Goal: Task Accomplishment & Management: Manage account settings

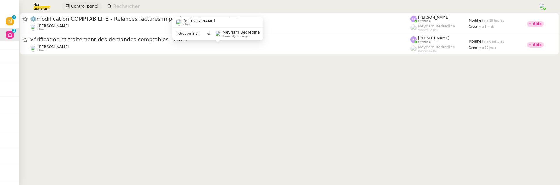
click at [87, 8] on span "Control panel" at bounding box center [84, 6] width 27 height 7
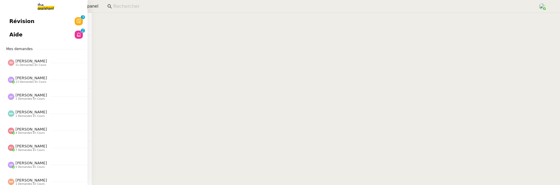
click at [11, 22] on span "Révision" at bounding box center [21, 21] width 25 height 9
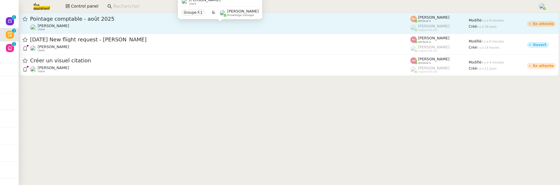
click at [104, 28] on div "Arthur Serpette client" at bounding box center [220, 28] width 380 height 8
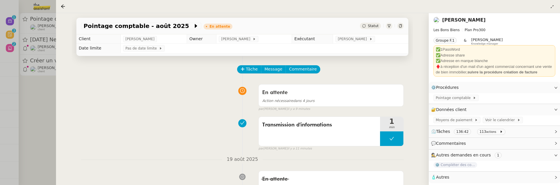
click at [37, 117] on div at bounding box center [280, 92] width 560 height 185
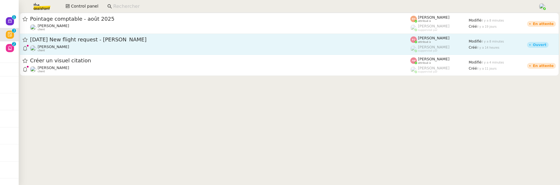
click at [102, 42] on div "[DATE] New flight request - [PERSON_NAME]" at bounding box center [220, 39] width 380 height 7
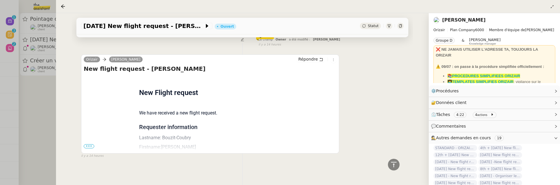
scroll to position [296, 0]
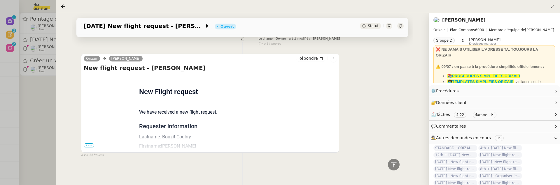
click at [90, 144] on span "•••" at bounding box center [89, 146] width 11 height 4
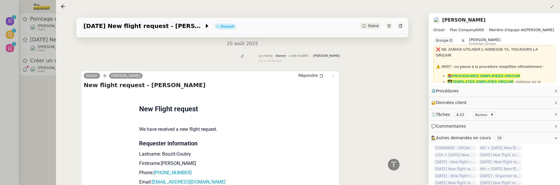
scroll to position [191, 0]
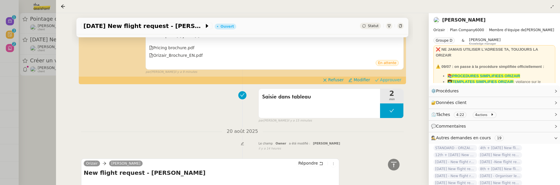
click at [397, 80] on span "Approuver" at bounding box center [390, 80] width 21 height 6
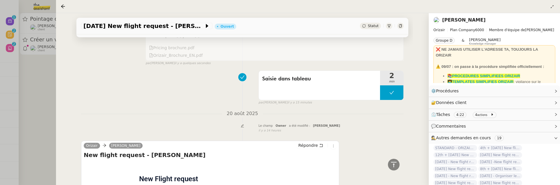
click at [35, 95] on div at bounding box center [280, 92] width 560 height 185
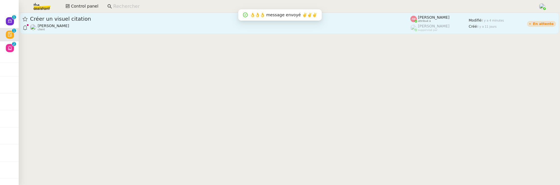
click at [86, 24] on div "Hugo Bentz client" at bounding box center [220, 28] width 380 height 8
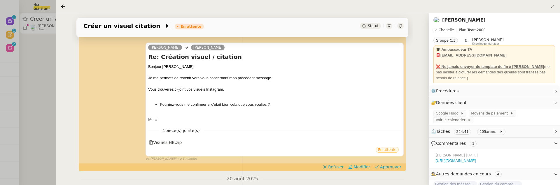
scroll to position [117, 0]
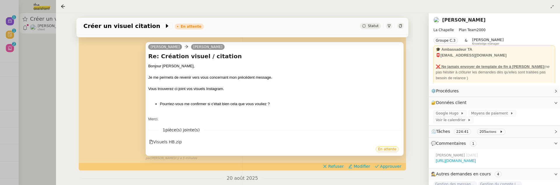
click at [163, 146] on div "En attente" at bounding box center [274, 150] width 253 height 9
click at [168, 142] on div "Visuels HB.zip" at bounding box center [165, 142] width 33 height 7
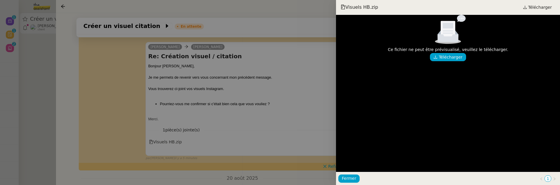
click at [244, 126] on div at bounding box center [280, 92] width 560 height 185
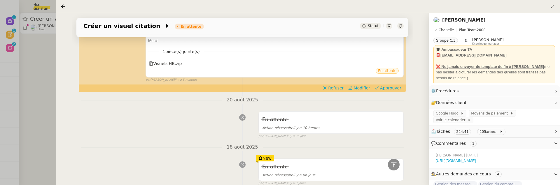
scroll to position [138, 0]
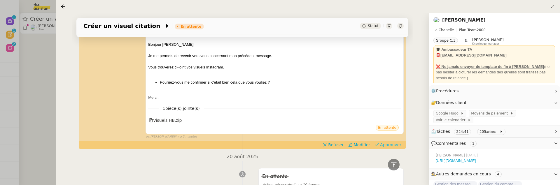
click at [379, 147] on span at bounding box center [377, 145] width 4 height 5
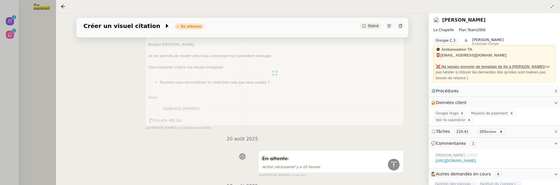
click at [45, 59] on div at bounding box center [280, 92] width 560 height 185
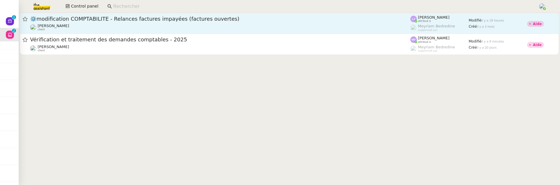
click at [188, 25] on div "[PERSON_NAME] client" at bounding box center [220, 28] width 380 height 8
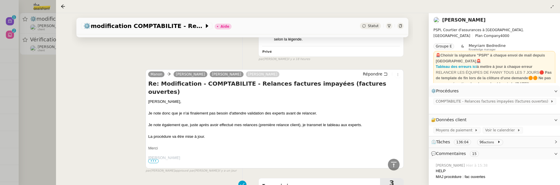
scroll to position [755, 0]
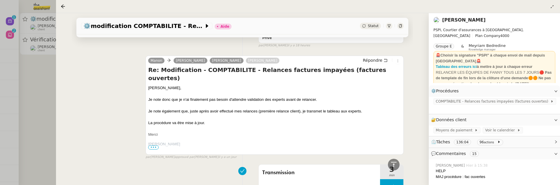
click at [31, 102] on div at bounding box center [280, 92] width 560 height 185
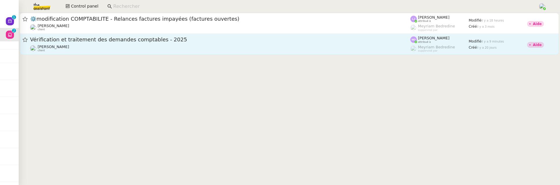
click at [106, 34] on link "Vérification et traitement des demandes comptables - 2025 Sonia Cafede client M…" at bounding box center [289, 44] width 539 height 21
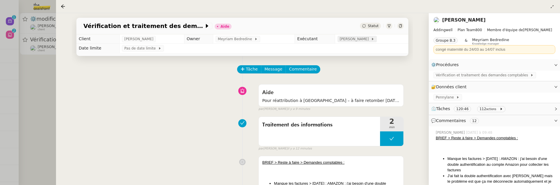
click at [355, 41] on span "[PERSON_NAME]" at bounding box center [355, 39] width 31 height 6
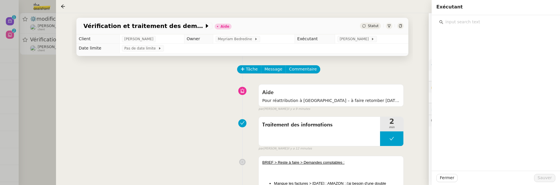
click at [475, 18] on div at bounding box center [495, 20] width 119 height 11
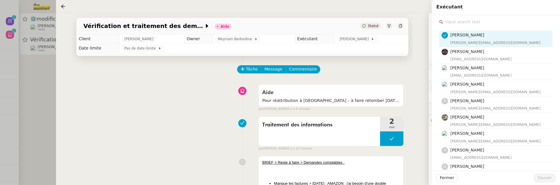
click at [474, 22] on input "text" at bounding box center [497, 22] width 109 height 8
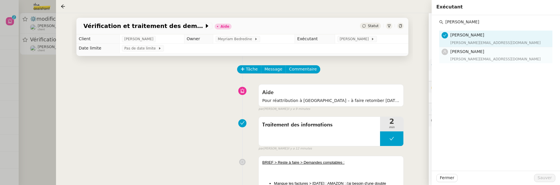
type input "Tatyana"
click at [476, 55] on h4 "[PERSON_NAME]" at bounding box center [500, 51] width 99 height 7
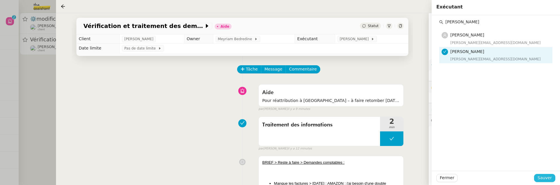
click at [546, 180] on span "Sauver" at bounding box center [545, 178] width 14 height 7
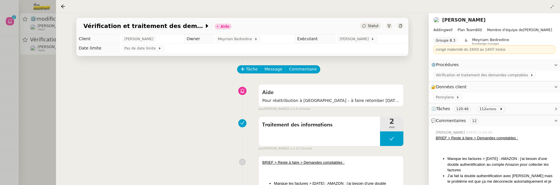
click at [376, 24] on div "Statut" at bounding box center [370, 26] width 21 height 6
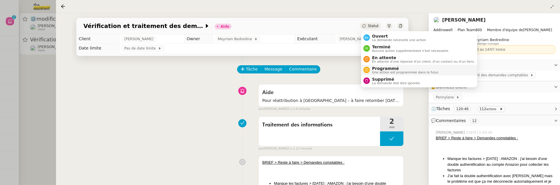
click at [386, 72] on span "Une action est programmée dans le futur." at bounding box center [405, 72] width 67 height 3
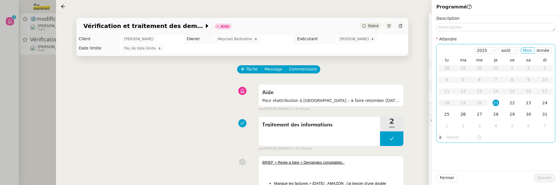
click at [462, 118] on td "26" at bounding box center [463, 115] width 16 height 12
click at [551, 179] on span "Sauver" at bounding box center [545, 178] width 14 height 7
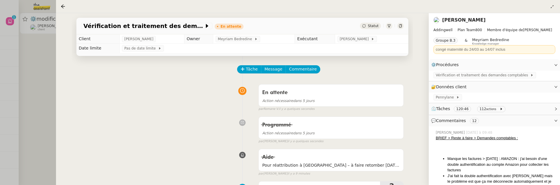
click at [31, 60] on div at bounding box center [280, 92] width 560 height 185
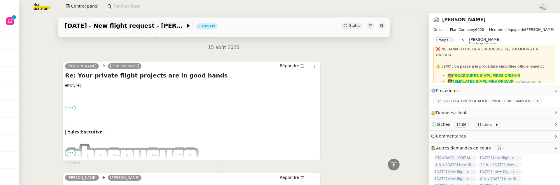
scroll to position [340, 0]
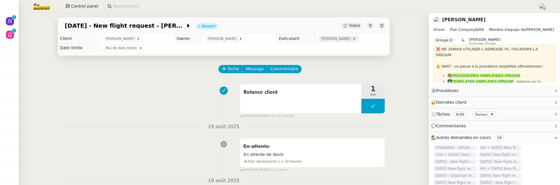
click at [321, 41] on span "[PERSON_NAME]" at bounding box center [336, 39] width 31 height 6
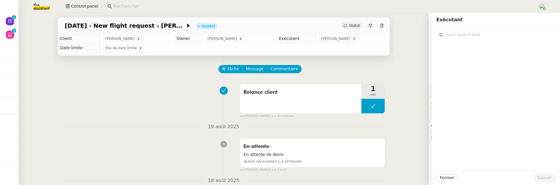
click at [458, 27] on div "Exécutant" at bounding box center [496, 20] width 128 height 15
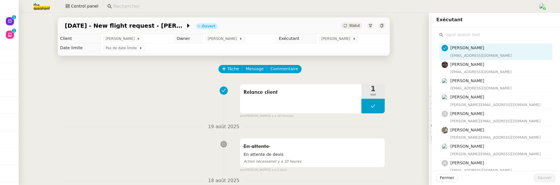
click at [458, 39] on input "text" at bounding box center [497, 35] width 109 height 8
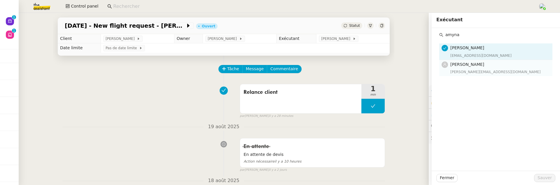
type input "amyna"
click at [469, 71] on div "[PERSON_NAME][EMAIL_ADDRESS][DOMAIN_NAME]" at bounding box center [500, 72] width 99 height 6
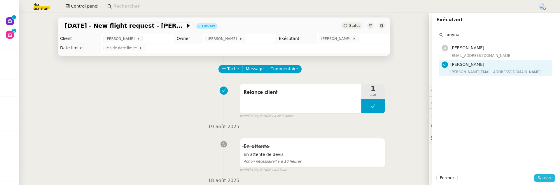
click at [550, 176] on span "Sauver" at bounding box center [545, 178] width 14 height 7
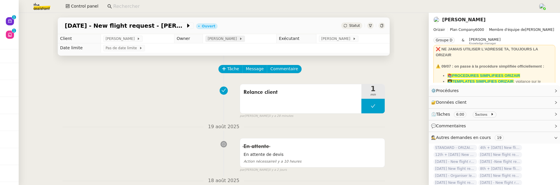
click at [214, 36] on div "[PERSON_NAME]" at bounding box center [224, 39] width 39 height 6
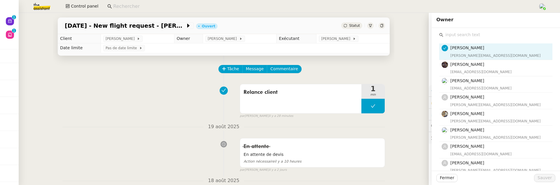
click at [451, 36] on input "text" at bounding box center [497, 35] width 109 height 8
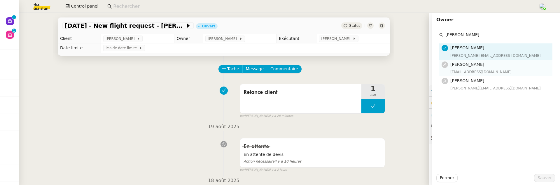
type input "pauline"
click at [473, 67] on span "[PERSON_NAME]" at bounding box center [468, 64] width 34 height 5
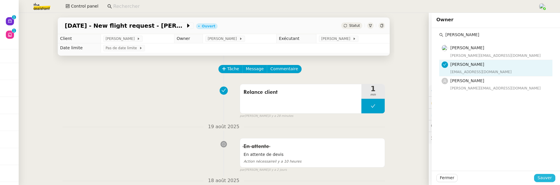
click at [547, 177] on span "Sauver" at bounding box center [545, 178] width 14 height 7
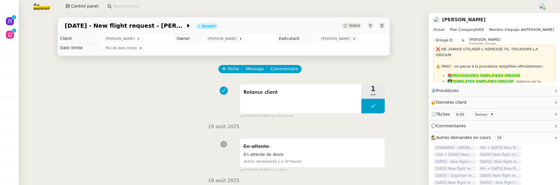
click at [382, 27] on icon at bounding box center [382, 26] width 4 height 4
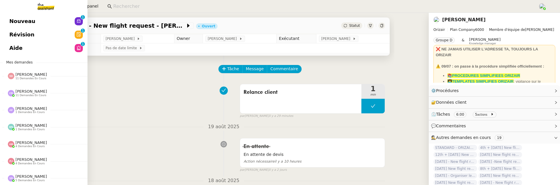
click at [19, 27] on link "Nouveau 0 1 2 3 4 5 6 7 8 9" at bounding box center [44, 21] width 88 height 13
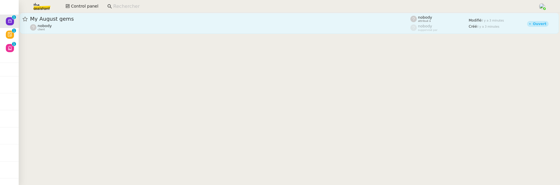
click at [157, 17] on span "My August gems" at bounding box center [220, 18] width 380 height 5
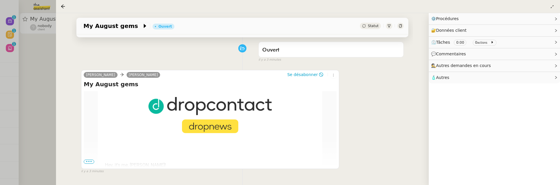
scroll to position [75, 0]
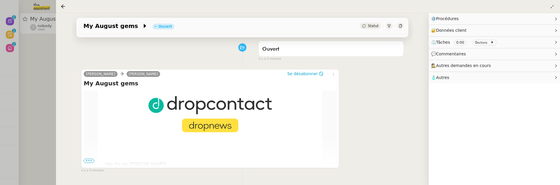
click at [86, 161] on span "•••" at bounding box center [89, 161] width 11 height 4
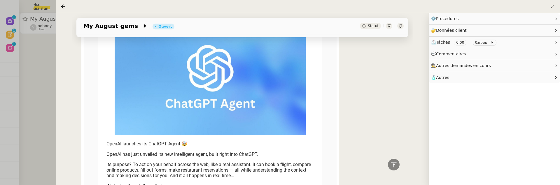
scroll to position [644, 0]
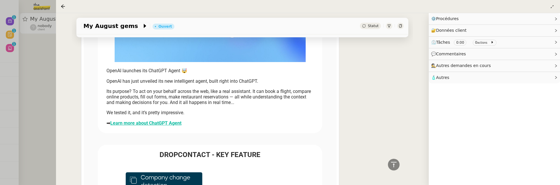
click at [373, 22] on div "My August gems Ouvert Statut" at bounding box center [242, 26] width 332 height 17
click at [372, 28] on div "Statut" at bounding box center [370, 26] width 21 height 6
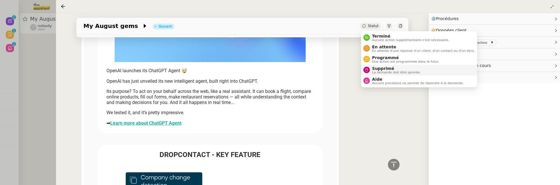
click at [383, 71] on span "La demande doit être ignorée." at bounding box center [396, 72] width 49 height 3
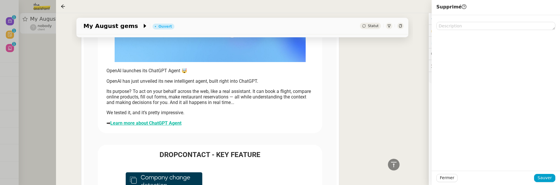
click at [547, 183] on div "Fermer Sauver" at bounding box center [496, 178] width 128 height 14
click at [543, 177] on span "Sauver" at bounding box center [545, 178] width 14 height 7
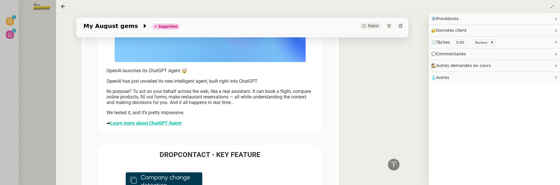
click at [48, 53] on div at bounding box center [280, 92] width 560 height 185
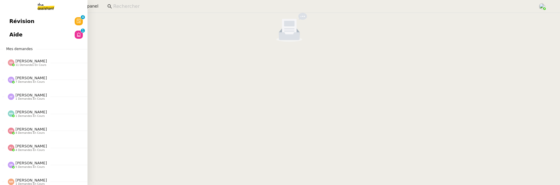
click at [27, 18] on span "Révision" at bounding box center [21, 21] width 25 height 9
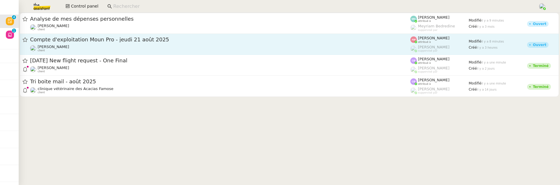
click at [160, 39] on span "Compte d'exploitation Moun Pro - jeudi 21 août 2025" at bounding box center [220, 39] width 380 height 5
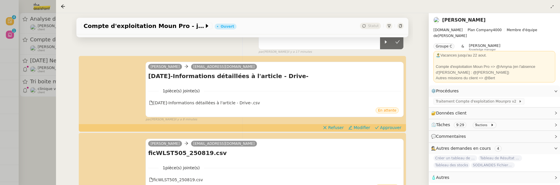
scroll to position [65, 0]
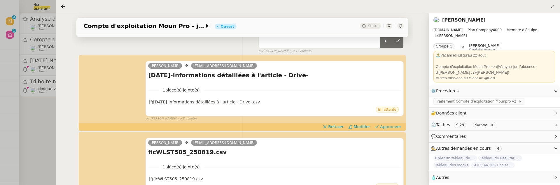
click at [388, 126] on span "Approuver" at bounding box center [390, 127] width 21 height 6
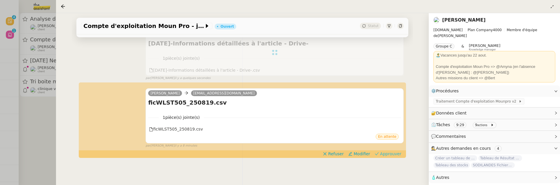
click at [394, 153] on span "Approuver" at bounding box center [390, 154] width 21 height 6
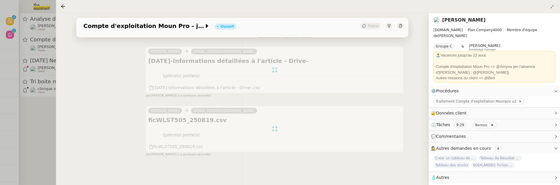
scroll to position [79, 0]
click at [32, 110] on div at bounding box center [280, 92] width 560 height 185
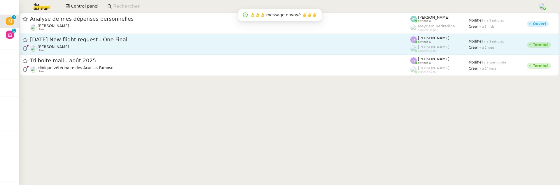
click at [94, 52] on div "[PERSON_NAME] client" at bounding box center [220, 49] width 380 height 8
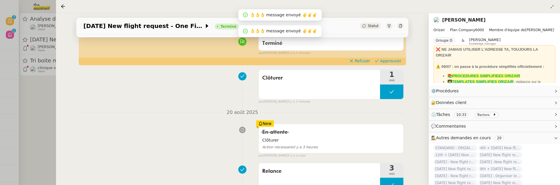
scroll to position [50, 0]
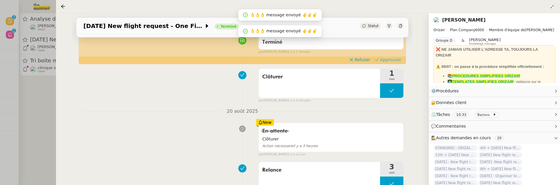
click at [394, 60] on span "Approuver" at bounding box center [390, 60] width 21 height 6
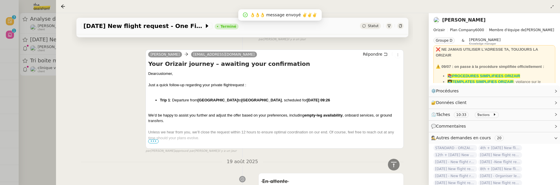
scroll to position [190, 0]
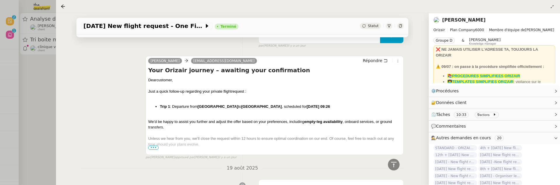
click at [25, 88] on div at bounding box center [280, 92] width 560 height 185
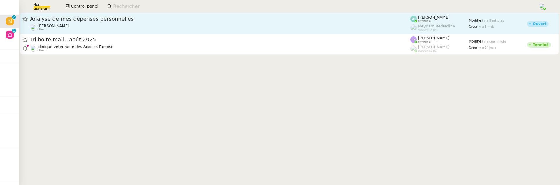
click at [106, 26] on div "Patrice DEJAR client" at bounding box center [220, 28] width 380 height 8
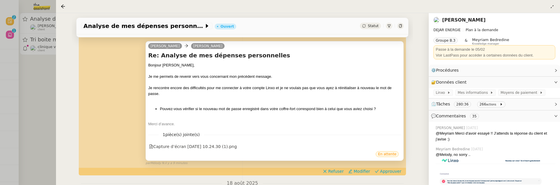
scroll to position [87, 0]
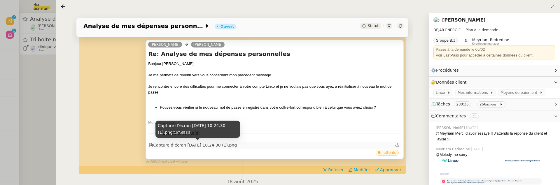
click at [234, 145] on div "Capture d’écran 2025-08-13 à 10.24.30 (1).png" at bounding box center [193, 145] width 88 height 7
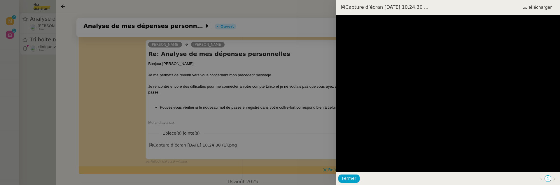
click at [257, 121] on div at bounding box center [280, 92] width 560 height 185
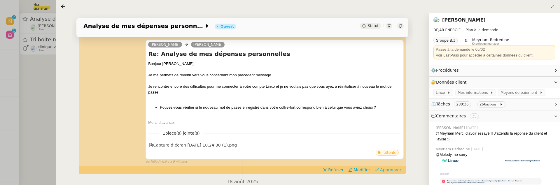
click at [386, 168] on span "Approuver" at bounding box center [390, 170] width 21 height 6
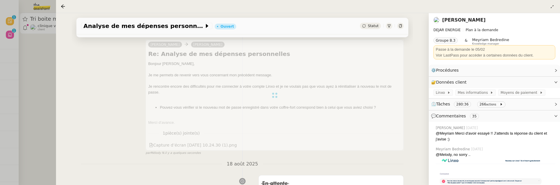
click at [14, 95] on div at bounding box center [280, 92] width 560 height 185
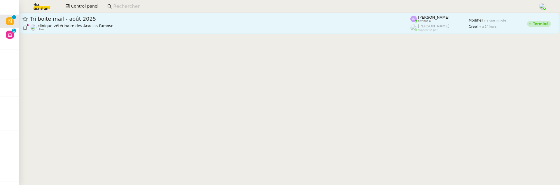
click at [142, 21] on span "Tri boite mail - août 2025" at bounding box center [220, 18] width 380 height 5
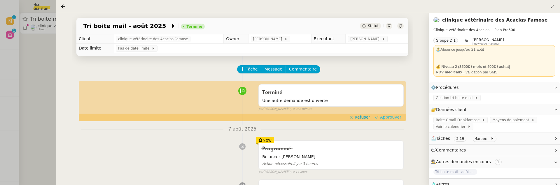
click at [387, 116] on span "Approuver" at bounding box center [390, 117] width 21 height 6
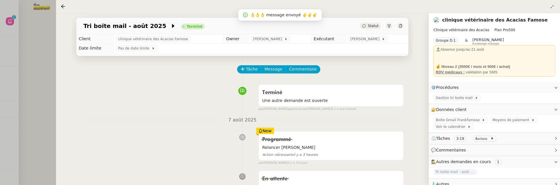
click at [36, 46] on div at bounding box center [280, 92] width 560 height 185
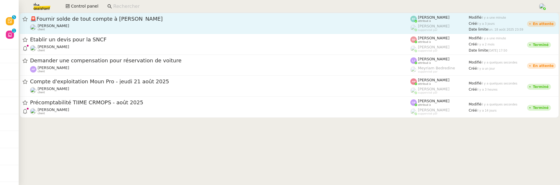
click at [80, 22] on div "🚨 Fournir solde de tout compte à Alexandre" at bounding box center [220, 18] width 380 height 7
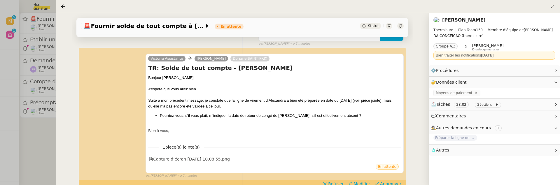
scroll to position [110, 0]
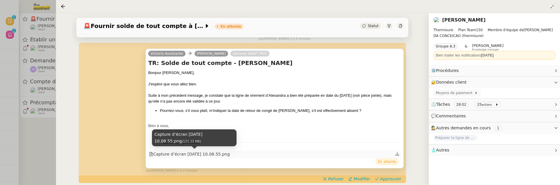
click at [192, 153] on div "Capture d’écran 2025-08-21 à 10.08.55.png" at bounding box center [189, 154] width 81 height 7
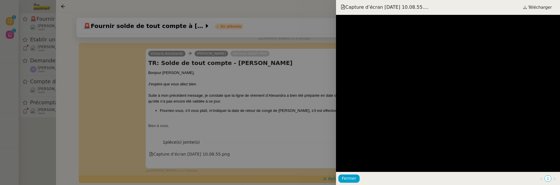
click at [274, 124] on div at bounding box center [280, 92] width 560 height 185
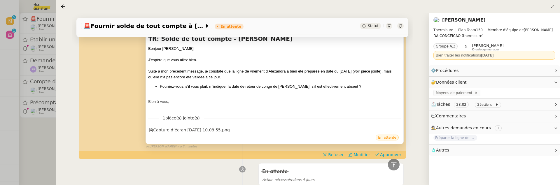
scroll to position [137, 0]
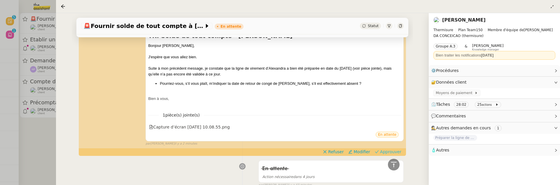
click at [382, 149] on span "Approuver" at bounding box center [390, 152] width 21 height 6
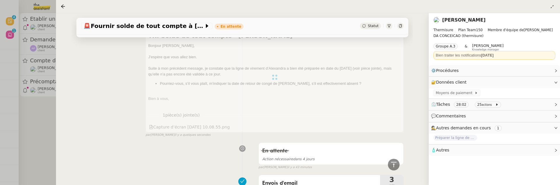
click at [51, 138] on div at bounding box center [280, 92] width 560 height 185
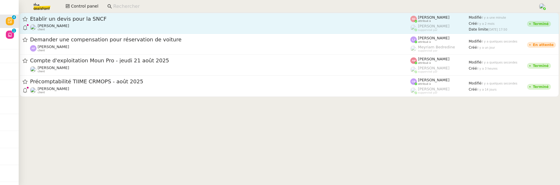
click at [130, 18] on span "Établir un devis pour la SNCF" at bounding box center [220, 18] width 380 height 5
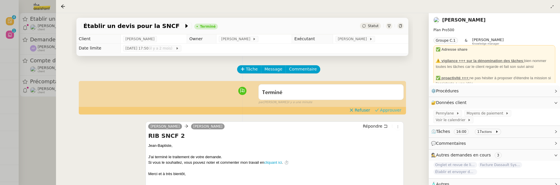
click at [386, 112] on span "Approuver" at bounding box center [390, 110] width 21 height 6
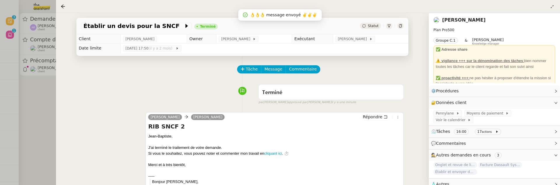
click at [41, 114] on div at bounding box center [280, 92] width 560 height 185
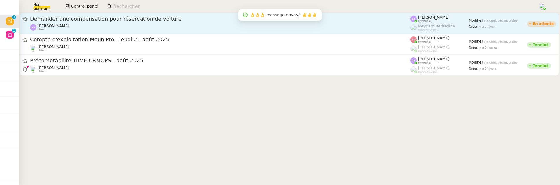
click at [102, 27] on div "Ashley Poniatowski client" at bounding box center [220, 28] width 380 height 8
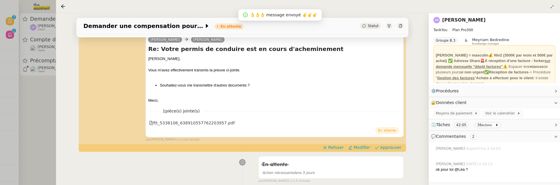
scroll to position [87, 0]
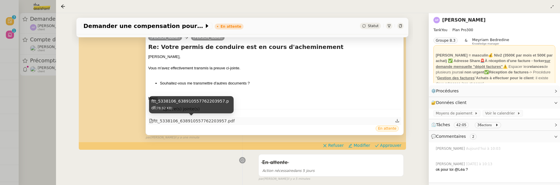
click at [209, 123] on div "ftt_5338106_638910557762203957.pdf" at bounding box center [192, 121] width 86 height 7
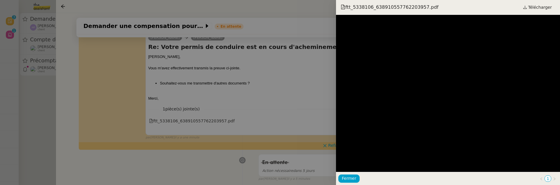
click at [209, 147] on div at bounding box center [280, 92] width 560 height 185
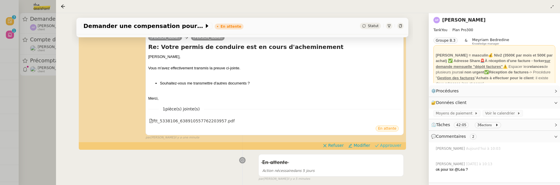
click at [383, 146] on span "Approuver" at bounding box center [390, 146] width 21 height 6
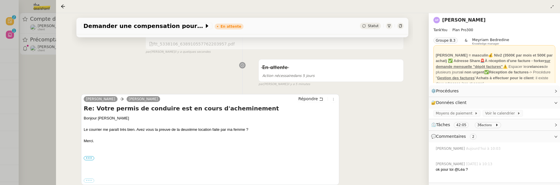
scroll to position [163, 0]
click at [38, 82] on div at bounding box center [280, 92] width 560 height 185
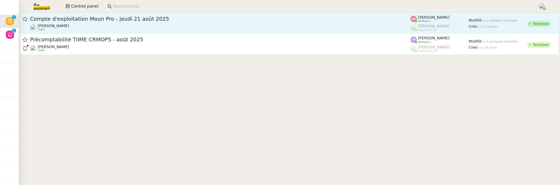
click at [100, 22] on div "Compte d'exploitation Moun Pro - jeudi 21 août 2025" at bounding box center [220, 18] width 380 height 7
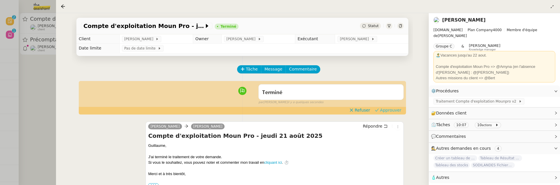
click at [389, 114] on button "Approuver" at bounding box center [388, 110] width 31 height 6
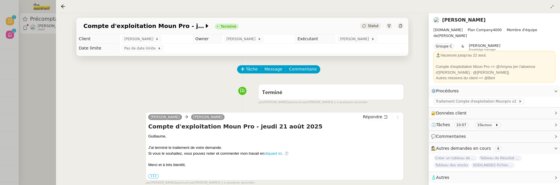
click at [52, 70] on div at bounding box center [280, 92] width 560 height 185
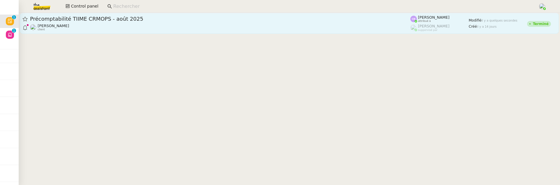
click at [149, 19] on span "Précomptabilité TIIME CRMOPS - août 2025" at bounding box center [220, 18] width 380 height 5
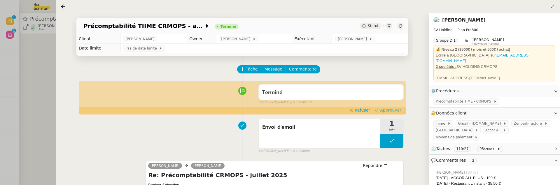
click at [388, 110] on span "Approuver" at bounding box center [390, 110] width 21 height 6
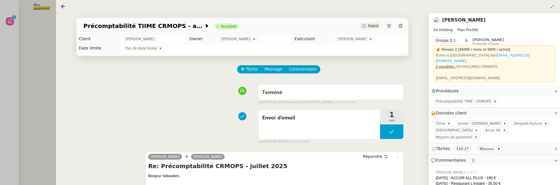
click at [51, 55] on div at bounding box center [280, 92] width 560 height 185
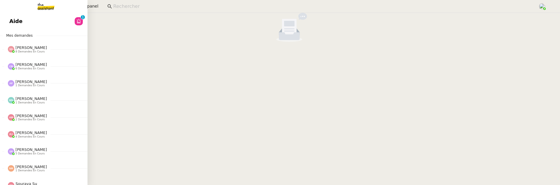
click at [11, 22] on span "Aide" at bounding box center [15, 21] width 13 height 9
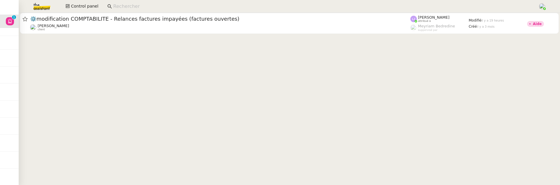
click at [174, 26] on div "Fanny Eyraud client" at bounding box center [220, 28] width 380 height 8
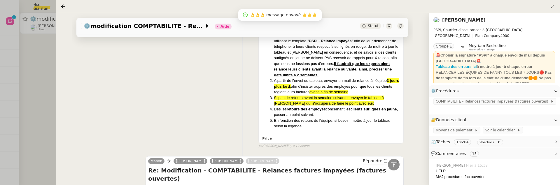
scroll to position [631, 0]
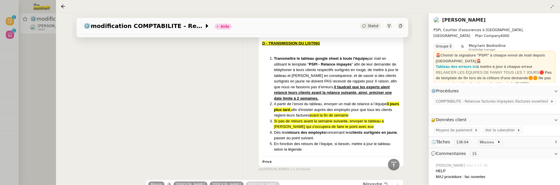
click at [23, 59] on div at bounding box center [280, 92] width 560 height 185
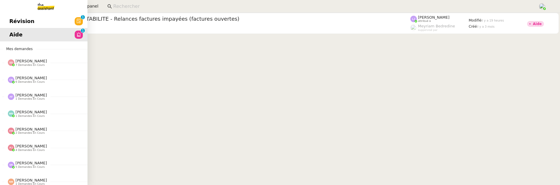
click at [16, 19] on span "Révision" at bounding box center [21, 21] width 25 height 9
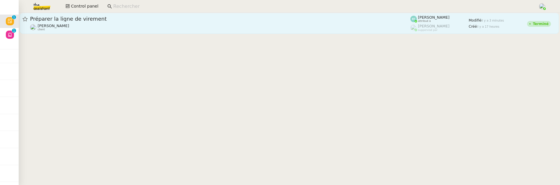
click at [111, 29] on div "Jeremy JULIARD client" at bounding box center [220, 28] width 380 height 8
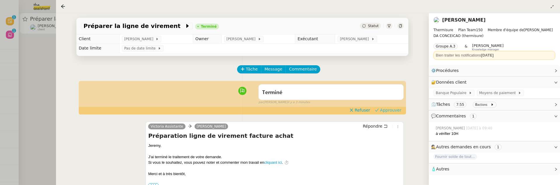
click at [392, 108] on span "Approuver" at bounding box center [390, 110] width 21 height 6
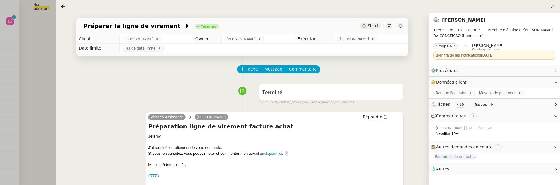
click at [44, 41] on div at bounding box center [280, 92] width 560 height 185
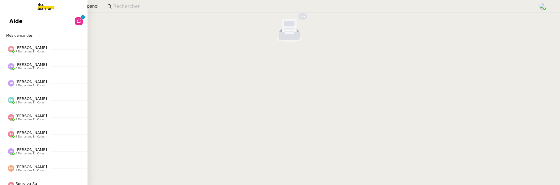
click at [10, 21] on span "Aide" at bounding box center [15, 21] width 13 height 9
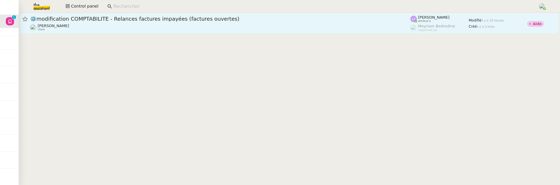
click at [239, 28] on div "Fanny Eyraud client" at bounding box center [220, 28] width 380 height 8
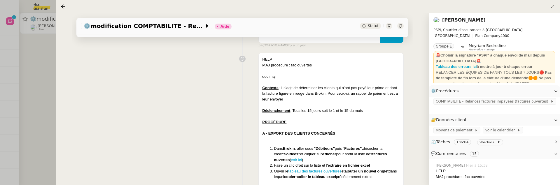
scroll to position [119, 0]
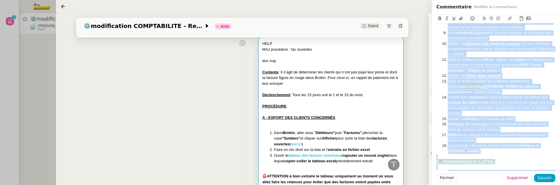
scroll to position [475, 0]
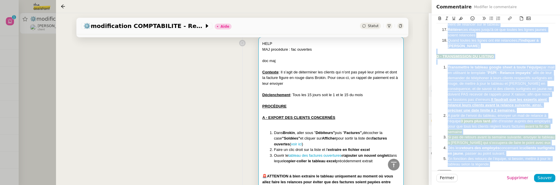
drag, startPoint x: 437, startPoint y: 57, endPoint x: 492, endPoint y: 166, distance: 122.1
copy div "Contexte : Il s’agit de déterminer les clients qui n’ont pas payé leur prime et…"
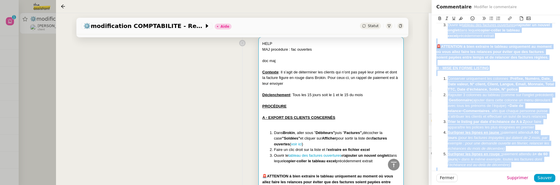
scroll to position [128, 0]
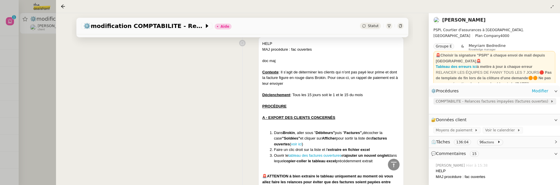
click at [472, 99] on span "COMPTABILITE - Relances factures impayées (factures ouvertes)" at bounding box center [493, 102] width 115 height 6
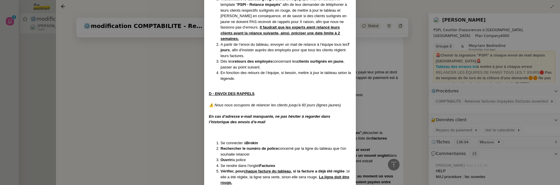
scroll to position [461, 0]
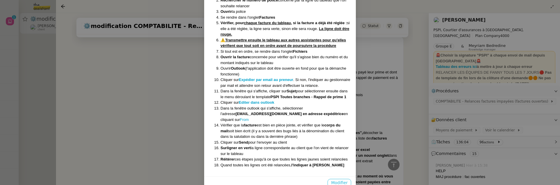
click at [340, 180] on span "Modifier" at bounding box center [339, 183] width 17 height 7
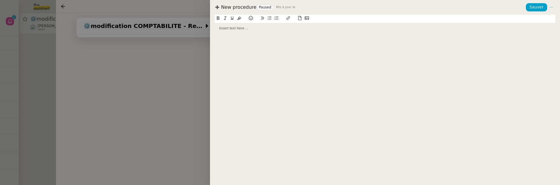
scroll to position [432, 0]
click at [189, 126] on div at bounding box center [280, 92] width 560 height 185
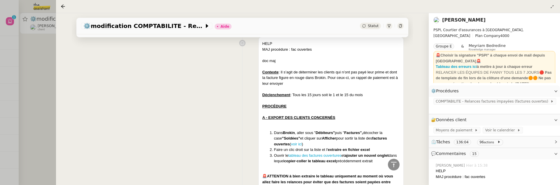
click at [45, 71] on div at bounding box center [280, 92] width 560 height 185
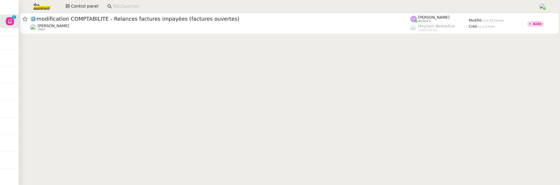
click at [168, 6] on input at bounding box center [322, 7] width 419 height 8
click at [163, 6] on input at bounding box center [322, 7] width 419 height 8
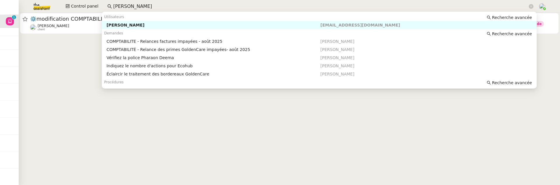
click at [160, 23] on div "[PERSON_NAME]" at bounding box center [213, 24] width 214 height 5
type input "pierrick morel"
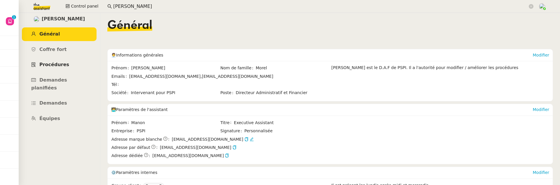
click at [67, 67] on link "Procédures" at bounding box center [59, 65] width 75 height 14
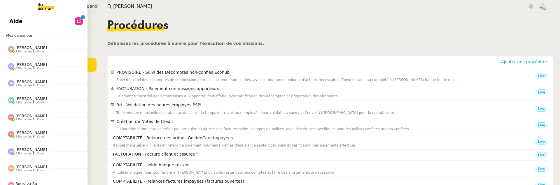
click at [14, 24] on span "Aide" at bounding box center [15, 21] width 13 height 9
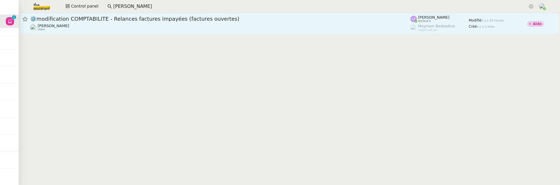
click at [272, 28] on div "Fanny Eyraud client" at bounding box center [220, 28] width 380 height 8
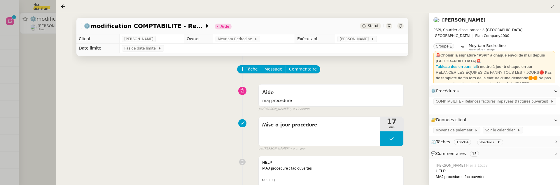
click at [316, 71] on div "Tâche Message Commentaire" at bounding box center [321, 72] width 166 height 14
click at [312, 71] on button "Commentaire" at bounding box center [303, 69] width 35 height 8
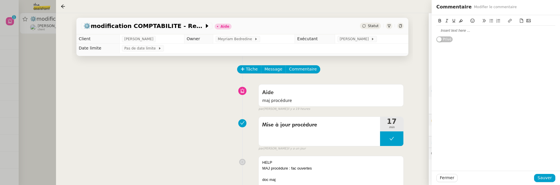
click at [461, 31] on div at bounding box center [495, 30] width 119 height 5
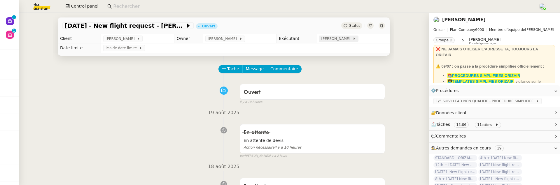
click at [335, 36] on span "[PERSON_NAME]" at bounding box center [336, 39] width 31 height 6
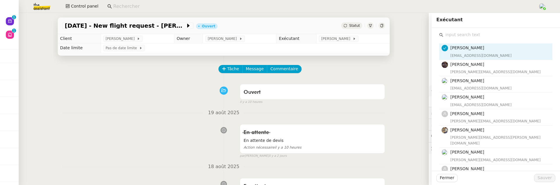
click at [457, 36] on input "text" at bounding box center [497, 35] width 109 height 8
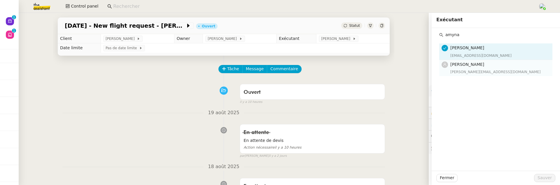
type input "amyna"
click at [472, 70] on div "[PERSON_NAME][EMAIL_ADDRESS][DOMAIN_NAME]" at bounding box center [500, 72] width 99 height 6
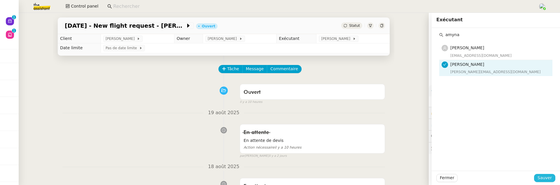
click at [550, 181] on span "Sauver" at bounding box center [545, 178] width 14 height 7
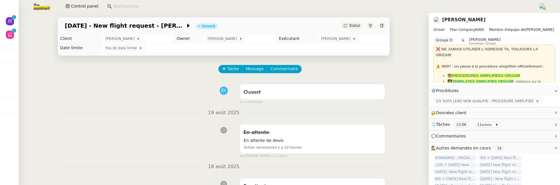
click at [222, 35] on td "[PERSON_NAME]" at bounding box center [240, 38] width 74 height 9
click at [216, 36] on td "[PERSON_NAME]" at bounding box center [240, 38] width 74 height 9
click at [224, 40] on span "[PERSON_NAME]" at bounding box center [223, 39] width 31 height 6
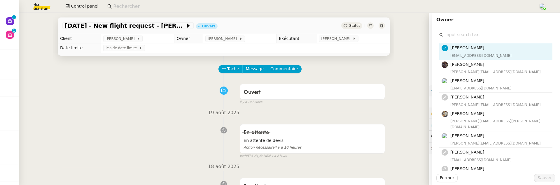
click at [462, 34] on input "text" at bounding box center [497, 35] width 109 height 8
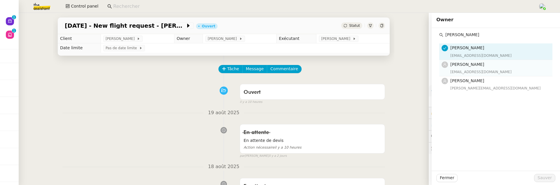
type input "pauline"
click at [483, 71] on div "paulinej@team.theassistant.com" at bounding box center [500, 72] width 99 height 6
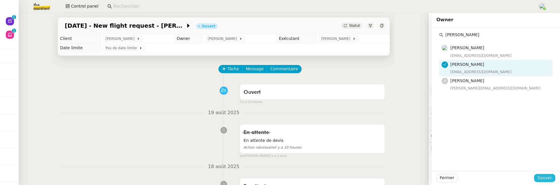
click at [545, 177] on span "Sauver" at bounding box center [545, 178] width 14 height 7
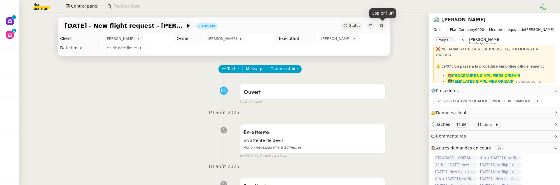
click at [382, 25] on icon at bounding box center [382, 26] width 4 height 4
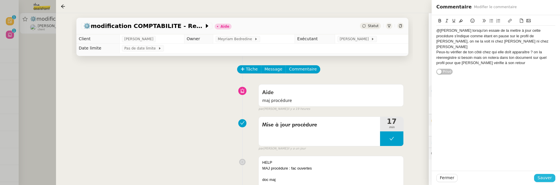
click at [543, 175] on span "Sauver" at bounding box center [545, 178] width 14 height 7
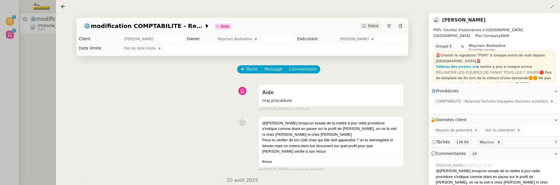
click at [400, 25] on icon at bounding box center [401, 26] width 4 height 4
click at [43, 73] on div at bounding box center [280, 92] width 560 height 185
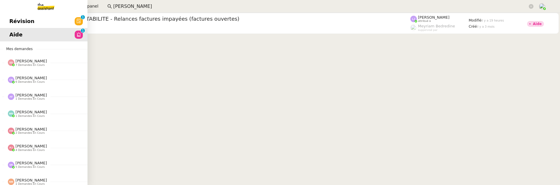
click at [13, 27] on link "Révision 0 1 2 3 4 5 6 7 8 9" at bounding box center [44, 21] width 88 height 13
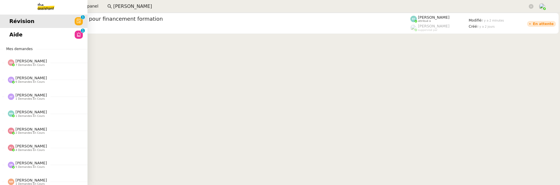
click at [13, 37] on span "Aide" at bounding box center [15, 34] width 13 height 9
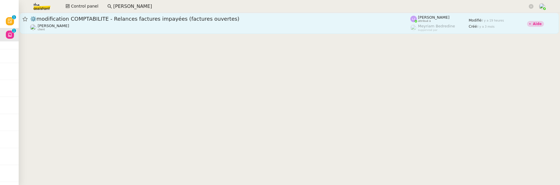
click at [305, 25] on div "[PERSON_NAME] client" at bounding box center [220, 28] width 380 height 8
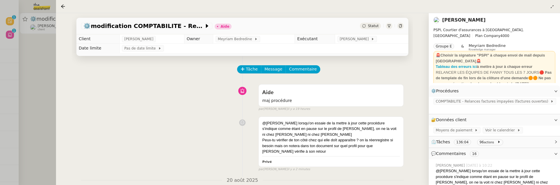
click at [373, 27] on span "Statut" at bounding box center [373, 26] width 11 height 4
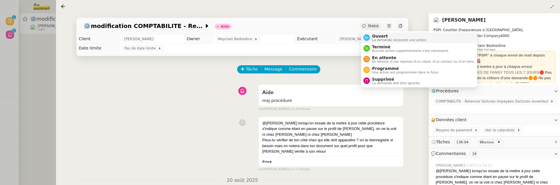
click at [377, 33] on li "Ouvert La demande nécessite une action" at bounding box center [419, 37] width 116 height 11
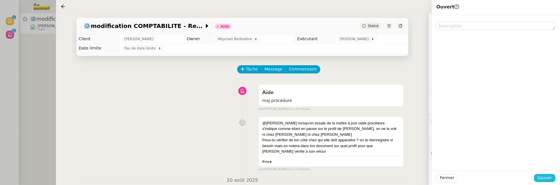
click at [543, 176] on span "Sauver" at bounding box center [545, 178] width 14 height 7
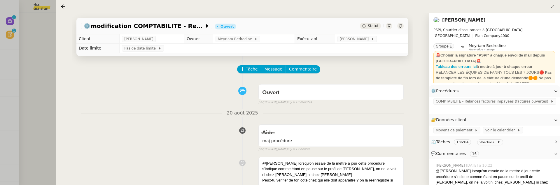
click at [371, 24] on span "Statut" at bounding box center [373, 26] width 11 height 4
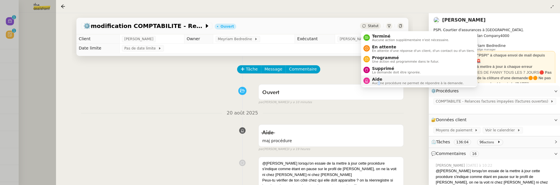
click at [379, 83] on span "Aucune procédure ne permet de répondre à la demande." at bounding box center [418, 83] width 92 height 3
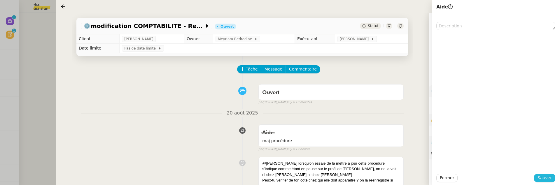
click at [544, 179] on span "Sauver" at bounding box center [545, 178] width 14 height 7
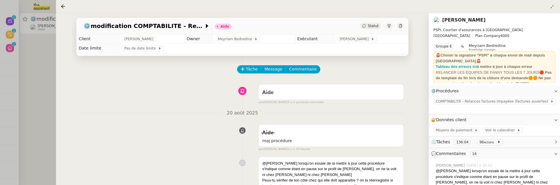
click at [399, 27] on icon at bounding box center [400, 26] width 3 height 4
click at [35, 89] on div at bounding box center [280, 92] width 560 height 185
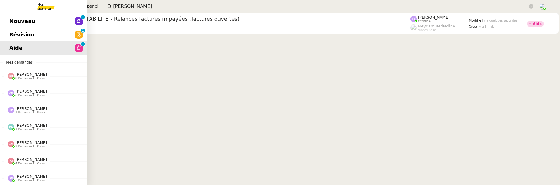
click at [15, 39] on span "Révision" at bounding box center [21, 34] width 25 height 9
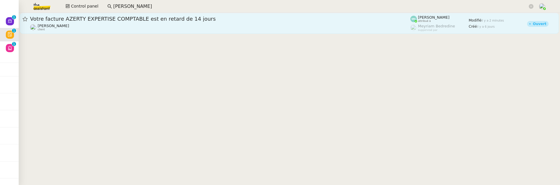
click at [150, 20] on span "Votre facture AZERTY EXPERTISE COMPTABLE est en retard de 14 jours" at bounding box center [220, 18] width 380 height 5
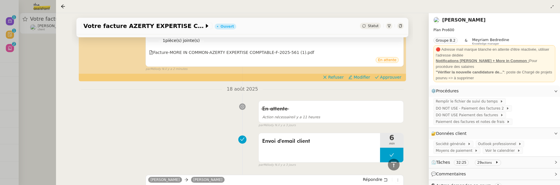
scroll to position [224, 0]
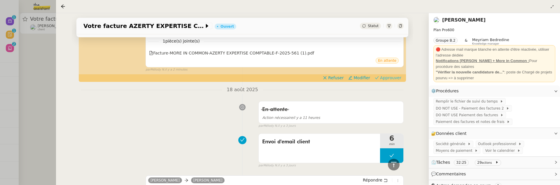
click at [395, 79] on span "Approuver" at bounding box center [390, 78] width 21 height 6
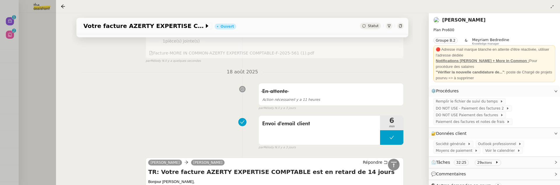
click at [35, 64] on div at bounding box center [280, 92] width 560 height 185
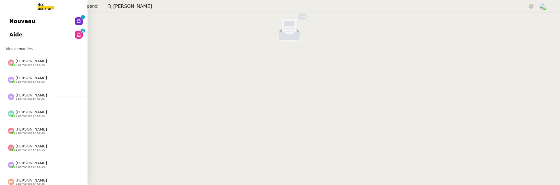
click at [16, 26] on link "Nouveau 0 1 2 3 4 5 6 7 8 9" at bounding box center [44, 21] width 88 height 13
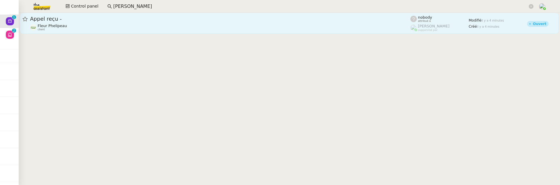
click at [115, 24] on div "Fleur Phelipeau client" at bounding box center [220, 28] width 380 height 8
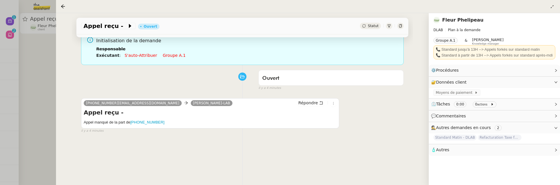
scroll to position [75, 0]
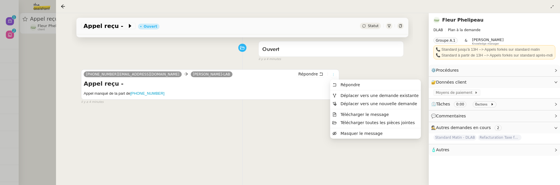
click at [333, 73] on icon at bounding box center [334, 75] width 4 height 4
click at [362, 93] on span "Déplacer vers une demande existante" at bounding box center [380, 95] width 78 height 5
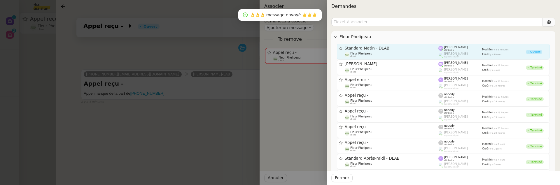
click at [388, 45] on link "Standard Matin - DLAB Fleur Phelipeau client Marie Orsoni attribué à Romane Vac…" at bounding box center [443, 52] width 213 height 16
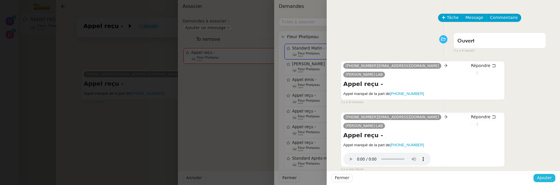
click at [545, 179] on span "Ajouter" at bounding box center [544, 178] width 15 height 7
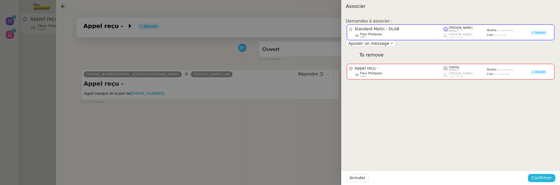
click at [545, 179] on span "Confirmer" at bounding box center [542, 178] width 20 height 7
click at [542, 165] on span "Ajouter" at bounding box center [542, 163] width 15 height 6
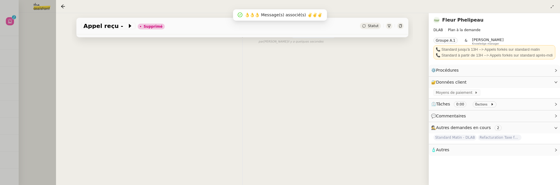
click at [36, 54] on div at bounding box center [280, 92] width 560 height 185
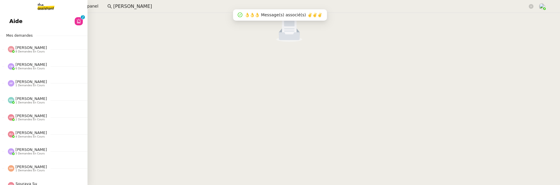
click at [9, 25] on link "Aide 0 1 2 3 4 5 6 7 8 9" at bounding box center [44, 21] width 88 height 13
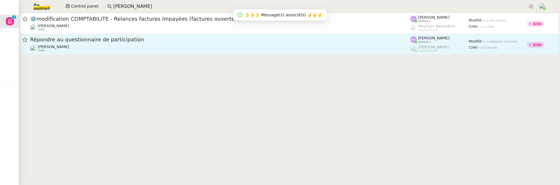
click at [147, 43] on div "Répondre au questionnaire de participation Florent Seiler client" at bounding box center [220, 44] width 380 height 16
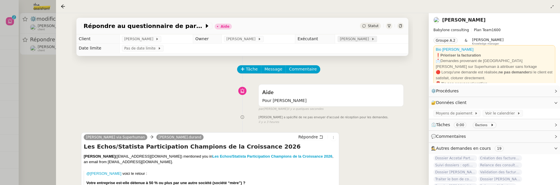
click at [353, 41] on span "Marie Orsoni" at bounding box center [355, 39] width 31 height 6
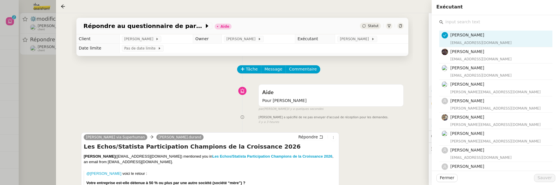
click at [459, 23] on input "text" at bounding box center [497, 22] width 109 height 8
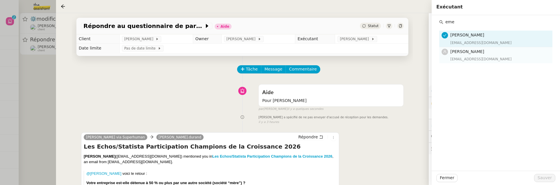
type input "eme"
click at [476, 53] on span "Emelyne Foussier" at bounding box center [468, 51] width 34 height 5
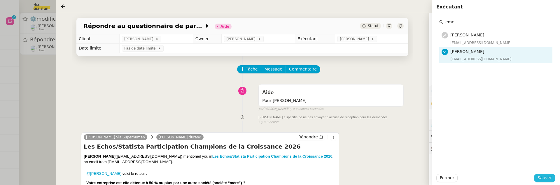
click at [546, 175] on span "Sauver" at bounding box center [545, 178] width 14 height 7
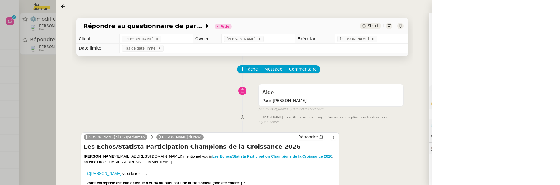
click at [375, 26] on span "Statut" at bounding box center [373, 26] width 11 height 4
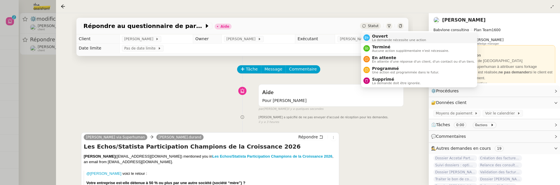
click at [380, 35] on span "Ouvert" at bounding box center [399, 36] width 54 height 5
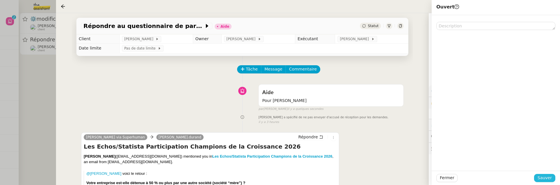
click at [539, 177] on span "Sauver" at bounding box center [545, 178] width 14 height 7
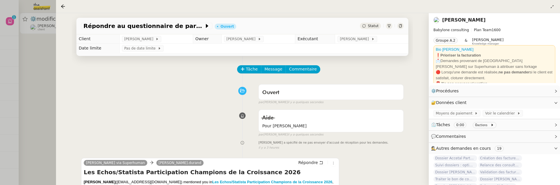
click at [30, 78] on div at bounding box center [280, 92] width 560 height 185
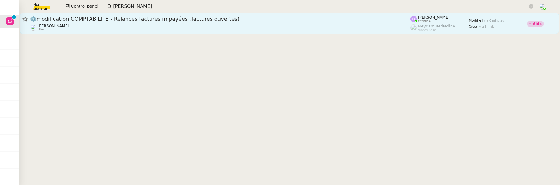
click at [327, 26] on div "Fanny Eyraud client" at bounding box center [220, 28] width 380 height 8
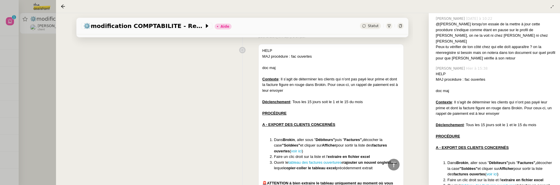
scroll to position [242, 0]
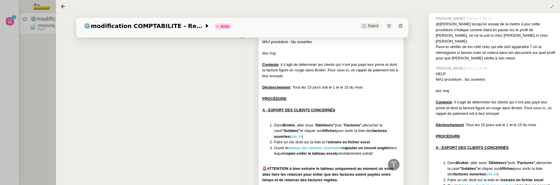
click at [341, 123] on li "Dans Brokin , aller sous " Débiteurs" puis " Factures", décocher la case "Soldé…" at bounding box center [337, 131] width 126 height 17
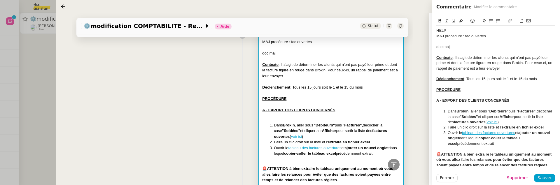
click at [476, 105] on div at bounding box center [495, 106] width 119 height 5
click at [441, 57] on u "Contexte" at bounding box center [444, 57] width 16 height 4
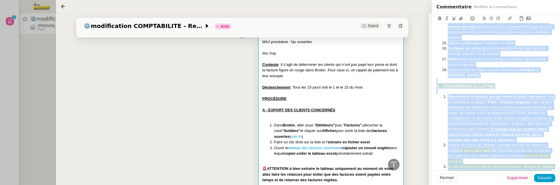
scroll to position [475, 0]
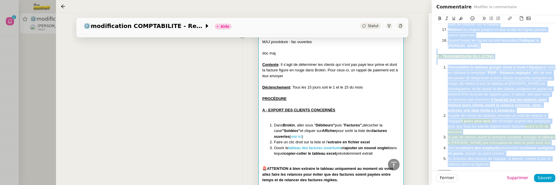
drag, startPoint x: 437, startPoint y: 58, endPoint x: 451, endPoint y: 184, distance: 126.5
click at [451, 184] on div "Commentaire Modifier le commentaire HELP MAJ procédure : fac ouvertes doc maj C…" at bounding box center [496, 92] width 128 height 185
copy div "Contexte : Il s’agit de déterminer les clients qui n’ont pas payé leur prime et…"
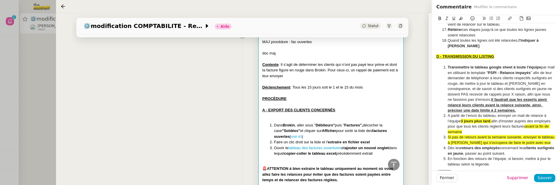
click at [399, 96] on div "PROCÉDURE" at bounding box center [331, 99] width 138 height 6
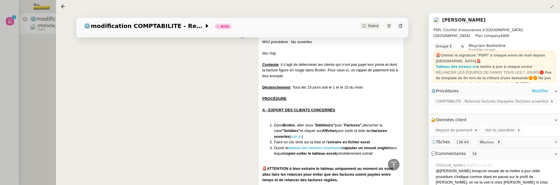
click at [463, 106] on div "COMPTABILITE - Relances factures impayées (factures ouvertes)" at bounding box center [494, 105] width 131 height 17
click at [462, 105] on div "COMPTABILITE - Relances factures impayées (factures ouvertes)" at bounding box center [494, 105] width 131 height 17
click at [459, 102] on span "COMPTABILITE - Relances factures impayées (factures ouvertes)" at bounding box center [493, 102] width 115 height 6
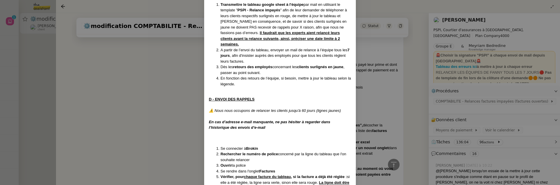
scroll to position [461, 0]
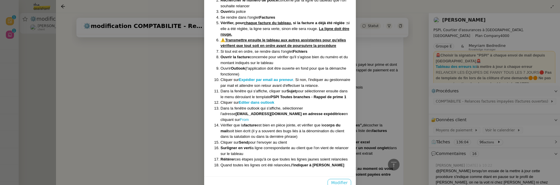
click at [342, 180] on span "Modifier" at bounding box center [339, 183] width 17 height 7
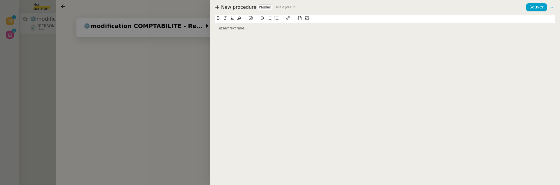
scroll to position [432, 0]
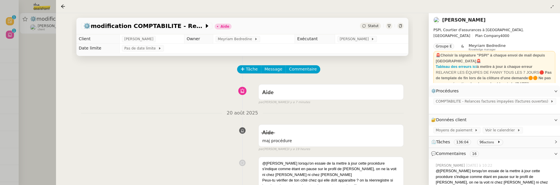
click at [129, 39] on span "[PERSON_NAME]" at bounding box center [138, 39] width 29 height 6
click at [141, 35] on td "[PERSON_NAME]" at bounding box center [152, 38] width 65 height 9
click at [141, 36] on td "[PERSON_NAME]" at bounding box center [152, 38] width 65 height 9
click at [141, 38] on span "[PERSON_NAME]" at bounding box center [138, 39] width 29 height 6
click at [142, 40] on span "[PERSON_NAME]" at bounding box center [138, 39] width 29 height 6
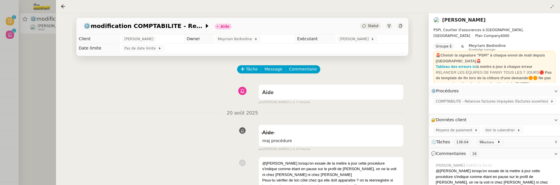
click at [188, 116] on nz-divider "20 août 2025" at bounding box center [242, 113] width 323 height 8
click at [310, 67] on span "Commentaire" at bounding box center [303, 69] width 28 height 7
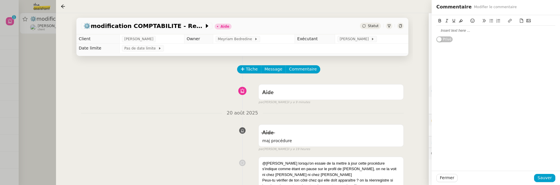
click at [454, 30] on div at bounding box center [495, 30] width 119 height 5
click at [356, 50] on td "Pas de date limite" at bounding box center [264, 48] width 289 height 9
click at [545, 177] on span "Sauver" at bounding box center [545, 178] width 14 height 7
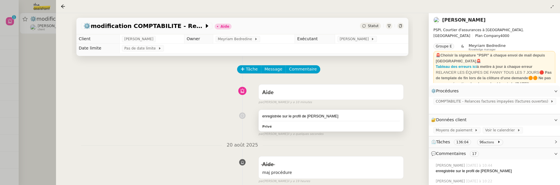
click at [342, 118] on div "enregistrée sur le profil de Pierrick" at bounding box center [331, 117] width 138 height 6
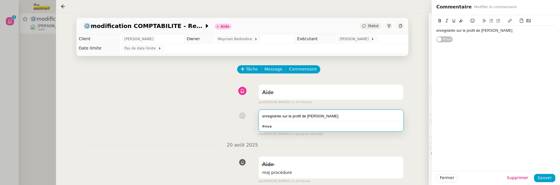
click at [504, 35] on div "enregistrée sur le profil de Pierrick" at bounding box center [495, 31] width 119 height 10
click at [546, 176] on span "Sauver" at bounding box center [545, 178] width 14 height 7
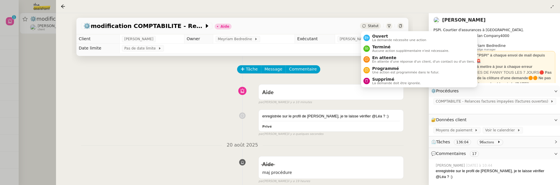
click at [365, 25] on icon at bounding box center [363, 25] width 3 height 3
click at [376, 37] on span "Ouvert" at bounding box center [399, 36] width 54 height 5
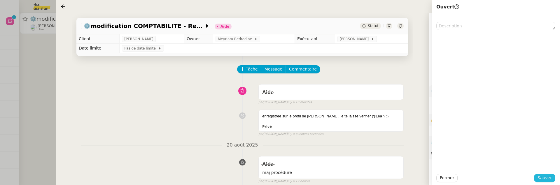
click at [538, 178] on button "Sauver" at bounding box center [544, 178] width 21 height 8
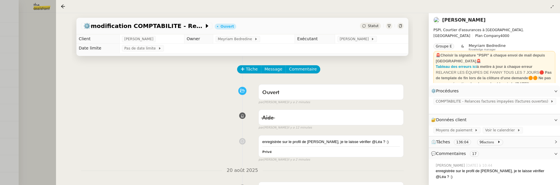
click at [170, 124] on div "Aide false par Frédérique A. il y a 12 minutes" at bounding box center [242, 118] width 323 height 23
click at [45, 103] on div at bounding box center [280, 92] width 560 height 185
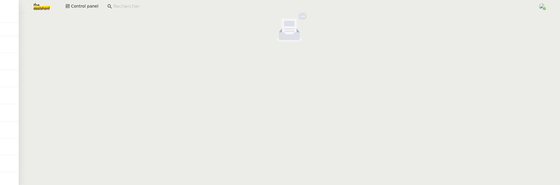
click at [41, 7] on img at bounding box center [37, 6] width 45 height 13
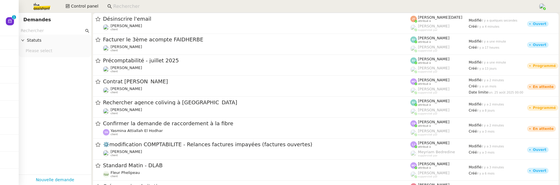
click at [40, 9] on img at bounding box center [37, 6] width 45 height 13
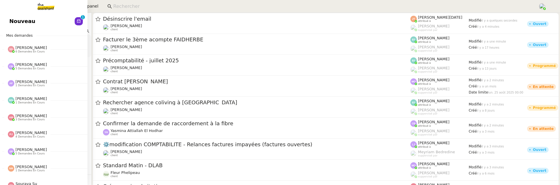
click at [14, 20] on span "Nouveau" at bounding box center [22, 21] width 26 height 9
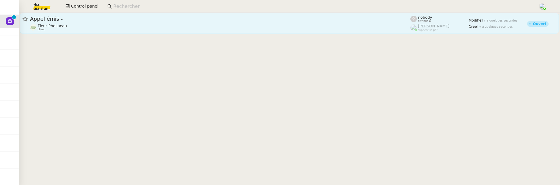
click at [107, 22] on div "Appel émis -" at bounding box center [220, 18] width 380 height 7
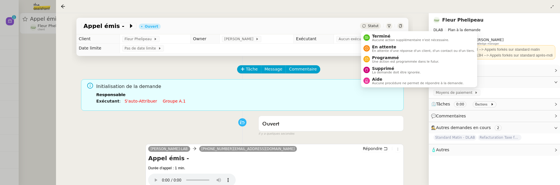
click at [368, 28] on div "Statut" at bounding box center [370, 26] width 21 height 6
click at [376, 69] on span "Supprimé" at bounding box center [396, 68] width 49 height 5
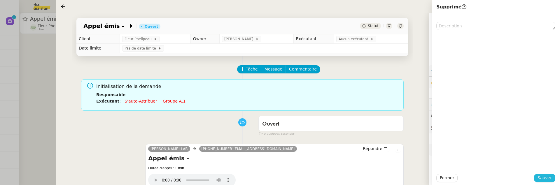
click at [543, 177] on span "Sauver" at bounding box center [545, 178] width 14 height 7
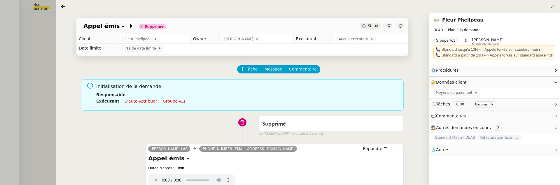
click at [50, 85] on div at bounding box center [280, 92] width 560 height 185
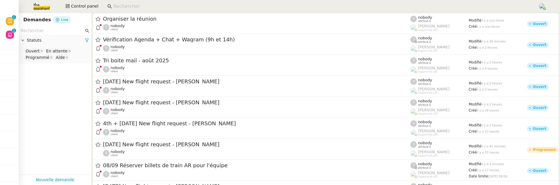
click at [139, 8] on input at bounding box center [322, 7] width 419 height 8
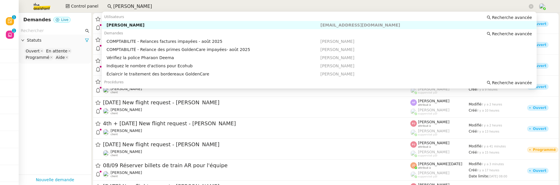
click at [172, 26] on div "[PERSON_NAME]" at bounding box center [213, 24] width 214 height 5
type input "[PERSON_NAME]"
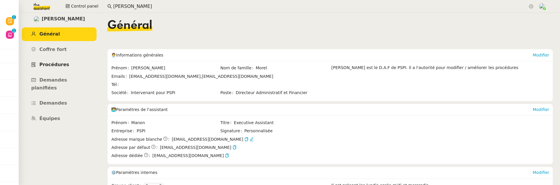
click at [61, 66] on span "Procédures" at bounding box center [54, 65] width 30 height 6
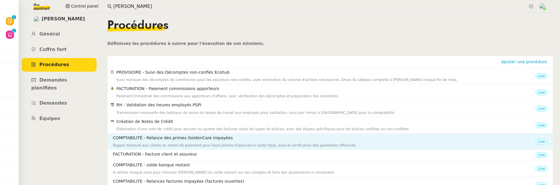
click at [259, 135] on h4 "COMPTABILITÉ - Relance des primes GoldenCare impayées" at bounding box center [324, 138] width 423 height 7
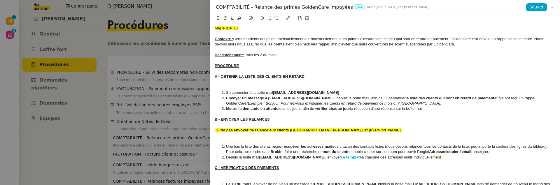
click at [158, 151] on div at bounding box center [280, 92] width 560 height 185
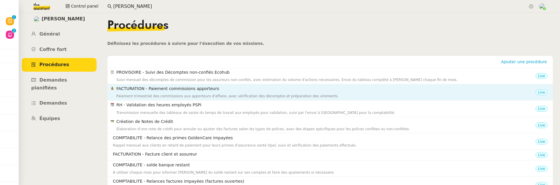
click at [246, 90] on h4 "FACTURATION - Paiement commissions apporteurs" at bounding box center [325, 88] width 419 height 7
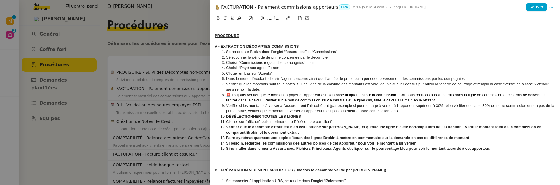
scroll to position [63, 0]
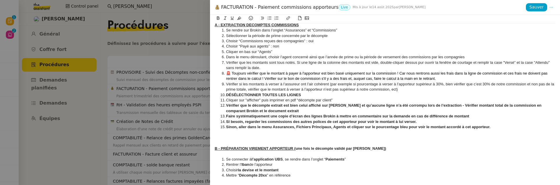
click at [163, 169] on div at bounding box center [280, 92] width 560 height 185
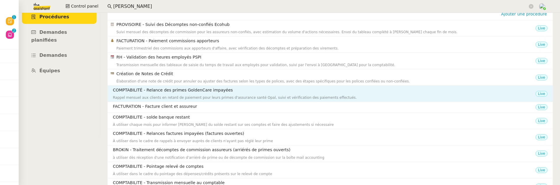
scroll to position [74, 0]
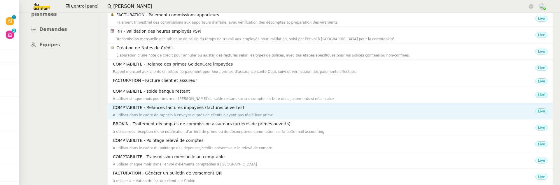
click at [212, 118] on nz-list-item "COMPTABILITE - Relances factures impayées (factures ouvertes) À utiliser dans l…" at bounding box center [330, 111] width 445 height 16
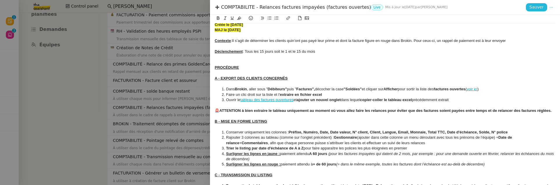
scroll to position [0, 0]
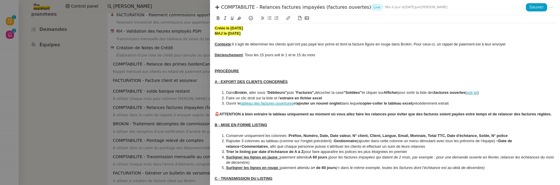
click at [261, 36] on div at bounding box center [385, 38] width 341 height 5
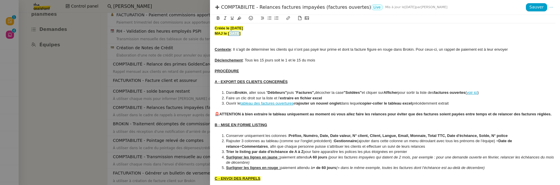
drag, startPoint x: 229, startPoint y: 33, endPoint x: 236, endPoint y: 33, distance: 7.3
click at [237, 33] on strong "MAJ le [DATE]" at bounding box center [228, 33] width 26 height 4
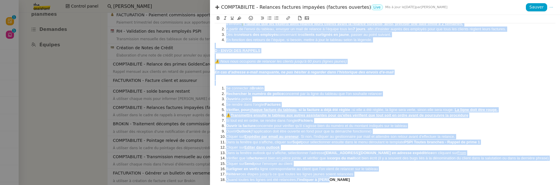
scroll to position [510, 0]
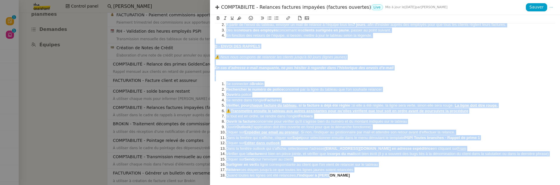
drag, startPoint x: 216, startPoint y: 45, endPoint x: 216, endPoint y: 189, distance: 144.4
click at [216, 185] on html "Révision 0 1 2 3 4 5 6 7 8 9 Aide 0 1 2 3 4 5 6 7 8 9 Mes demandes [PERSON_NAME…" at bounding box center [280, 92] width 560 height 185
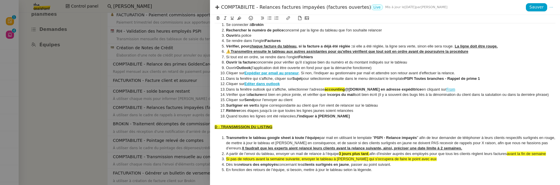
scroll to position [181, 0]
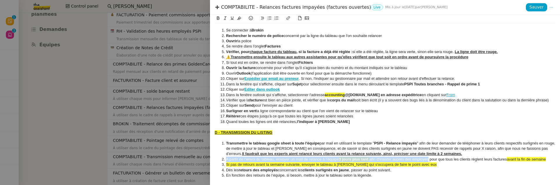
drag, startPoint x: 428, startPoint y: 161, endPoint x: 214, endPoint y: 157, distance: 213.6
click at [214, 157] on div "Créée le [DATE] MAJ le [DATE] Contexte : Il s’agit de déterminer les clients qu…" at bounding box center [385, 100] width 350 height 170
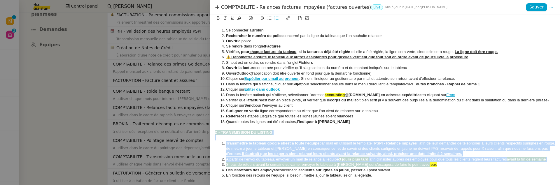
drag, startPoint x: 428, startPoint y: 165, endPoint x: 200, endPoint y: 132, distance: 229.9
click at [200, 132] on div "COMPTABILITE - Relances factures impayées (factures ouvertes) Live Mis à jour l…" at bounding box center [280, 92] width 560 height 185
click at [240, 20] on icon at bounding box center [239, 18] width 4 height 4
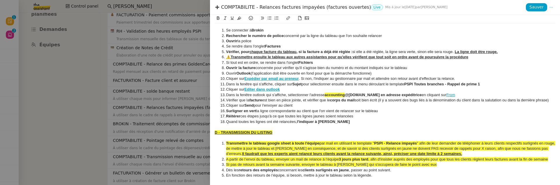
click at [254, 64] on li "Si tout est en ordre, se rendre dans l'onglet Fichiers" at bounding box center [388, 62] width 335 height 5
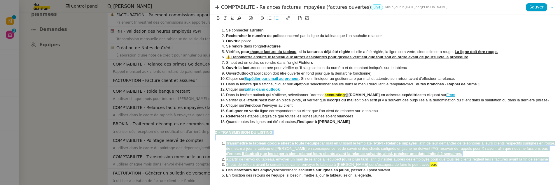
drag, startPoint x: 428, startPoint y: 164, endPoint x: 211, endPoint y: 134, distance: 219.7
click at [211, 133] on div "Créée le [DATE] MAJ le [DATE] Contexte : Il s’agit de déterminer les clients qu…" at bounding box center [385, 100] width 350 height 170
click at [239, 20] on icon at bounding box center [239, 18] width 4 height 4
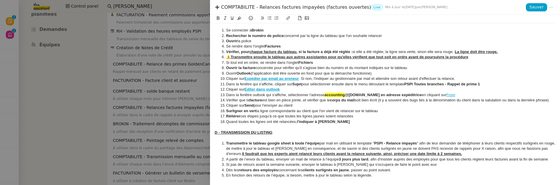
click at [280, 98] on li "Vérifier que la facture est bien en pièce jointe, et vérifier que le corps du m…" at bounding box center [388, 100] width 335 height 5
drag, startPoint x: 326, startPoint y: 95, endPoint x: 347, endPoint y: 95, distance: 21.3
click at [347, 95] on li "Dans la fenêtre outlook qui s'affiche, sélectionner l'adresse accounting @[DOMA…" at bounding box center [388, 94] width 335 height 5
click at [239, 19] on icon at bounding box center [239, 18] width 4 height 4
click at [307, 88] on li "Cliquer sur Editer dans outlook" at bounding box center [388, 89] width 335 height 5
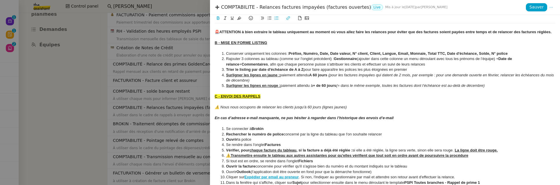
scroll to position [74, 0]
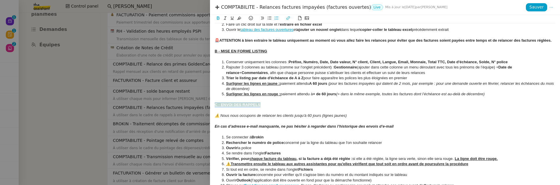
drag, startPoint x: 263, startPoint y: 104, endPoint x: 206, endPoint y: 104, distance: 56.3
click at [206, 104] on div "COMPTABILITE - Relances factures impayées (factures ouvertes) Live Mis à jour l…" at bounding box center [280, 92] width 560 height 185
click at [241, 17] on icon at bounding box center [239, 18] width 4 height 4
click at [278, 64] on li "Conserver uniquement les colonnes : Préfixe, Numéro, Date, Date valeur, N° clie…" at bounding box center [388, 62] width 335 height 5
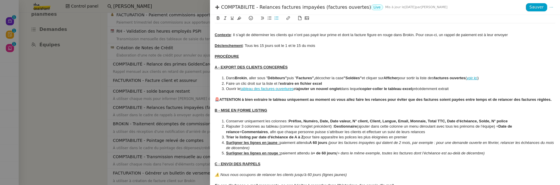
scroll to position [0, 0]
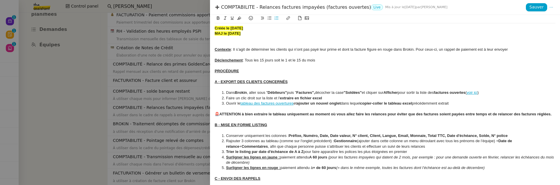
click at [247, 44] on div at bounding box center [385, 44] width 341 height 5
click at [277, 67] on div at bounding box center [385, 65] width 341 height 5
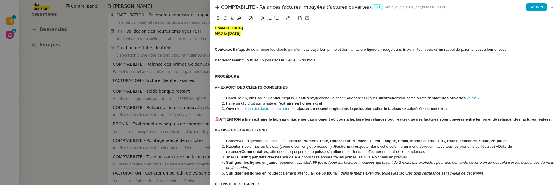
click at [265, 80] on div at bounding box center [385, 81] width 341 height 5
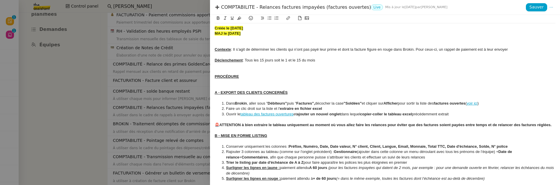
click at [239, 128] on div "🚨ATTENTION à bien extraire le tableau uniquement au moment où vous allez faire …" at bounding box center [385, 125] width 341 height 5
click at [239, 129] on div at bounding box center [385, 130] width 341 height 5
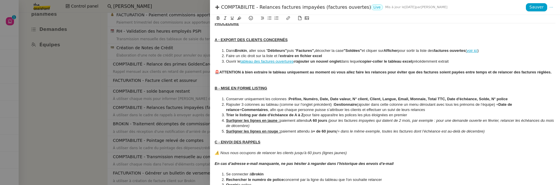
scroll to position [78, 0]
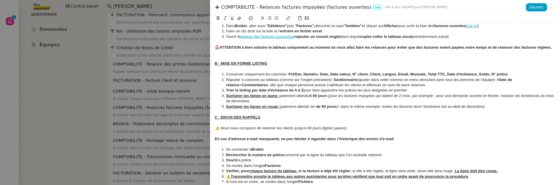
click at [224, 111] on div at bounding box center [385, 111] width 341 height 5
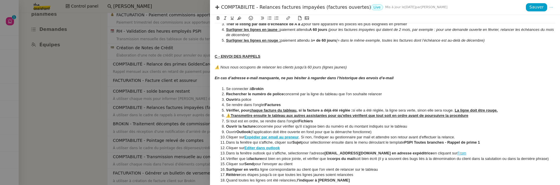
scroll to position [180, 0]
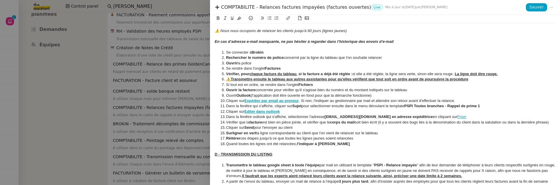
click at [226, 150] on div at bounding box center [385, 149] width 341 height 5
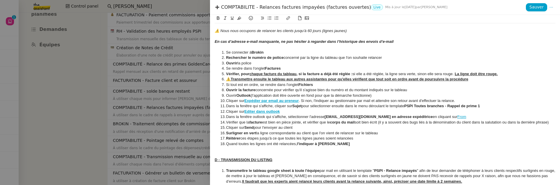
scroll to position [208, 0]
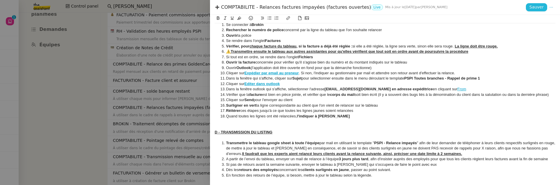
click at [540, 5] on span "Sauver" at bounding box center [537, 7] width 14 height 7
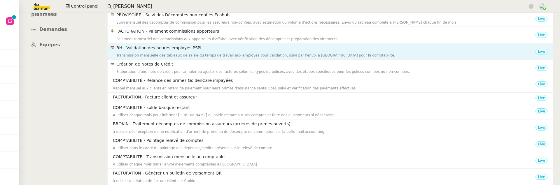
scroll to position [0, 0]
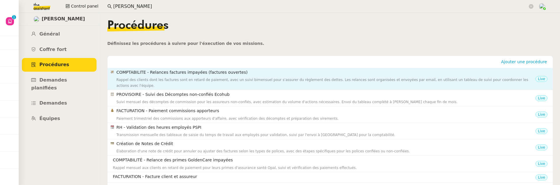
click at [422, 83] on div "Rappel des clients dont les factures sont en retard de paiement, avec un suivi …" at bounding box center [325, 83] width 419 height 12
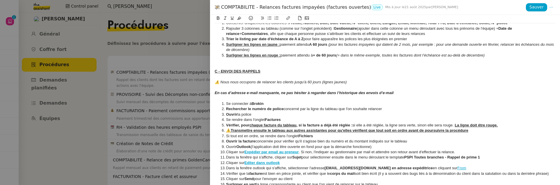
scroll to position [208, 0]
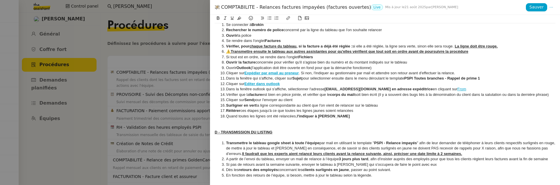
click at [178, 40] on div at bounding box center [280, 92] width 560 height 185
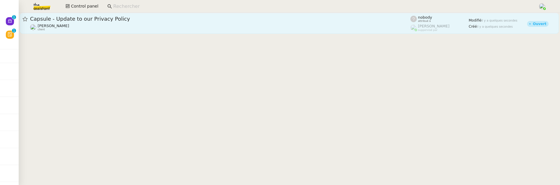
click at [59, 27] on span "[PERSON_NAME]" at bounding box center [54, 26] width 32 height 4
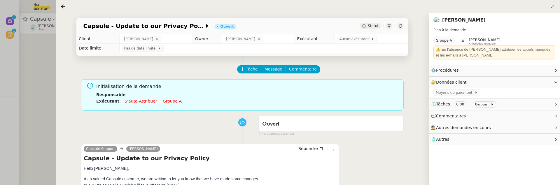
click at [18, 42] on div at bounding box center [280, 92] width 560 height 185
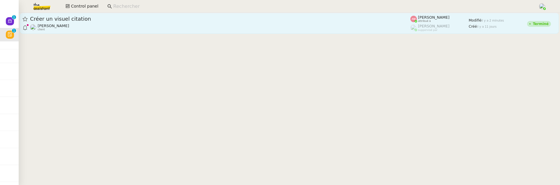
click at [210, 32] on link "Créer un visuel citation [PERSON_NAME] client [PERSON_NAME] attribué à [PERSON_…" at bounding box center [289, 23] width 539 height 21
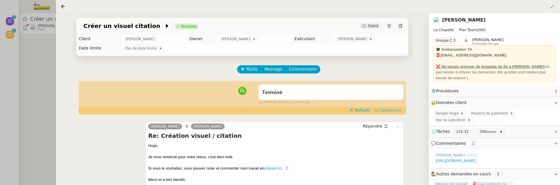
click at [389, 111] on span "Approuver" at bounding box center [390, 110] width 21 height 6
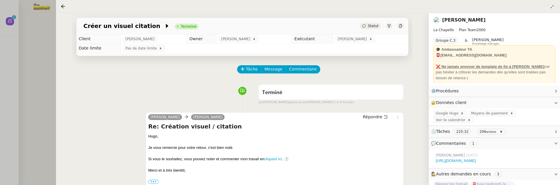
click at [53, 114] on div at bounding box center [280, 92] width 560 height 185
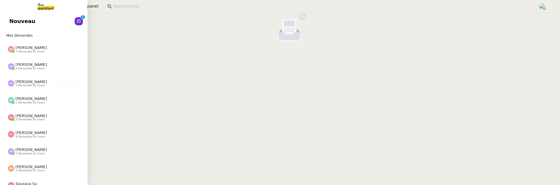
click at [16, 18] on span "Nouveau" at bounding box center [22, 21] width 26 height 9
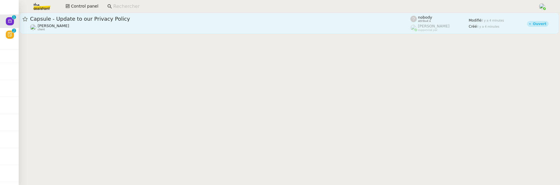
click at [146, 29] on div "Jeremy DUMONT-FILLON client" at bounding box center [220, 28] width 380 height 8
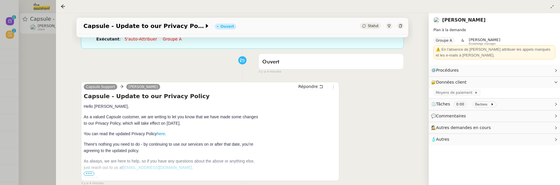
scroll to position [90, 0]
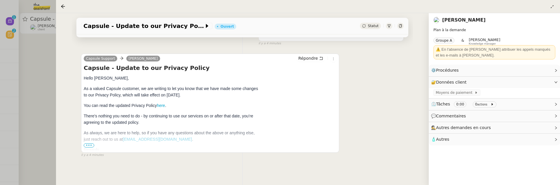
click at [50, 82] on div at bounding box center [280, 92] width 560 height 185
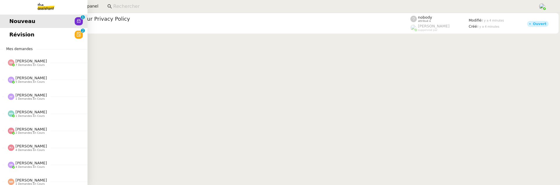
click at [16, 37] on span "Révision" at bounding box center [21, 34] width 25 height 9
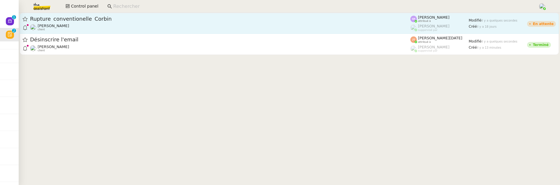
click at [123, 17] on span "Rupture_conventionelle_Corbin" at bounding box center [220, 18] width 380 height 5
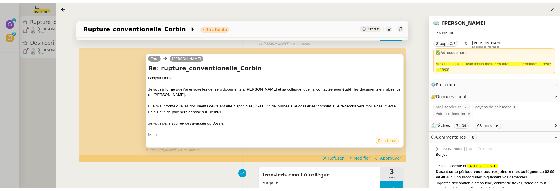
scroll to position [116, 0]
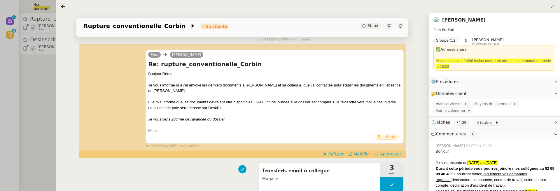
click at [392, 152] on span "Approuver" at bounding box center [390, 154] width 21 height 6
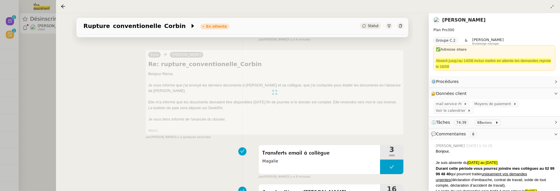
click at [55, 83] on div at bounding box center [280, 95] width 560 height 191
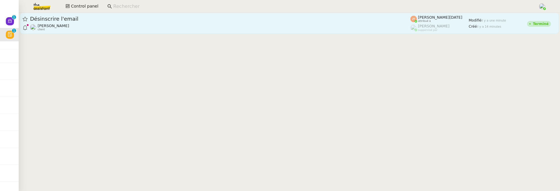
click at [134, 16] on div "Désinscrire l'email" at bounding box center [220, 18] width 380 height 7
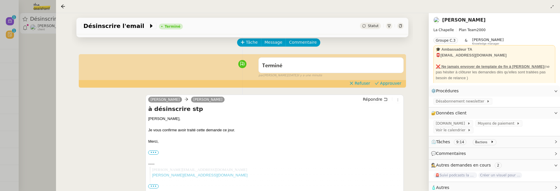
scroll to position [32, 0]
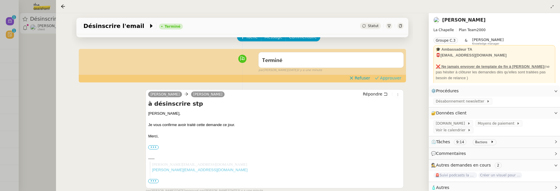
click at [388, 78] on span "Approuver" at bounding box center [390, 78] width 21 height 6
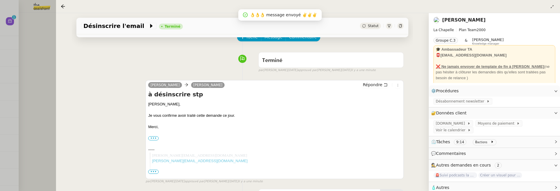
click at [38, 70] on div at bounding box center [280, 95] width 560 height 191
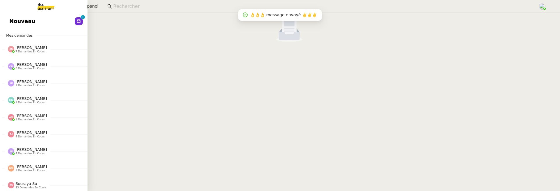
click at [23, 26] on link "Nouveau 0 1 2 3 4 5 6 7 8 9" at bounding box center [44, 21] width 88 height 13
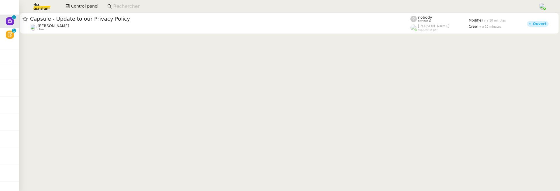
click at [19, 36] on cdk-virtual-scroll-viewport "Capsule - Update to our Privacy Policy Jeremy DUMONT-FILLON client nobody attri…" at bounding box center [290, 102] width 542 height 179
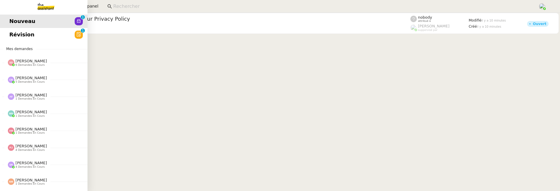
click at [13, 36] on link "Révision 0 1 2 3 4 5 6 7 8 9" at bounding box center [44, 34] width 88 height 13
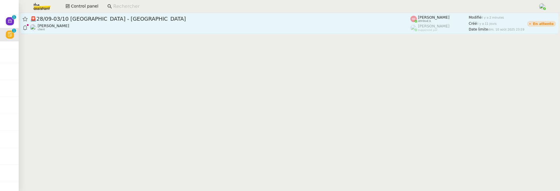
click at [129, 25] on div "Ian Rogers client" at bounding box center [220, 28] width 380 height 8
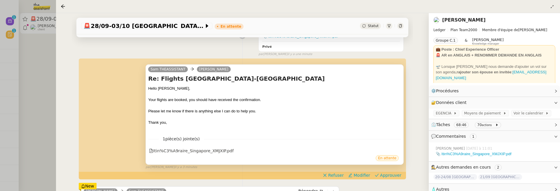
scroll to position [130, 0]
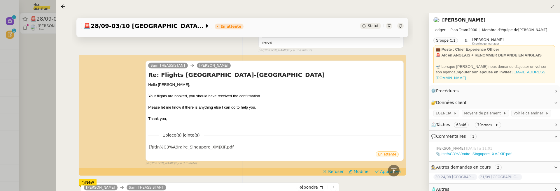
click at [381, 171] on button "Approuver" at bounding box center [388, 172] width 31 height 6
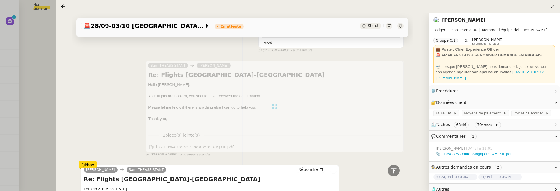
click at [40, 72] on div at bounding box center [280, 95] width 560 height 191
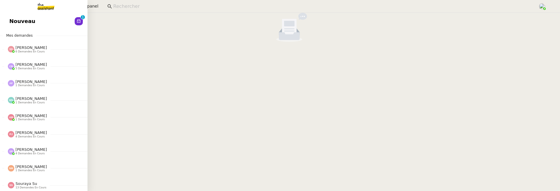
click at [15, 22] on span "Nouveau" at bounding box center [22, 21] width 26 height 9
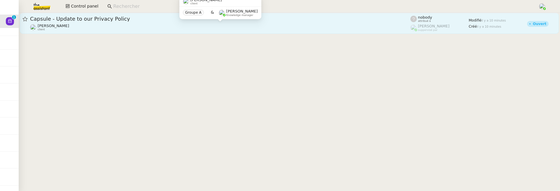
click at [157, 29] on div "Jeremy DUMONT-FILLON client" at bounding box center [220, 28] width 380 height 8
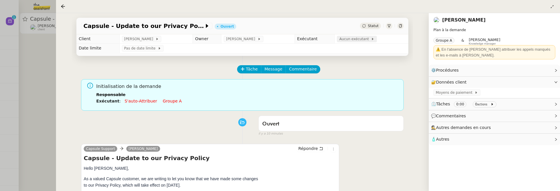
click at [362, 39] on span "Aucun exécutant" at bounding box center [355, 39] width 32 height 6
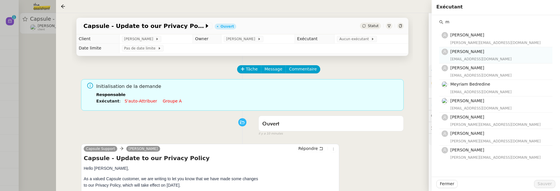
type input "m"
click at [477, 50] on h4 "[PERSON_NAME]" at bounding box center [500, 51] width 99 height 7
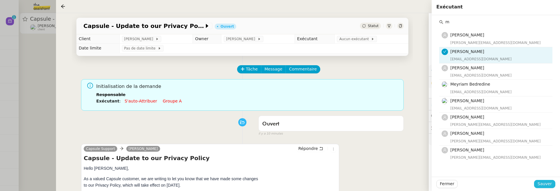
click at [540, 184] on span "Sauver" at bounding box center [545, 184] width 14 height 7
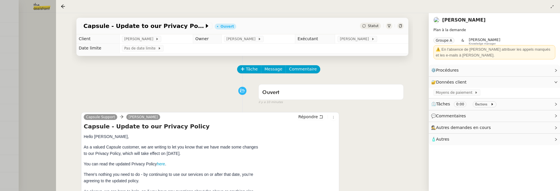
click at [51, 64] on div at bounding box center [280, 95] width 560 height 191
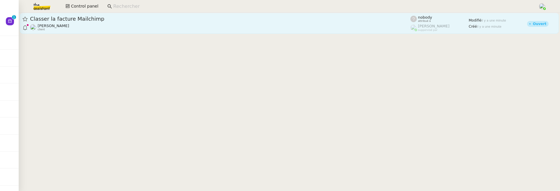
click at [309, 29] on div "Benjamin Delahaye client" at bounding box center [220, 28] width 380 height 8
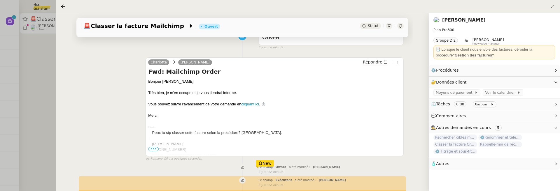
scroll to position [130, 0]
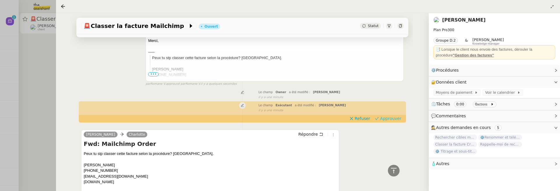
click at [384, 120] on span "Approuver" at bounding box center [390, 119] width 21 height 6
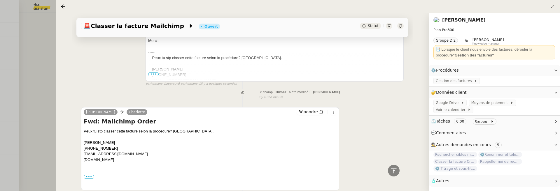
scroll to position [0, 0]
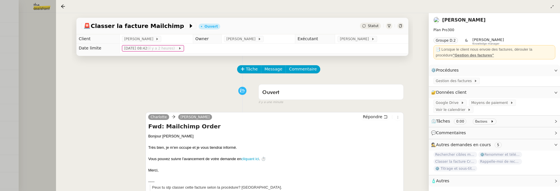
click at [44, 76] on div at bounding box center [280, 95] width 560 height 191
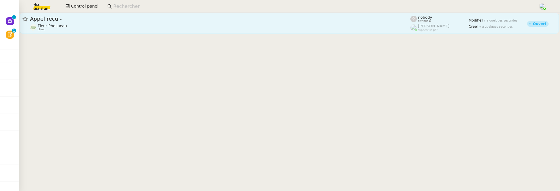
click at [144, 33] on link "Appel reçu - Fleur Phelipeau client nobody attribué à Romane Vachon suppervisé …" at bounding box center [289, 23] width 539 height 21
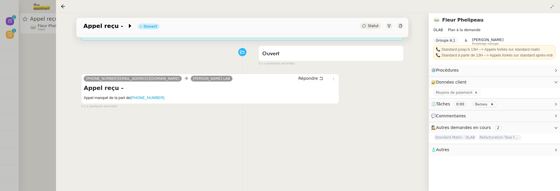
scroll to position [75, 0]
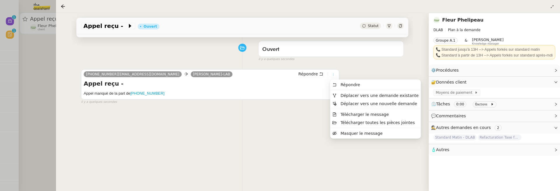
click at [334, 75] on icon at bounding box center [334, 75] width 4 height 4
click at [347, 92] on li "Déplacer vers une demande existante" at bounding box center [375, 96] width 91 height 8
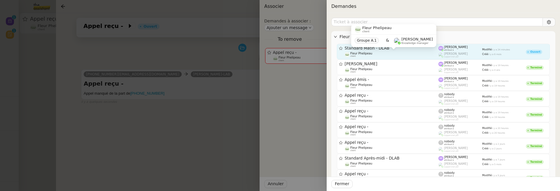
click at [416, 55] on div "Fleur Phelipeau client" at bounding box center [392, 55] width 94 height 6
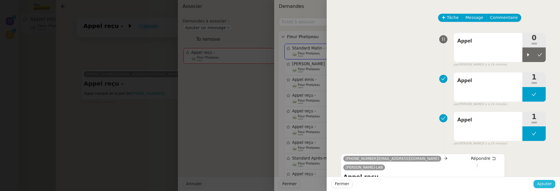
click at [543, 182] on span "Ajouter" at bounding box center [544, 184] width 15 height 7
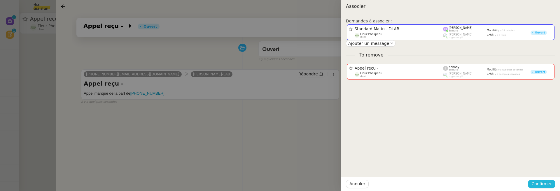
click at [548, 185] on span "Confirmer" at bounding box center [542, 184] width 20 height 7
click at [541, 168] on span "Ajouter" at bounding box center [542, 169] width 15 height 6
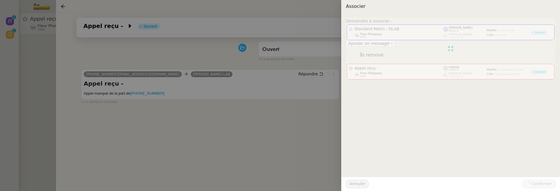
click at [38, 78] on div at bounding box center [280, 95] width 560 height 191
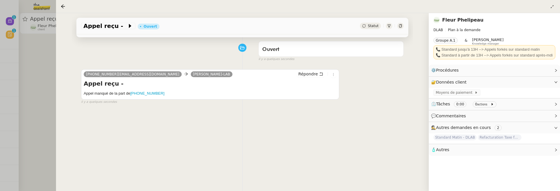
click at [33, 53] on div at bounding box center [280, 95] width 560 height 191
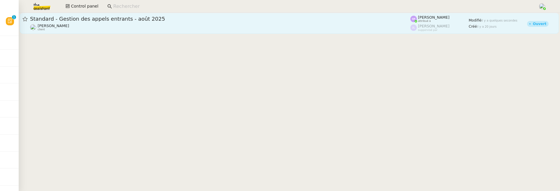
click at [184, 28] on div "Florian Parant client" at bounding box center [220, 28] width 380 height 8
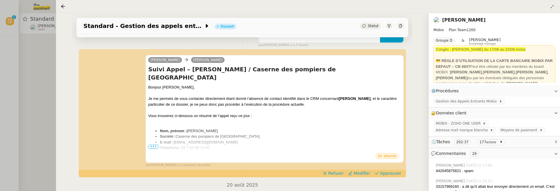
scroll to position [72, 0]
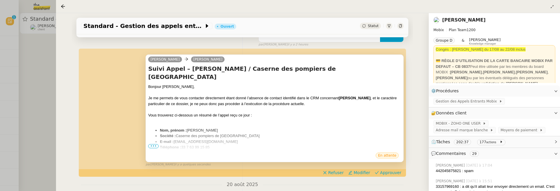
click at [154, 147] on span "•••" at bounding box center [153, 146] width 11 height 4
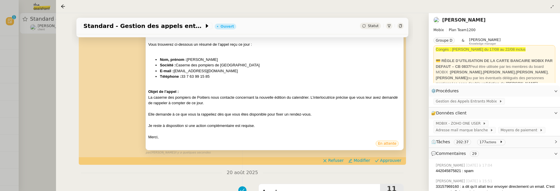
scroll to position [144, 0]
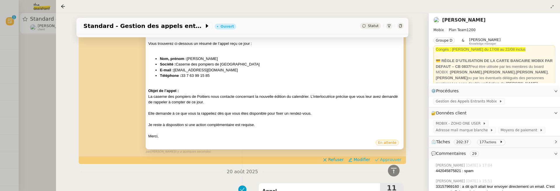
click at [394, 157] on span "Approuver" at bounding box center [390, 160] width 21 height 6
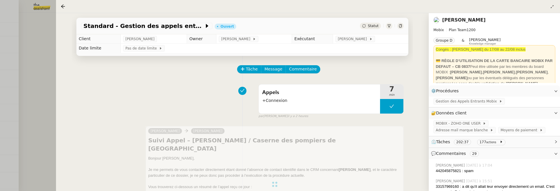
click at [39, 98] on div at bounding box center [280, 95] width 560 height 191
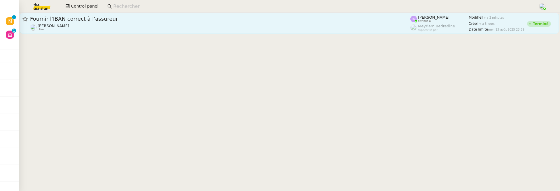
click at [288, 20] on span "Fournir l'IBAN correct à l'assureur" at bounding box center [220, 18] width 380 height 5
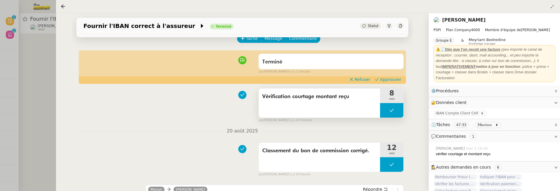
scroll to position [34, 0]
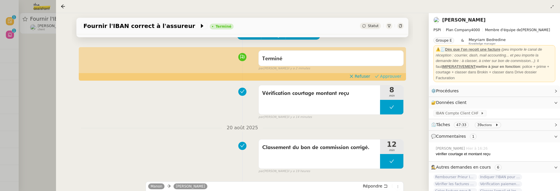
click at [385, 73] on app-ticket-timeline-item "Terminé false par Hannah C. il y a 2 minutes Refuser Approuver 👌👌👌 message envo…" at bounding box center [242, 64] width 323 height 32
click at [385, 74] on span "Approuver" at bounding box center [390, 77] width 21 height 6
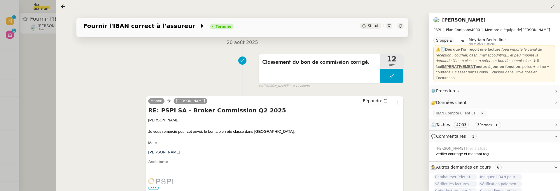
scroll to position [133, 0]
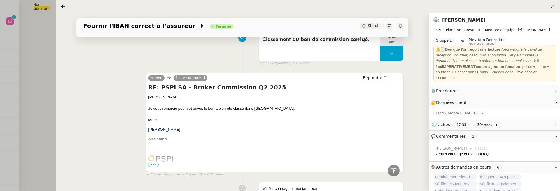
click at [49, 133] on div at bounding box center [280, 95] width 560 height 191
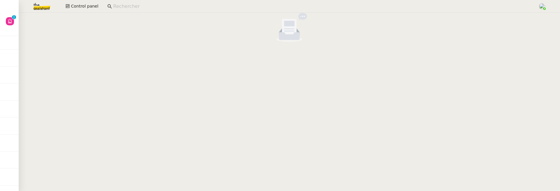
click at [20, 22] on div at bounding box center [290, 29] width 542 height 32
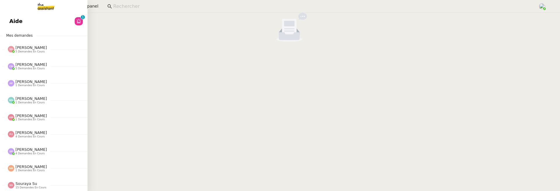
click at [13, 24] on link "Aide 0 1 2 3 4 5 6 7 8 9" at bounding box center [44, 21] width 88 height 13
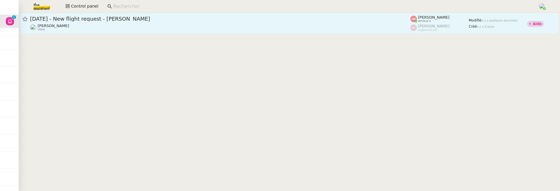
click at [135, 30] on div "[PERSON_NAME] client" at bounding box center [220, 28] width 380 height 8
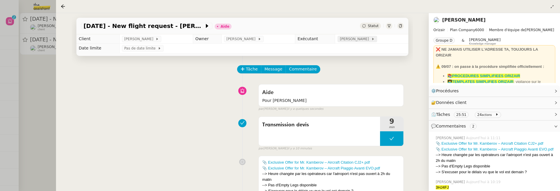
click at [355, 41] on span "[PERSON_NAME]" at bounding box center [355, 39] width 31 height 6
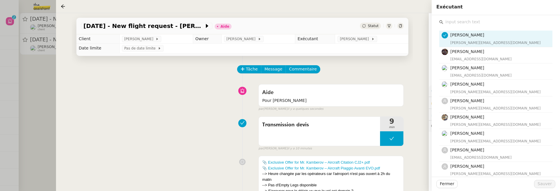
click at [483, 18] on input "text" at bounding box center [497, 22] width 109 height 8
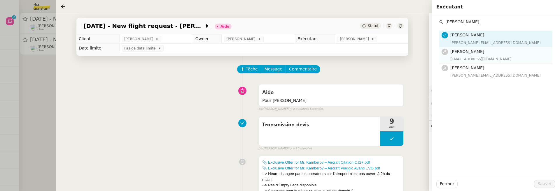
type input "pauline"
click at [480, 62] on div "[EMAIL_ADDRESS][DOMAIN_NAME]" at bounding box center [500, 59] width 99 height 6
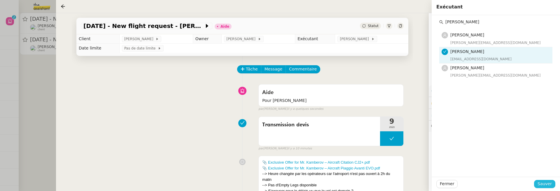
click at [544, 185] on span "Sauver" at bounding box center [545, 184] width 14 height 7
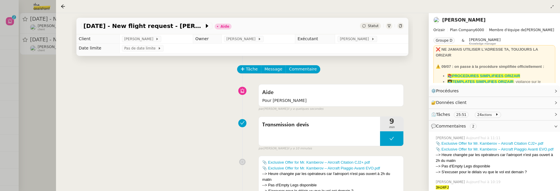
click at [228, 44] on td "Pas de date limite" at bounding box center [263, 48] width 289 height 9
click at [228, 42] on span "[PERSON_NAME]" at bounding box center [241, 39] width 31 height 6
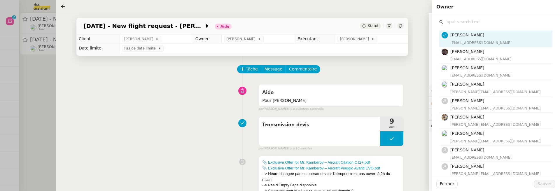
click at [466, 24] on input "text" at bounding box center [497, 22] width 109 height 8
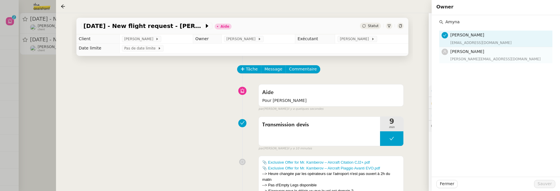
type input "Amyna"
click at [469, 52] on span "[PERSON_NAME]" at bounding box center [468, 51] width 34 height 5
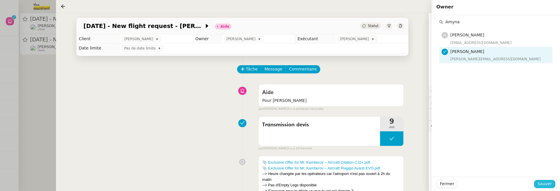
click at [543, 183] on span "Sauver" at bounding box center [545, 184] width 14 height 7
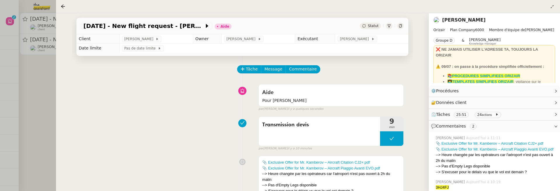
click at [376, 27] on span "Statut" at bounding box center [373, 26] width 11 height 4
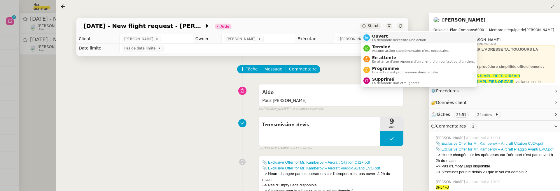
click at [384, 39] on span "La demande nécessite une action" at bounding box center [399, 40] width 54 height 3
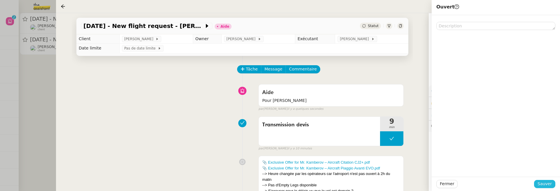
click at [543, 185] on span "Sauver" at bounding box center [545, 184] width 14 height 7
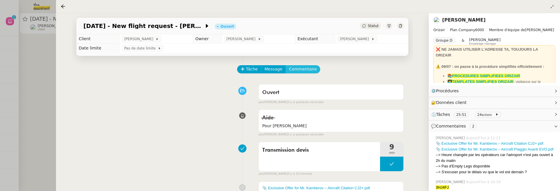
click at [302, 72] on span "Commentaire" at bounding box center [303, 69] width 28 height 7
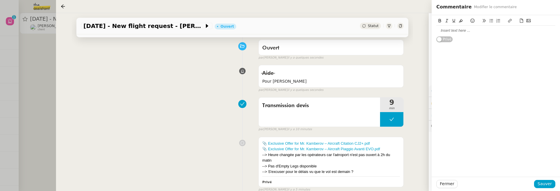
scroll to position [44, 0]
click at [439, 34] on div at bounding box center [495, 31] width 119 height 10
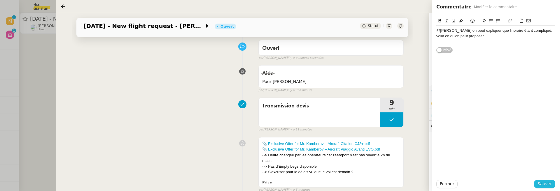
click at [553, 182] on button "Sauver" at bounding box center [544, 184] width 21 height 8
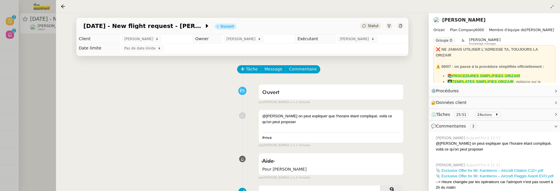
click at [26, 80] on div at bounding box center [280, 95] width 560 height 191
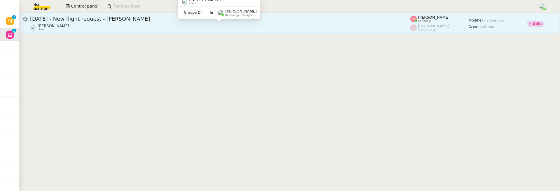
click at [106, 27] on div "[PERSON_NAME] client" at bounding box center [220, 28] width 380 height 8
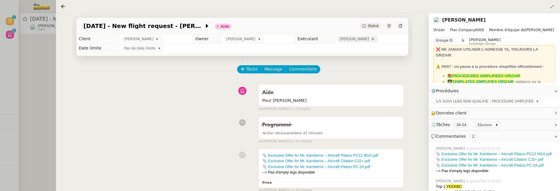
click at [348, 41] on span "[PERSON_NAME]" at bounding box center [355, 39] width 31 height 6
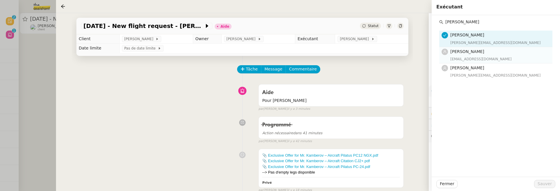
type input "pauli"
click at [518, 56] on div "[EMAIL_ADDRESS][DOMAIN_NAME]" at bounding box center [500, 59] width 99 height 6
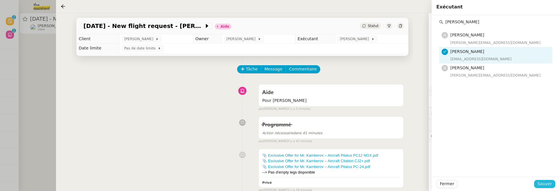
click at [546, 185] on span "Sauver" at bounding box center [545, 184] width 14 height 7
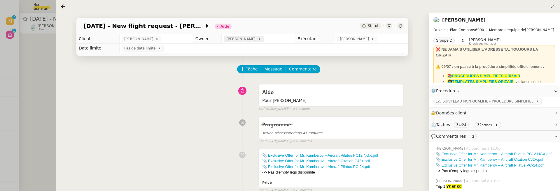
click at [235, 40] on span "[PERSON_NAME]" at bounding box center [241, 39] width 31 height 6
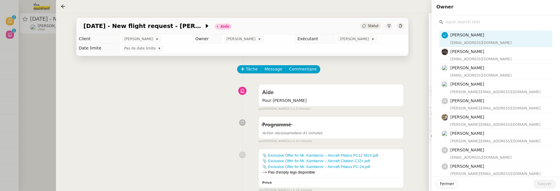
click at [450, 21] on input "text" at bounding box center [497, 22] width 109 height 8
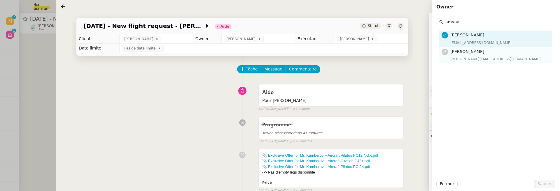
type input "amyna"
click at [495, 53] on h4 "[PERSON_NAME]" at bounding box center [500, 51] width 99 height 7
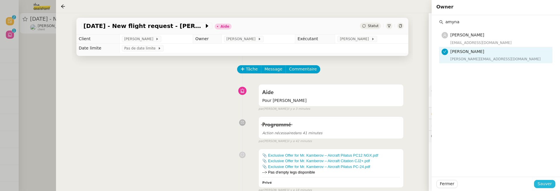
click at [542, 184] on span "Sauver" at bounding box center [545, 184] width 14 height 7
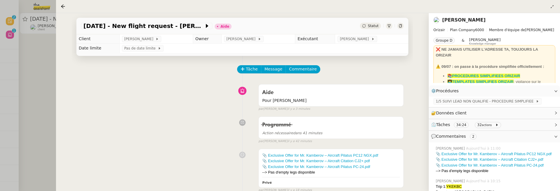
click at [368, 28] on div "Statut" at bounding box center [370, 26] width 21 height 6
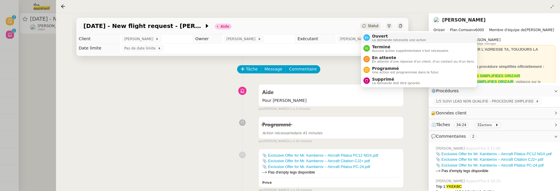
click at [373, 41] on span "La demande nécessite une action" at bounding box center [399, 40] width 54 height 3
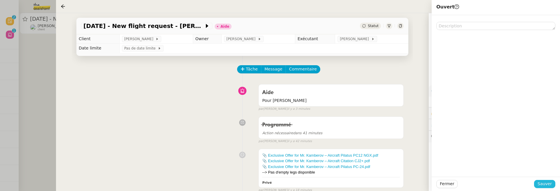
click at [544, 184] on span "Sauver" at bounding box center [545, 184] width 14 height 7
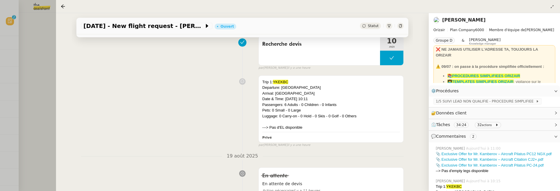
scroll to position [299, 0]
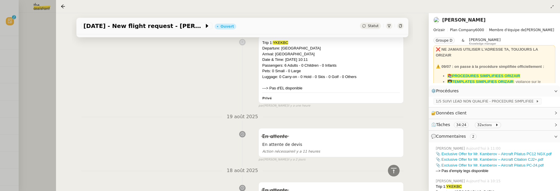
click at [46, 48] on div at bounding box center [280, 95] width 560 height 191
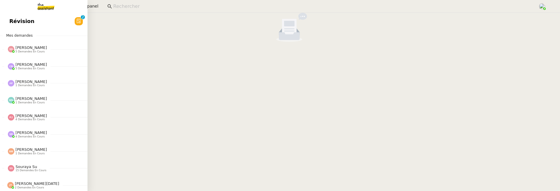
click at [8, 20] on link "Révision 0 1 2 3 4 5 6 7 8 9" at bounding box center [44, 21] width 88 height 13
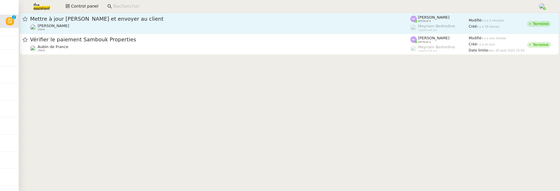
click at [294, 20] on span "Mettre à jour Brokin et envoyer au client" at bounding box center [220, 18] width 380 height 5
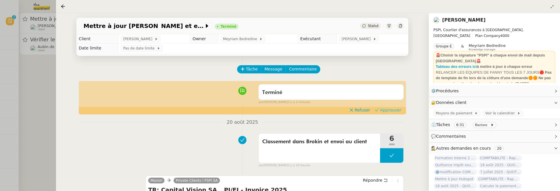
click at [387, 112] on span "Approuver" at bounding box center [390, 110] width 21 height 6
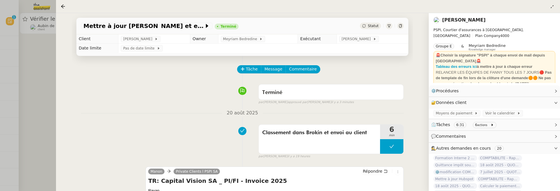
click at [42, 96] on div at bounding box center [280, 95] width 560 height 191
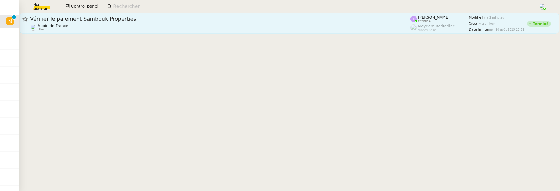
click at [144, 22] on div "Vérifier le paiement Sambouk Properties" at bounding box center [220, 18] width 380 height 7
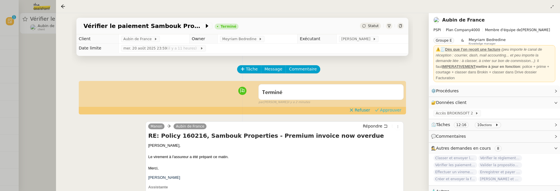
click at [388, 112] on span "Approuver" at bounding box center [390, 110] width 21 height 6
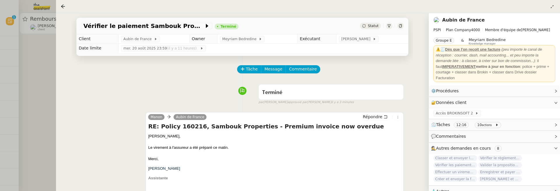
click at [39, 81] on div at bounding box center [280, 95] width 560 height 191
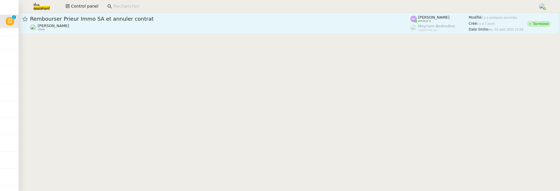
click at [112, 20] on span "Rembourser Prieur Immo SA et annuler contrat" at bounding box center [220, 18] width 380 height 5
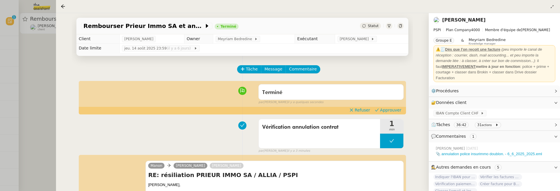
click at [457, 20] on link "[PERSON_NAME]" at bounding box center [463, 20] width 43 height 6
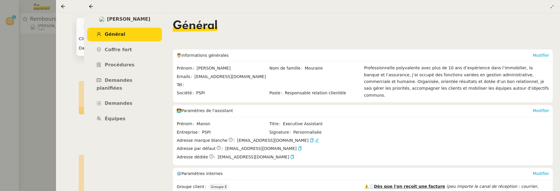
click at [105, 17] on img at bounding box center [102, 19] width 6 height 6
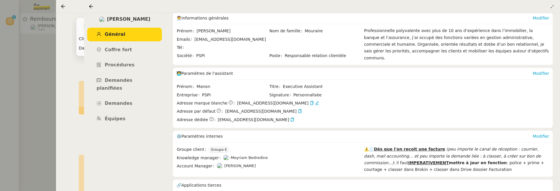
scroll to position [53, 0]
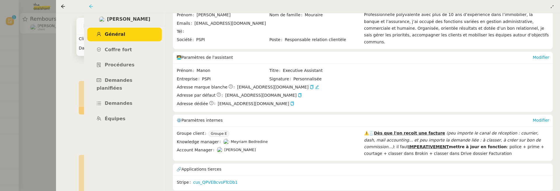
click at [90, 6] on icon at bounding box center [91, 6] width 4 height 4
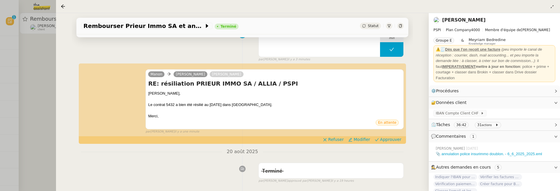
scroll to position [93, 0]
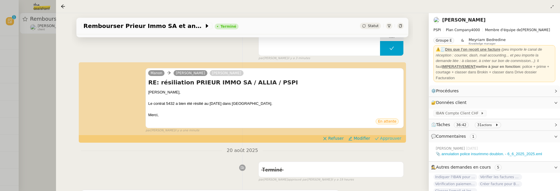
click at [383, 140] on span "Approuver" at bounding box center [390, 139] width 21 height 6
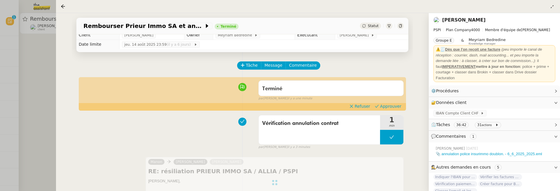
scroll to position [0, 0]
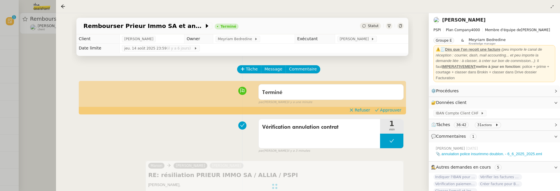
click at [401, 105] on div "Terminé false par Hannah C. il y a une minute" at bounding box center [242, 93] width 323 height 23
click at [399, 109] on span "Approuver" at bounding box center [390, 110] width 21 height 6
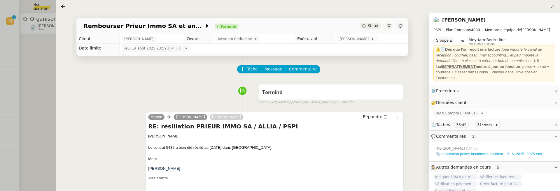
click at [44, 97] on div at bounding box center [280, 95] width 560 height 191
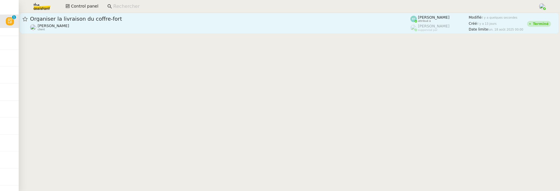
click at [89, 27] on div "Jean-Baptiste Pamar client" at bounding box center [220, 28] width 380 height 8
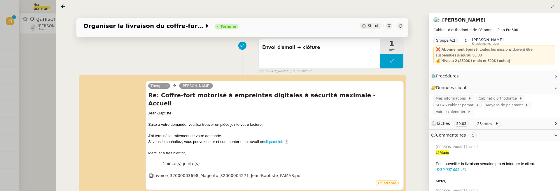
scroll to position [81, 0]
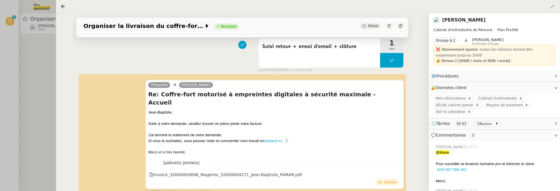
click at [60, 99] on div "Organiser la livraison du coffre-fort Terminé Statut Client Jean-Baptiste Pamar…" at bounding box center [242, 102] width 373 height 178
click at [48, 97] on div at bounding box center [280, 95] width 560 height 191
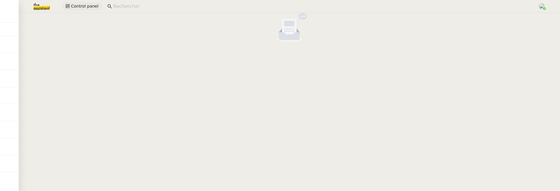
click at [80, 6] on span "Control panel" at bounding box center [84, 6] width 27 height 7
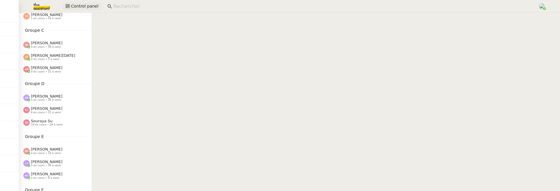
scroll to position [113, 0]
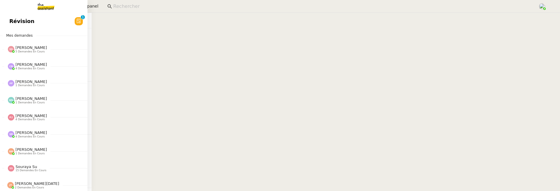
click at [14, 22] on span "Révision" at bounding box center [21, 21] width 25 height 9
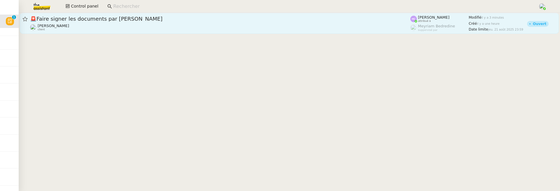
click at [219, 19] on span "🚨 Faire signer les documents par Patrick" at bounding box center [220, 18] width 380 height 5
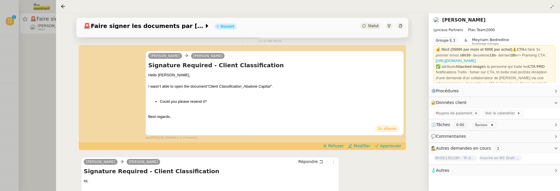
scroll to position [62, 0]
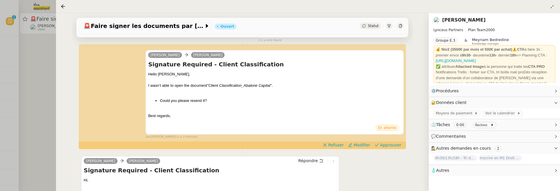
click at [387, 149] on div "Tâche Message Commentaire Veuillez patienter une erreur s'est produite 👌👌👌 mess…" at bounding box center [242, 163] width 341 height 338
click at [386, 146] on span "Approuver" at bounding box center [390, 145] width 21 height 6
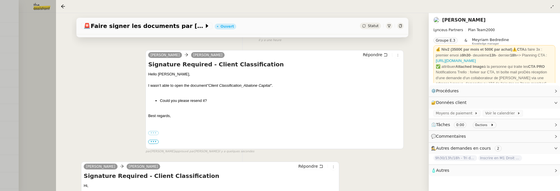
click at [25, 84] on div at bounding box center [280, 95] width 560 height 191
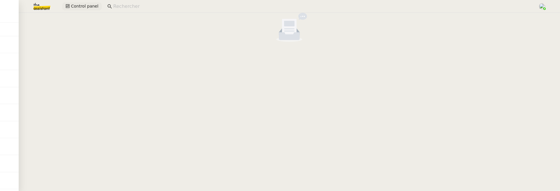
click at [80, 5] on span "Control panel" at bounding box center [84, 6] width 27 height 7
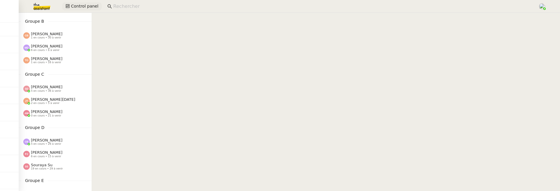
scroll to position [68, 0]
click at [48, 149] on span "[PERSON_NAME]" at bounding box center [47, 151] width 32 height 4
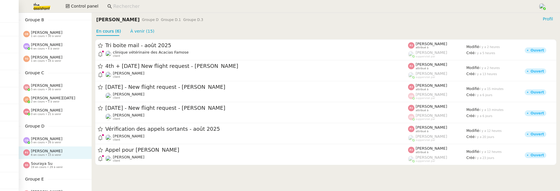
click at [34, 6] on img at bounding box center [37, 6] width 45 height 13
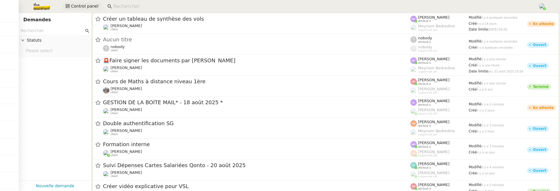
click at [83, 8] on span "Control panel" at bounding box center [84, 6] width 27 height 7
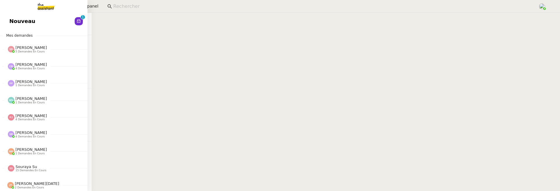
click at [2, 23] on link "Nouveau 0 1 2 3 4 5 6 7 8 9" at bounding box center [44, 21] width 88 height 13
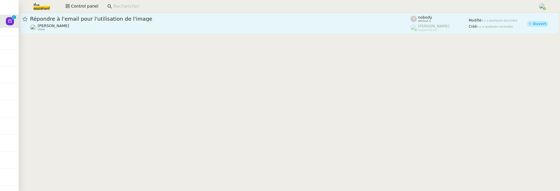
click at [163, 15] on div "Répondre à l'email pour l'utilisation de l'image" at bounding box center [220, 18] width 380 height 7
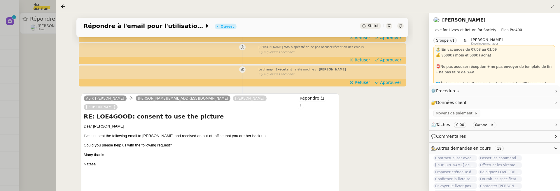
scroll to position [112, 0]
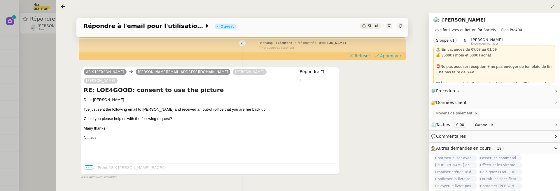
click at [390, 56] on span "Approuver" at bounding box center [390, 56] width 21 height 6
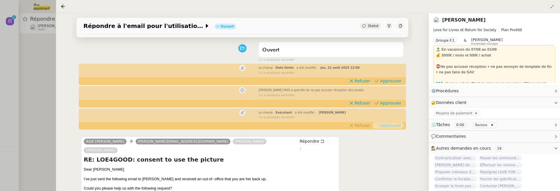
scroll to position [0, 0]
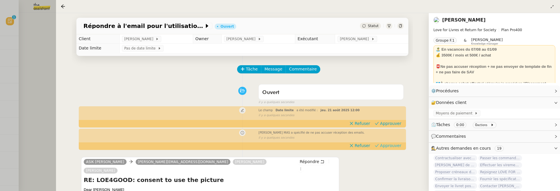
click at [383, 147] on span "Approuver" at bounding box center [390, 146] width 21 height 6
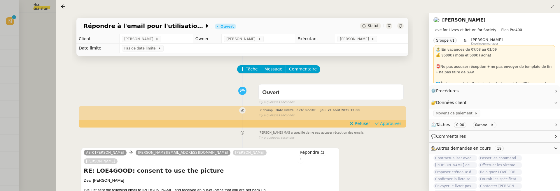
click at [386, 125] on span "Approuver" at bounding box center [390, 124] width 21 height 6
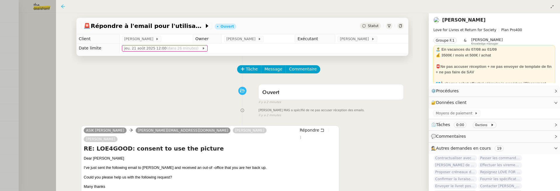
click at [64, 5] on icon at bounding box center [63, 6] width 5 height 5
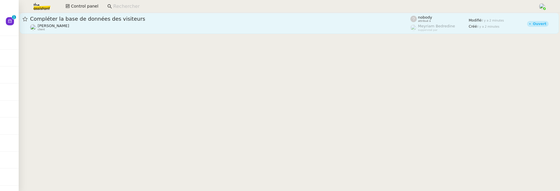
click at [89, 22] on div "Compléter la base de données des visiteurs Julien Decroix client" at bounding box center [220, 23] width 380 height 16
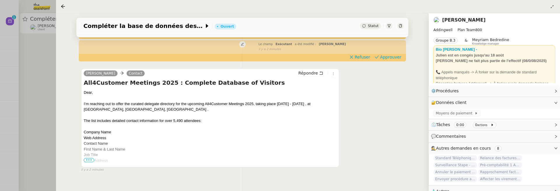
scroll to position [97, 0]
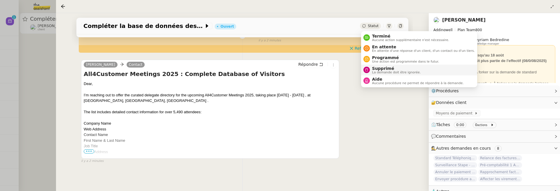
click at [378, 73] on span "La demande doit être ignorée." at bounding box center [396, 72] width 49 height 3
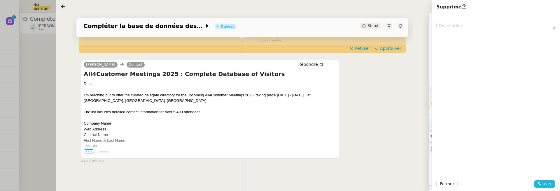
click at [542, 182] on span "Sauver" at bounding box center [545, 184] width 14 height 7
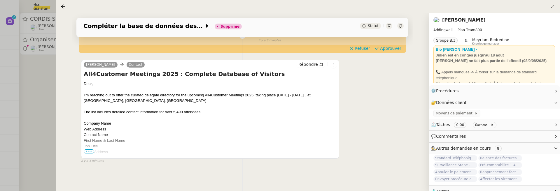
click at [15, 102] on div at bounding box center [280, 95] width 560 height 191
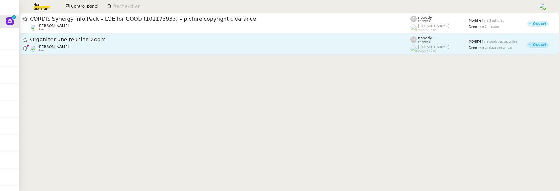
click at [177, 52] on div "Michael Khayat client" at bounding box center [220, 49] width 380 height 8
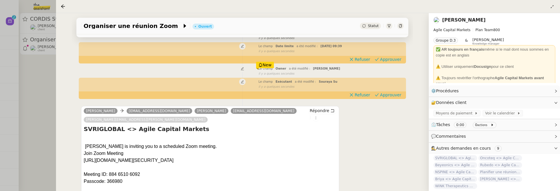
scroll to position [101, 0]
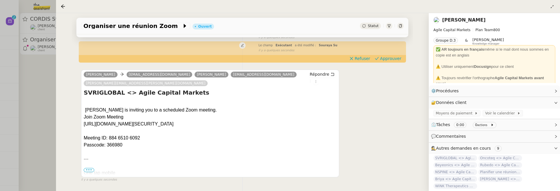
click at [308, 82] on div "Répondre" at bounding box center [322, 78] width 29 height 14
click at [298, 83] on div "Alex CARON agati@svriglobal.com Michael KHAYAT ramacciotti@svriglobal.com debor…" at bounding box center [196, 80] width 224 height 18
click at [314, 83] on icon at bounding box center [316, 82] width 4 height 4
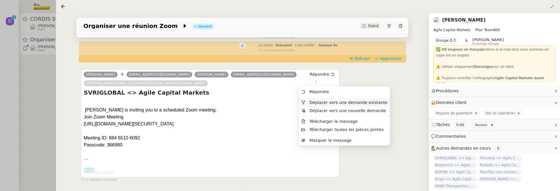
click at [321, 105] on span "Déplacer vers une demande existante" at bounding box center [349, 102] width 78 height 5
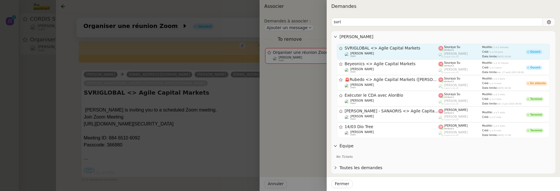
type input "svri"
click at [446, 46] on span "Souraya Su" at bounding box center [452, 47] width 16 height 3
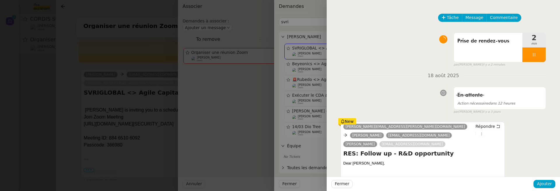
click at [547, 188] on div "Fermer Ajouter" at bounding box center [443, 184] width 233 height 14
click at [546, 185] on span "Ajouter" at bounding box center [544, 184] width 15 height 7
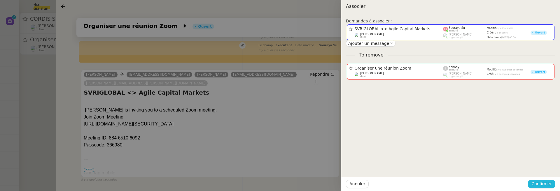
click at [546, 185] on span "Confirmer" at bounding box center [542, 184] width 20 height 7
click at [542, 165] on div "Êtes-vous sûr?" at bounding box center [531, 159] width 42 height 11
click at [542, 165] on div "Êtes-vous sûr? Annuler Ajouter" at bounding box center [530, 164] width 49 height 24
click at [542, 168] on span "Ajouter" at bounding box center [542, 169] width 15 height 6
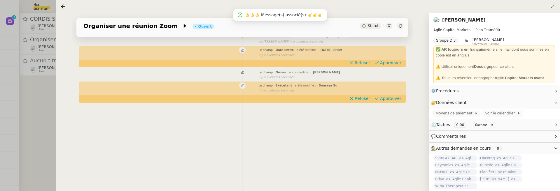
scroll to position [75, 0]
click at [38, 104] on div at bounding box center [280, 95] width 560 height 191
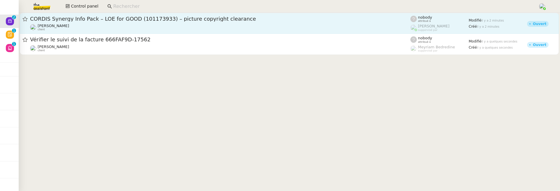
click at [108, 19] on span "CORDIS Synergy Info Pack – LOE for GOOD (101173933) – picture copyright clearan…" at bounding box center [220, 18] width 380 height 5
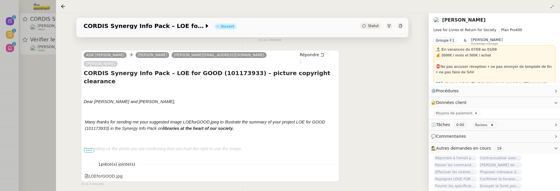
scroll to position [99, 0]
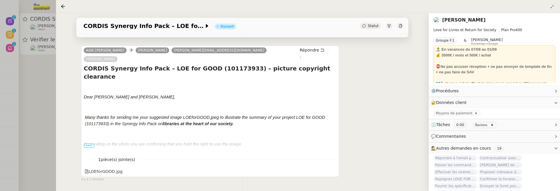
click at [333, 54] on div "ASIK Anna Natasa Céline MAS olivia@loveforlivres.com RIGAUD Corinne Répondre" at bounding box center [210, 56] width 253 height 18
click at [303, 56] on icon at bounding box center [301, 58] width 4 height 4
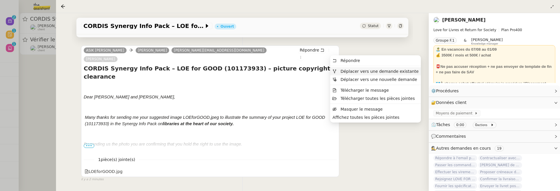
click at [345, 70] on span "Déplacer vers une demande existante" at bounding box center [380, 71] width 78 height 5
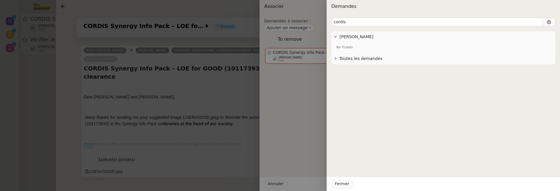
type input "cordis"
click at [227, 111] on div at bounding box center [280, 95] width 560 height 191
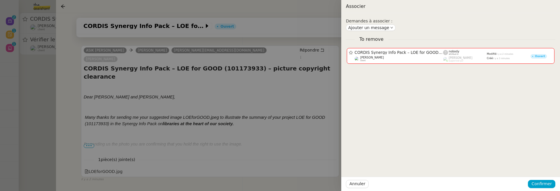
click at [227, 111] on div at bounding box center [280, 95] width 560 height 191
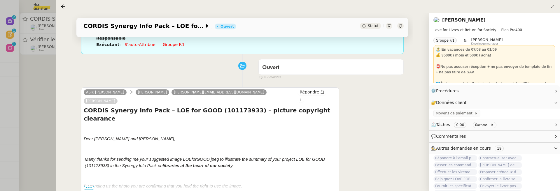
scroll to position [0, 0]
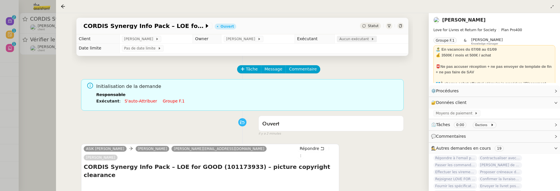
click at [345, 39] on span "Aucun exécutant" at bounding box center [355, 39] width 32 height 6
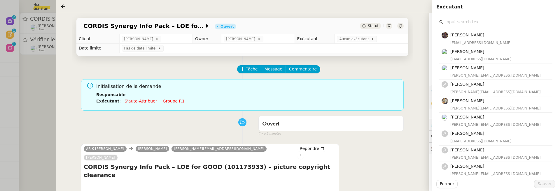
click at [446, 23] on input "text" at bounding box center [497, 22] width 109 height 8
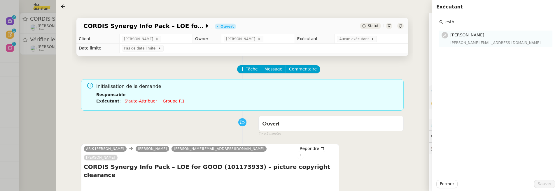
type input "esth"
click at [484, 41] on div "esther@theassistant.team" at bounding box center [500, 43] width 99 height 6
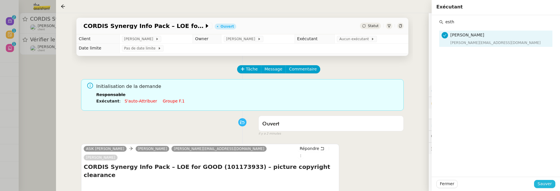
click at [546, 186] on span "Sauver" at bounding box center [545, 184] width 14 height 7
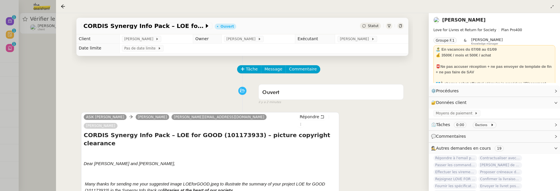
click at [44, 85] on div at bounding box center [280, 95] width 560 height 191
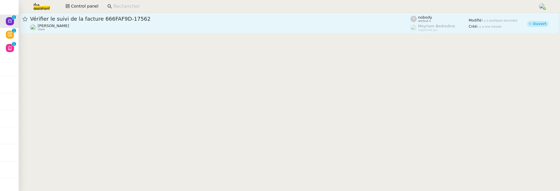
click at [115, 32] on link "Vérifier le suivi de la facture 666FAF9D-17562 Julien Decroix client nobody att…" at bounding box center [289, 23] width 539 height 21
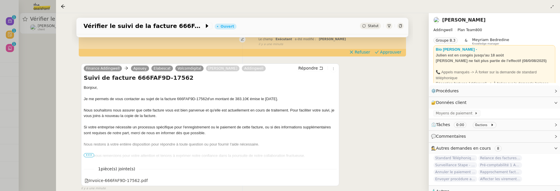
scroll to position [95, 0]
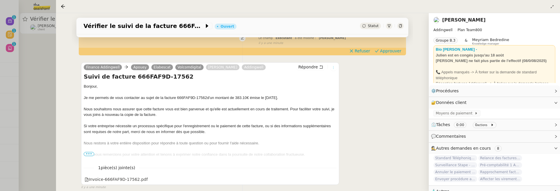
click at [334, 66] on icon at bounding box center [334, 68] width 4 height 4
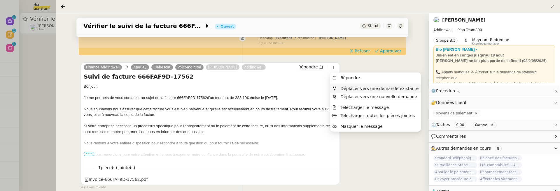
click at [352, 87] on span "Déplacer vers une demande existante" at bounding box center [380, 88] width 78 height 5
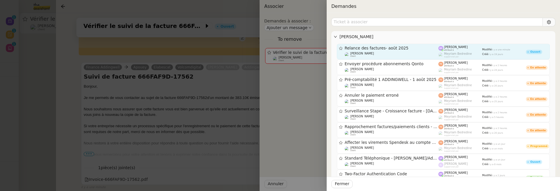
click at [391, 50] on div "Relance des factures- août 2025" at bounding box center [392, 48] width 94 height 5
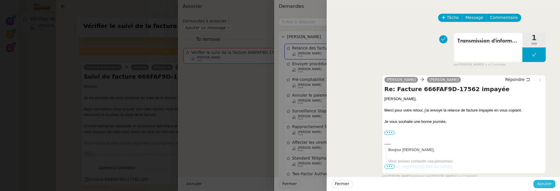
click at [548, 187] on span "Ajouter" at bounding box center [544, 184] width 15 height 7
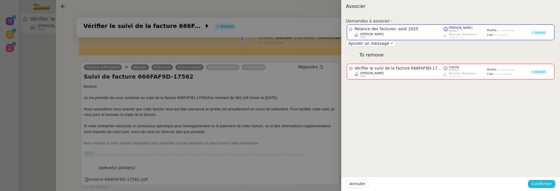
click at [548, 185] on span "Confirmer" at bounding box center [542, 184] width 20 height 7
click at [544, 171] on span "Ajouter" at bounding box center [542, 169] width 15 height 6
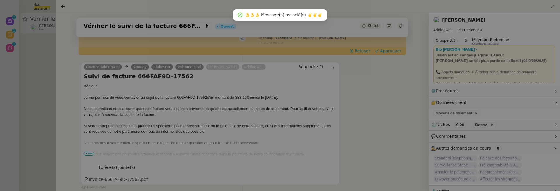
scroll to position [75, 0]
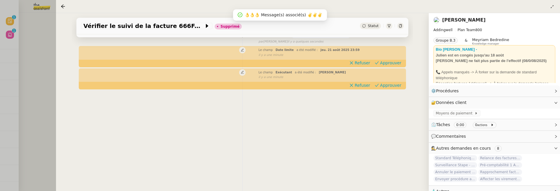
click at [36, 64] on div at bounding box center [280, 95] width 560 height 191
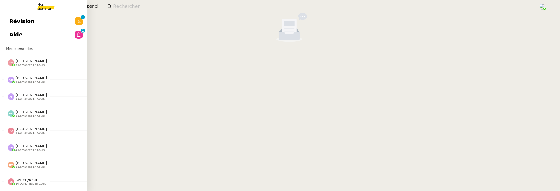
click at [22, 20] on span "Révision" at bounding box center [21, 21] width 25 height 9
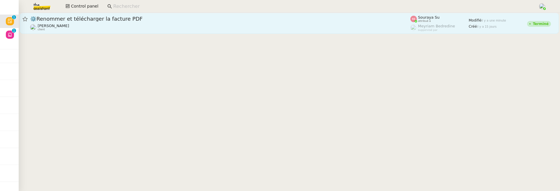
click at [155, 27] on div "Benjamin Delahaye client" at bounding box center [220, 28] width 380 height 8
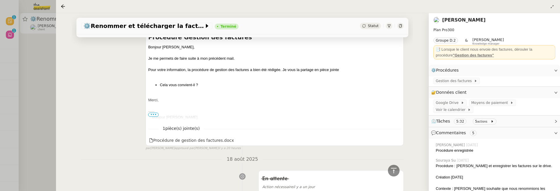
scroll to position [236, 0]
click at [458, 81] on span "Gestion des factures" at bounding box center [455, 81] width 38 height 6
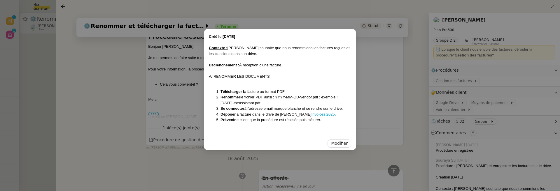
click at [203, 177] on nz-modal-container "Créé le 12/08/2025 Contexte : Benjamin souhaite que nous renommions les facture…" at bounding box center [280, 95] width 560 height 191
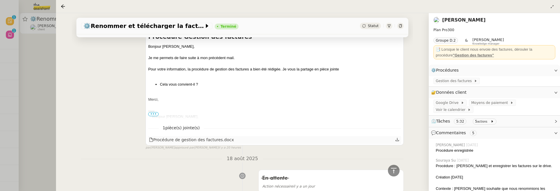
click at [202, 140] on div "Procédure de gestion des factures.docx" at bounding box center [191, 140] width 85 height 7
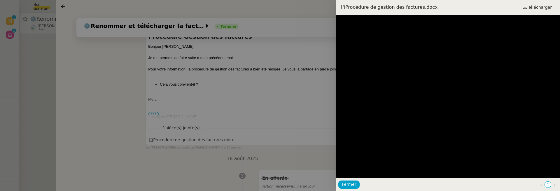
click at [290, 106] on div at bounding box center [280, 95] width 560 height 191
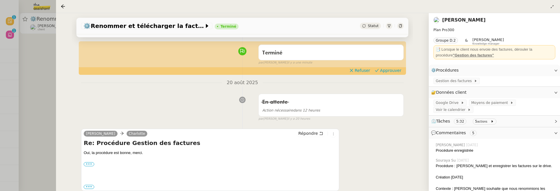
scroll to position [0, 0]
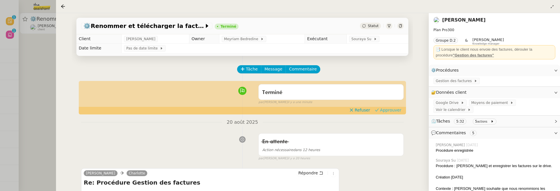
click at [393, 111] on span "Approuver" at bounding box center [390, 110] width 21 height 6
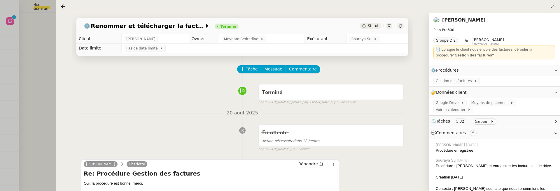
click at [30, 75] on div at bounding box center [280, 95] width 560 height 191
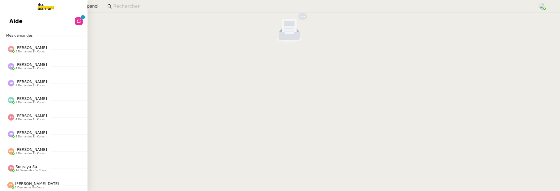
click at [12, 23] on span "Aide" at bounding box center [15, 21] width 13 height 9
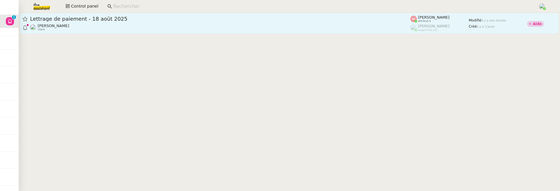
click at [186, 30] on div "Mathias Hombourger client" at bounding box center [220, 28] width 380 height 8
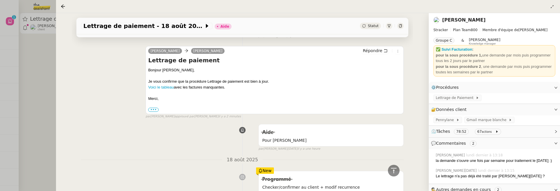
scroll to position [80, 0]
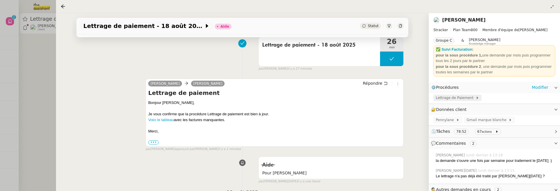
click at [460, 101] on span "Lettrage de Paiement" at bounding box center [456, 98] width 40 height 6
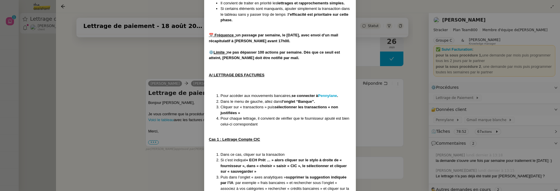
scroll to position [0, 0]
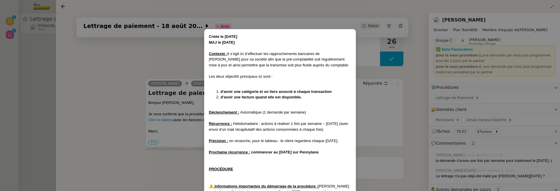
click at [389, 110] on nz-modal-container "Créée le 16/07/2025 MAJ le 24/07/2025 Contexte : Il s’agit ici d’effectuer les …" at bounding box center [280, 95] width 560 height 191
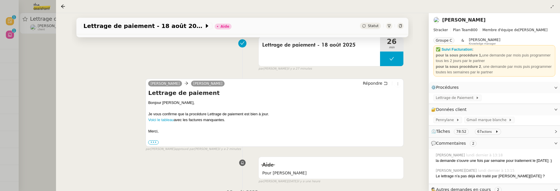
click at [459, 25] on nz-page-header-content "Stracker Plan Team 800 Membre d'équipe de Axel BANDIAKY Groupe C & Frédérique A…" at bounding box center [495, 52] width 122 height 55
click at [459, 21] on link "Mathias Hombourger" at bounding box center [463, 20] width 43 height 6
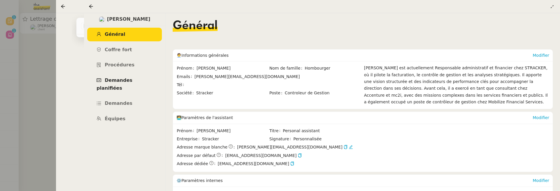
click at [138, 77] on link "Demandes planifiées" at bounding box center [124, 84] width 75 height 21
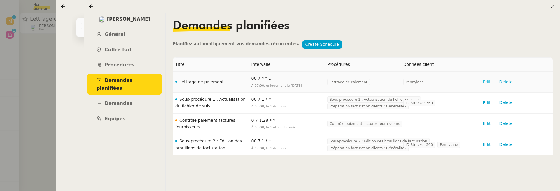
click at [488, 82] on span "Edit" at bounding box center [487, 82] width 8 height 7
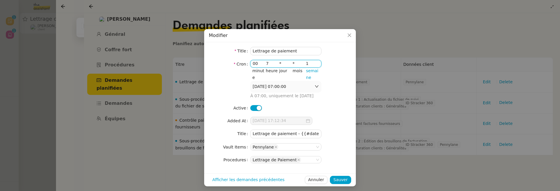
click at [307, 64] on input "1" at bounding box center [312, 63] width 13 height 7
type input "4"
click at [340, 180] on span "Sauver" at bounding box center [340, 180] width 14 height 7
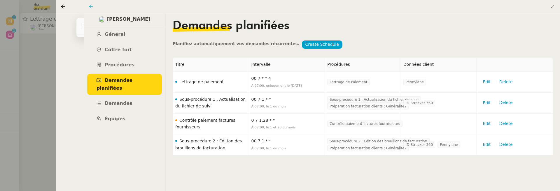
click at [91, 4] on icon at bounding box center [91, 6] width 5 height 5
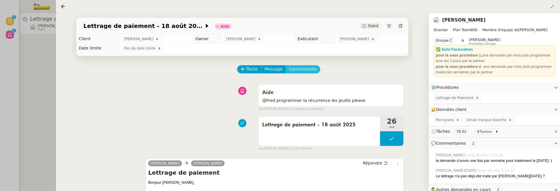
click at [302, 66] on button "Commentaire" at bounding box center [303, 69] width 35 height 8
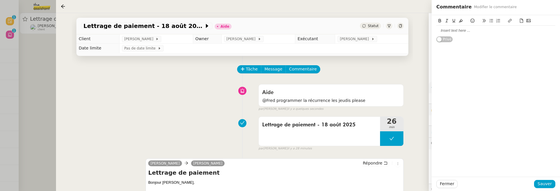
click at [447, 32] on div at bounding box center [495, 30] width 119 height 5
click at [545, 188] on button "Sauver" at bounding box center [544, 184] width 21 height 8
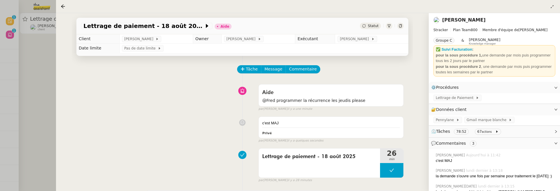
click at [370, 25] on span "Statut" at bounding box center [373, 26] width 11 height 4
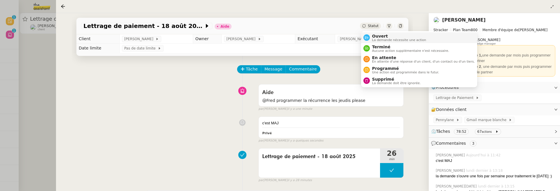
click at [380, 34] on span "Ouvert" at bounding box center [399, 36] width 54 height 5
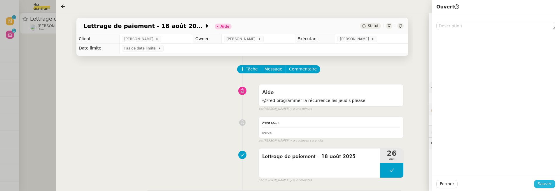
click at [543, 182] on span "Sauver" at bounding box center [545, 184] width 14 height 7
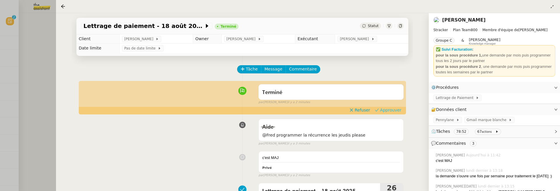
click at [389, 112] on span "Approuver" at bounding box center [390, 110] width 21 height 6
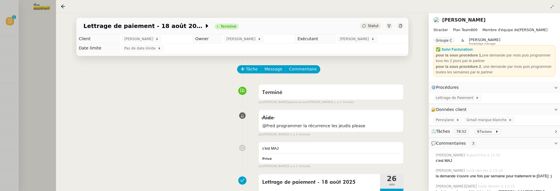
click at [44, 47] on div at bounding box center [280, 95] width 560 height 191
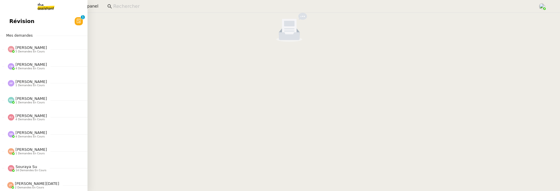
click at [16, 22] on span "Révision" at bounding box center [21, 21] width 25 height 9
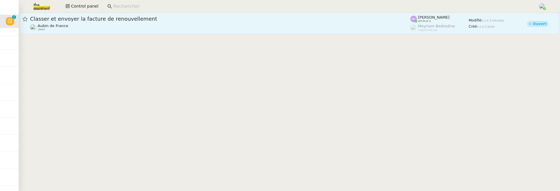
click at [201, 22] on div "Classer et envoyer la facture de renouvellement Aubin de France client" at bounding box center [220, 23] width 380 height 16
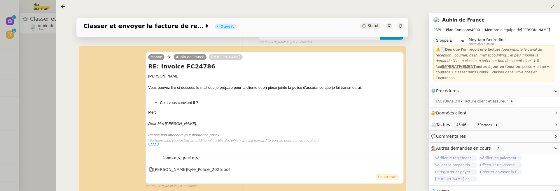
scroll to position [75, 0]
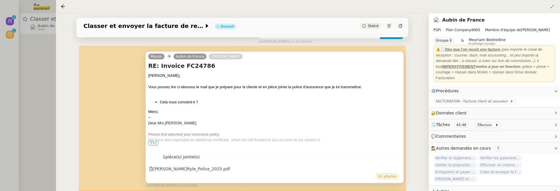
click at [152, 145] on span "•••" at bounding box center [153, 144] width 11 height 4
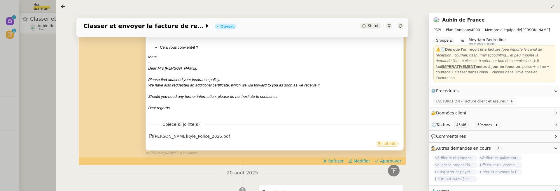
scroll to position [130, 0]
click at [388, 161] on span "Approuver" at bounding box center [390, 161] width 21 height 6
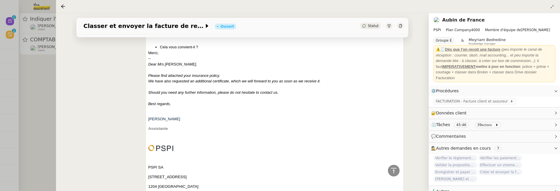
click at [27, 114] on div at bounding box center [280, 95] width 560 height 191
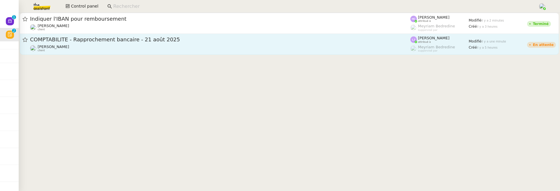
click at [118, 44] on div "COMPTABILITE - Rapprochement bancaire - 21 août 2025 Fanny Eyraud client" at bounding box center [220, 44] width 380 height 16
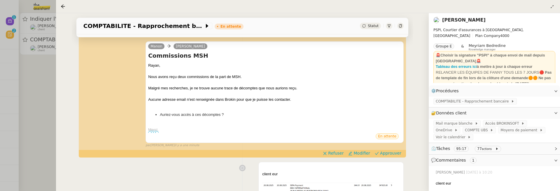
scroll to position [119, 0]
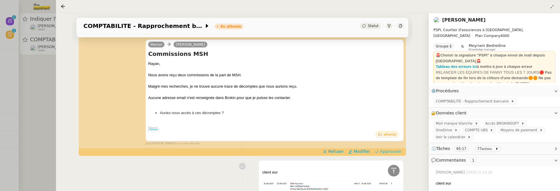
click at [399, 150] on span "Approuver" at bounding box center [390, 152] width 21 height 6
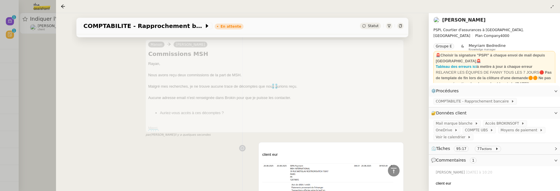
click at [47, 96] on div at bounding box center [280, 95] width 560 height 191
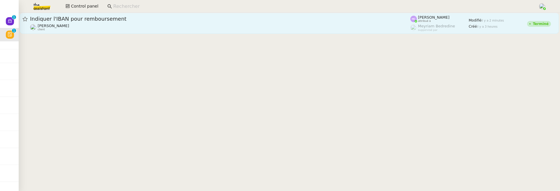
click at [119, 22] on div "Indiquer l'IBAN pour remboursement" at bounding box center [220, 18] width 380 height 7
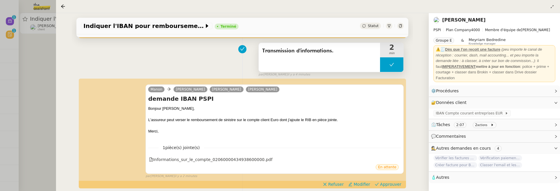
scroll to position [78, 0]
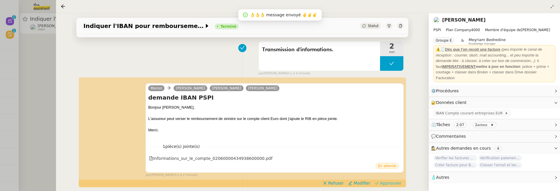
click at [390, 182] on span "Approuver" at bounding box center [390, 184] width 21 height 6
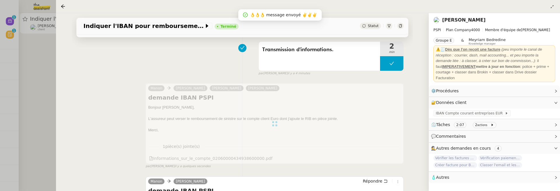
scroll to position [0, 0]
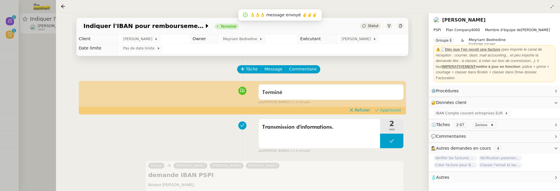
click at [389, 110] on span "Approuver" at bounding box center [390, 110] width 21 height 6
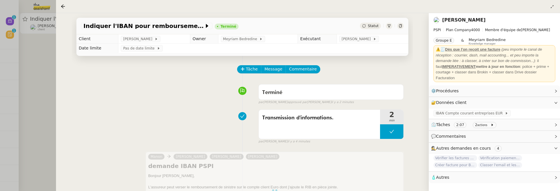
click at [48, 76] on div at bounding box center [280, 95] width 560 height 191
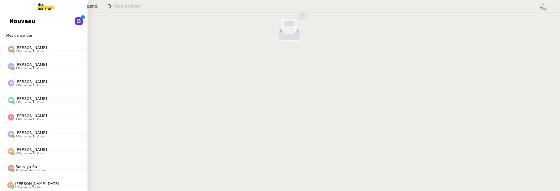
click at [18, 19] on span "Nouveau" at bounding box center [22, 21] width 26 height 9
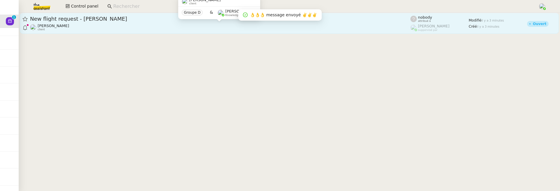
click at [179, 27] on div "[PERSON_NAME] client" at bounding box center [220, 28] width 380 height 8
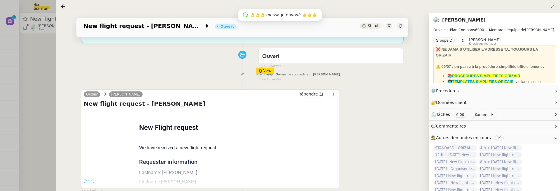
scroll to position [97, 0]
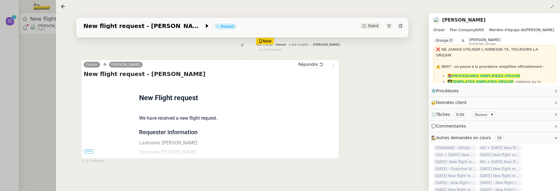
click at [88, 150] on span "•••" at bounding box center [89, 152] width 11 height 4
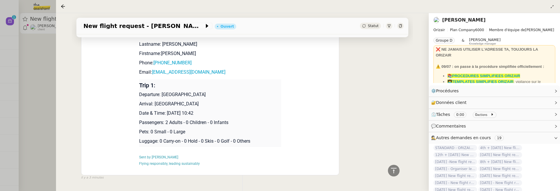
scroll to position [207, 0]
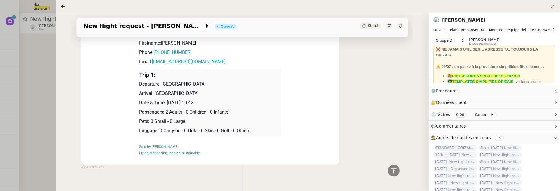
drag, startPoint x: 167, startPoint y: 103, endPoint x: 204, endPoint y: 103, distance: 36.2
click at [204, 103] on p "Date & Time: 14th October 2025 10:42" at bounding box center [210, 102] width 142 height 7
drag, startPoint x: 205, startPoint y: 103, endPoint x: 168, endPoint y: 101, distance: 37.7
click at [168, 101] on p "Date & Time: 14th October 2025 10:42" at bounding box center [210, 102] width 142 height 7
copy p "14th October 2025"
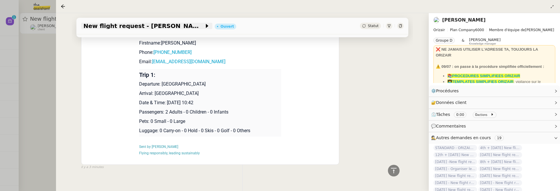
click at [81, 25] on div "New flight request - Wendy Beggs" at bounding box center [146, 26] width 131 height 6
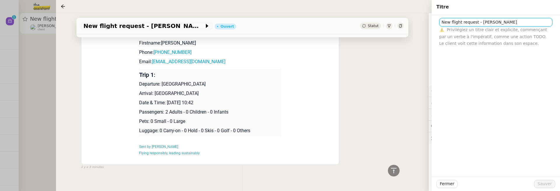
click at [442, 25] on input "New flight request - Wendy Beggs" at bounding box center [495, 22] width 113 height 8
paste input "14th October 2025"
type input "14th October 2025 - New flight request - Wendy Beggs"
click at [545, 184] on span "Sauver" at bounding box center [545, 184] width 14 height 7
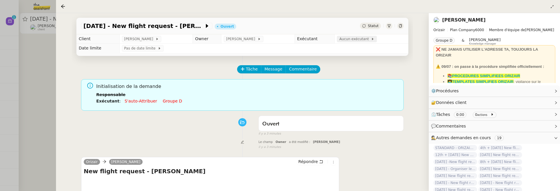
click at [350, 41] on span "Aucun exécutant" at bounding box center [355, 39] width 32 height 6
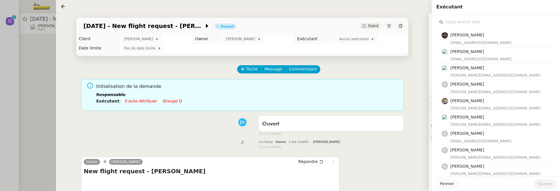
click at [459, 21] on input "text" at bounding box center [497, 22] width 109 height 8
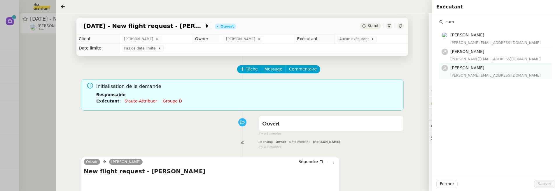
type input "cam"
click at [478, 74] on div "camilleb@team.theassistant.com" at bounding box center [500, 76] width 99 height 6
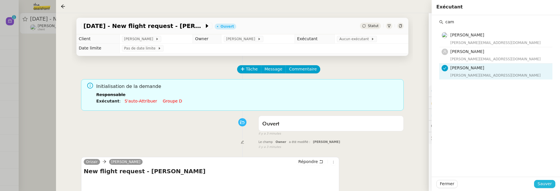
click at [543, 185] on span "Sauver" at bounding box center [545, 184] width 14 height 7
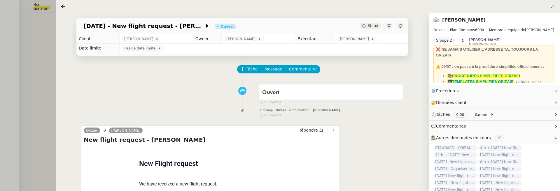
click at [45, 104] on div at bounding box center [280, 95] width 560 height 191
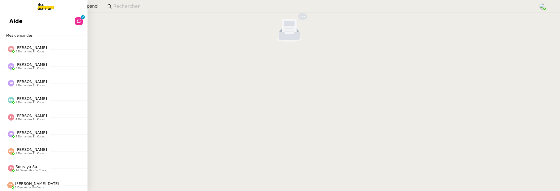
click at [18, 20] on span "Aide" at bounding box center [15, 21] width 13 height 9
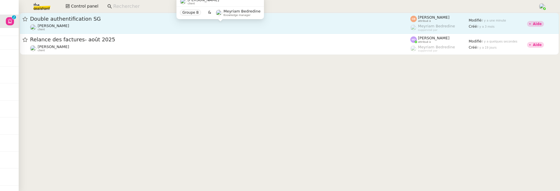
click at [179, 24] on div "Genevieve Landsmann client" at bounding box center [220, 28] width 380 height 8
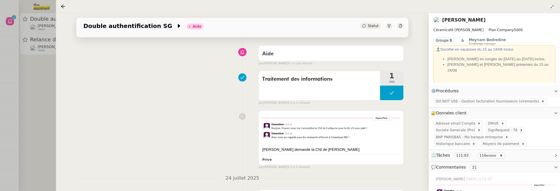
scroll to position [44, 0]
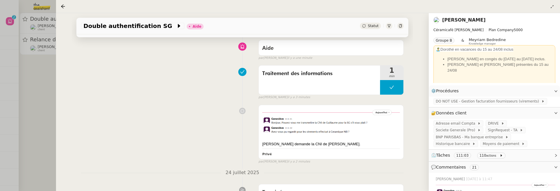
click at [22, 110] on div at bounding box center [280, 95] width 560 height 191
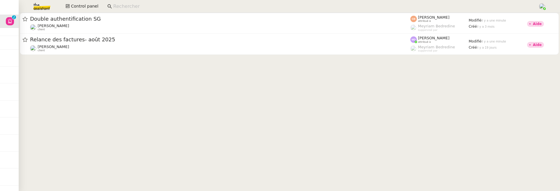
click at [108, 55] on div at bounding box center [290, 35] width 542 height 44
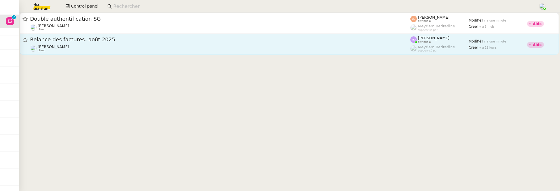
click at [120, 47] on div "Julien Decroix client" at bounding box center [220, 49] width 380 height 8
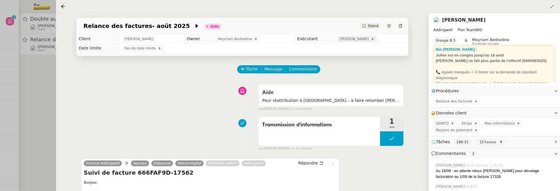
click at [350, 40] on span "[PERSON_NAME]" at bounding box center [355, 39] width 31 height 6
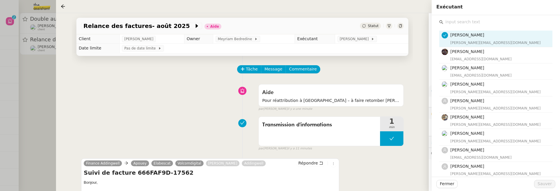
click at [485, 21] on input "text" at bounding box center [497, 22] width 109 height 8
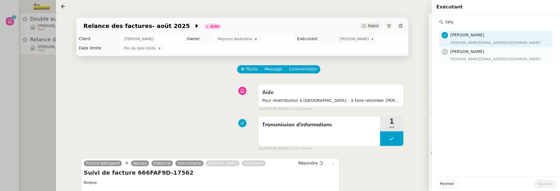
type input "taty"
click at [504, 51] on h4 "[PERSON_NAME]" at bounding box center [500, 51] width 99 height 7
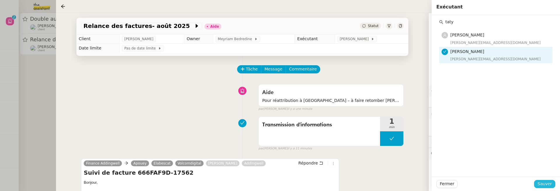
click at [542, 184] on span "Sauver" at bounding box center [545, 184] width 14 height 7
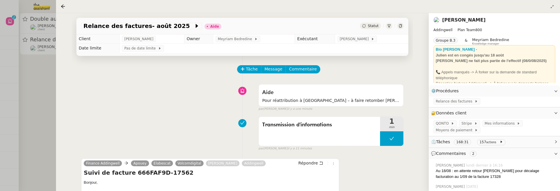
click at [370, 27] on span "Statut" at bounding box center [373, 26] width 11 height 4
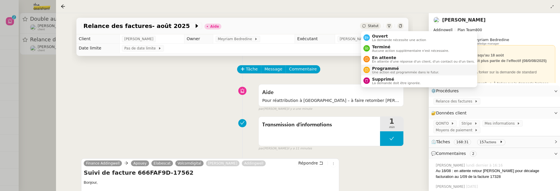
click at [384, 71] on span "Une action est programmée dans le futur." at bounding box center [405, 72] width 67 height 3
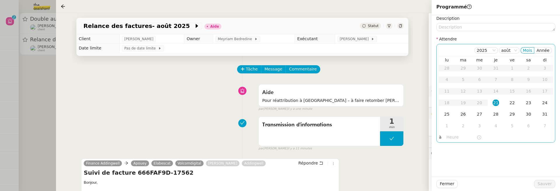
click at [465, 113] on div "26" at bounding box center [463, 114] width 6 height 6
click at [538, 187] on button "Sauver" at bounding box center [544, 184] width 21 height 8
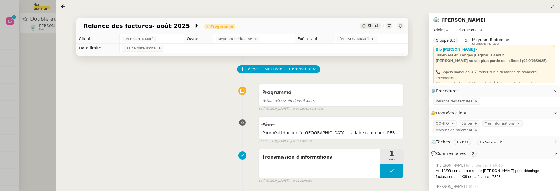
click at [43, 86] on div at bounding box center [280, 95] width 560 height 191
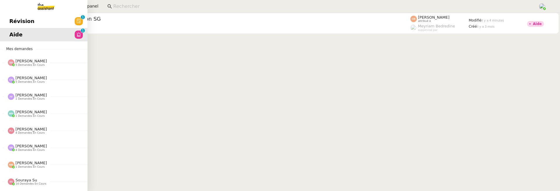
click at [15, 24] on span "Révision" at bounding box center [21, 21] width 25 height 9
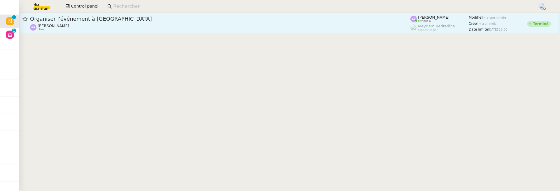
click at [195, 19] on span "Organiser l'événement à Lyon" at bounding box center [220, 18] width 380 height 5
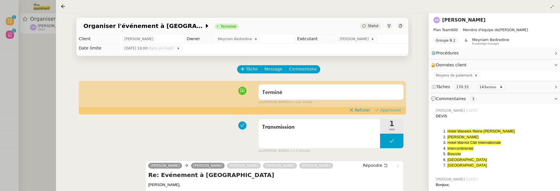
click at [391, 108] on span "Approuver" at bounding box center [390, 110] width 21 height 6
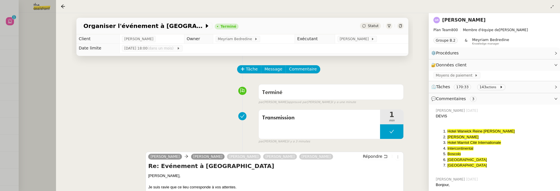
click at [36, 69] on div at bounding box center [280, 95] width 560 height 191
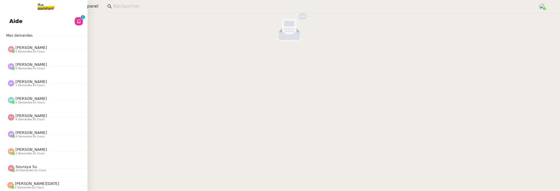
click at [12, 16] on link "Aide 0 1 2 3 4 5 6 7 8 9" at bounding box center [44, 21] width 88 height 13
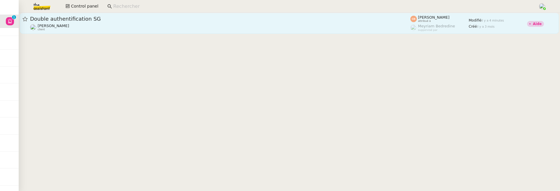
click at [221, 23] on div "Double authentification SG Genevieve Landsmann client" at bounding box center [220, 23] width 380 height 16
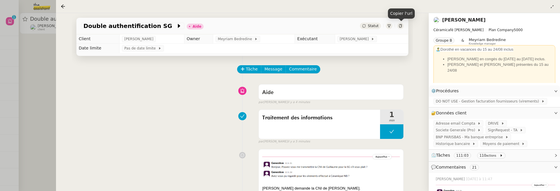
click at [402, 25] on icon at bounding box center [401, 26] width 4 height 4
click at [305, 72] on span "Commentaire" at bounding box center [303, 69] width 28 height 7
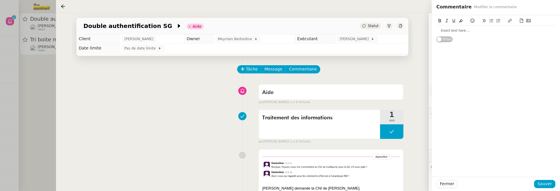
click at [448, 31] on div at bounding box center [495, 30] width 119 height 5
click at [548, 188] on button "Sauver" at bounding box center [544, 184] width 21 height 8
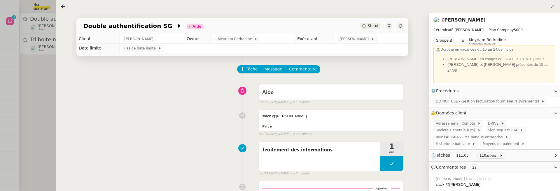
click at [44, 154] on div at bounding box center [280, 95] width 560 height 191
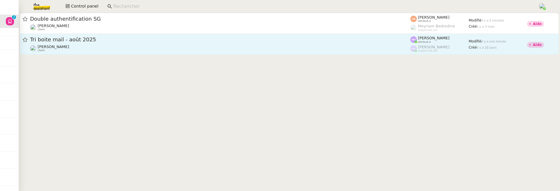
click at [204, 41] on span "Tri boite mail - août 2025" at bounding box center [220, 39] width 380 height 5
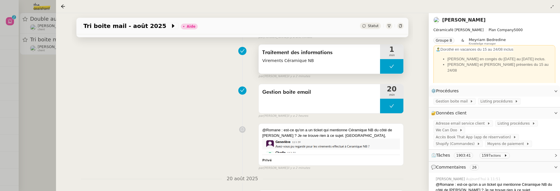
scroll to position [66, 0]
click at [21, 128] on div at bounding box center [280, 95] width 560 height 191
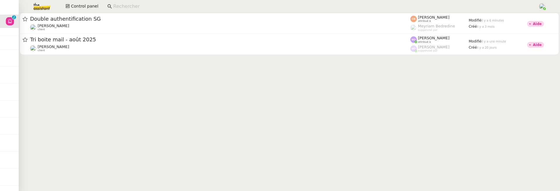
click at [169, 7] on input at bounding box center [322, 7] width 419 height 8
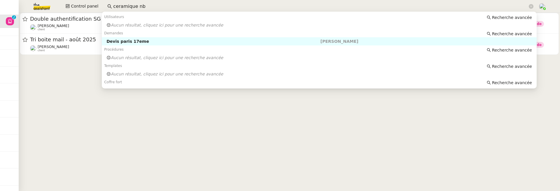
click at [182, 39] on nz-auto-option "Devis paris 17eme [PERSON_NAME]" at bounding box center [319, 41] width 435 height 8
type input "ceramique nb"
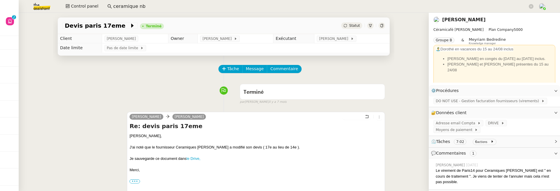
click at [351, 26] on span "Statut" at bounding box center [354, 26] width 11 height 4
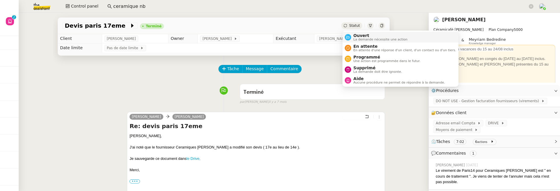
click at [365, 36] on span "Ouvert" at bounding box center [381, 35] width 54 height 5
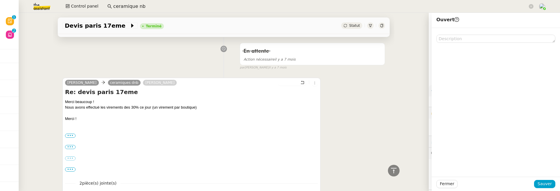
scroll to position [334, 0]
click at [52, 77] on div "Devis paris 17eme Terminé Statut Client [PERSON_NAME] Owner [PERSON_NAME] Exécu…" at bounding box center [224, 102] width 410 height 179
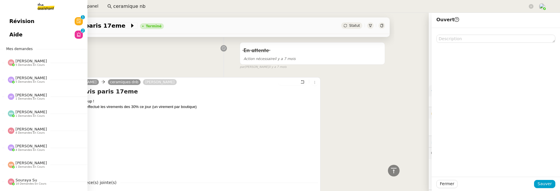
click at [13, 37] on span "Aide" at bounding box center [15, 34] width 13 height 9
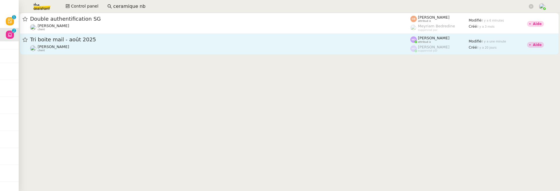
click at [126, 41] on span "Tri boite mail - août 2025" at bounding box center [220, 39] width 380 height 5
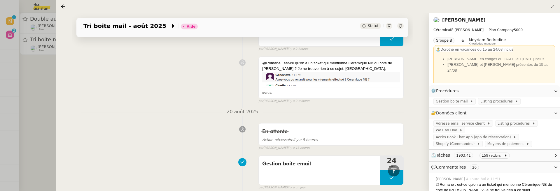
scroll to position [133, 0]
click at [29, 112] on div at bounding box center [280, 95] width 560 height 191
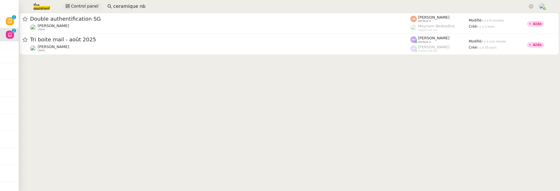
click at [89, 3] on span "Control panel" at bounding box center [84, 6] width 27 height 7
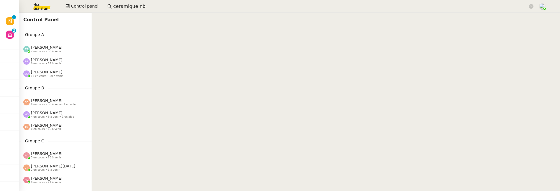
click at [64, 104] on span "• 1 en aide" at bounding box center [68, 104] width 15 height 3
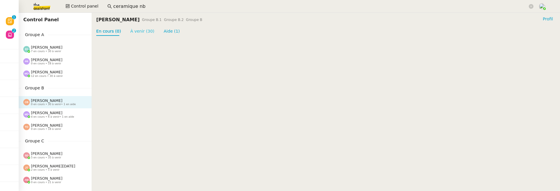
click at [147, 34] on link "À venir (30)" at bounding box center [142, 31] width 24 height 5
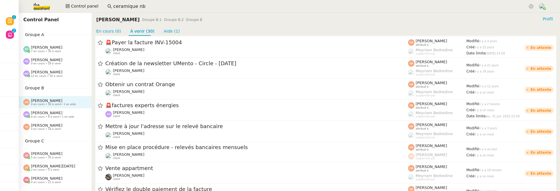
scroll to position [183, 0]
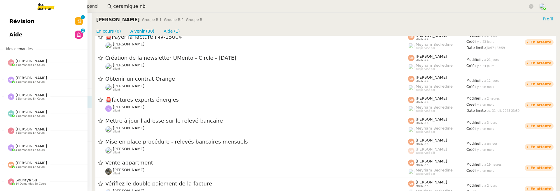
click at [13, 22] on span "Révision" at bounding box center [21, 21] width 25 height 9
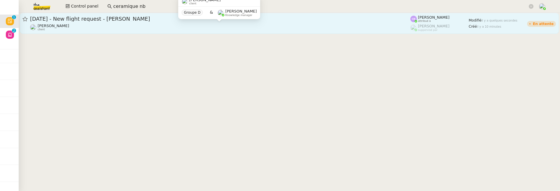
click at [110, 27] on div "[PERSON_NAME] client" at bounding box center [220, 28] width 380 height 8
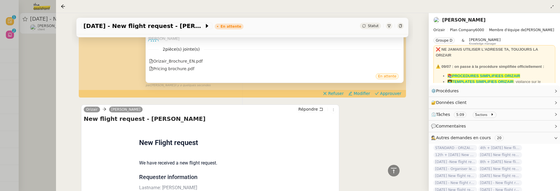
scroll to position [253, 0]
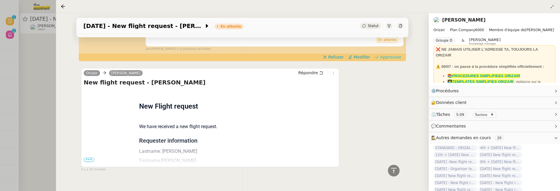
click at [389, 54] on span "Approuver" at bounding box center [390, 57] width 21 height 6
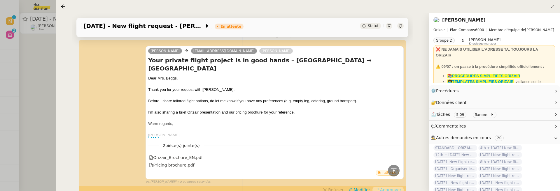
scroll to position [0, 0]
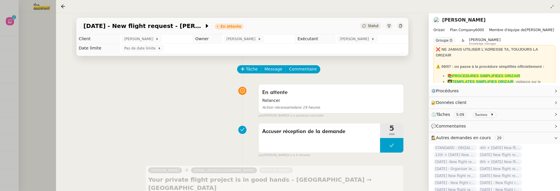
click at [29, 73] on div at bounding box center [280, 95] width 560 height 191
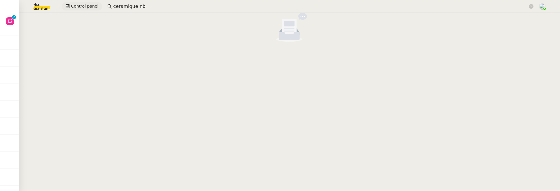
click at [86, 7] on span "Control panel" at bounding box center [84, 6] width 27 height 7
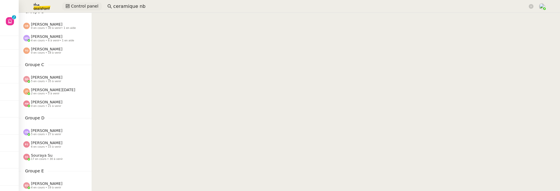
scroll to position [80, 0]
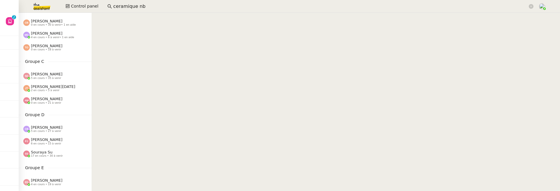
click at [42, 147] on div "[PERSON_NAME] 6 en cours • 15 à venir" at bounding box center [55, 141] width 73 height 12
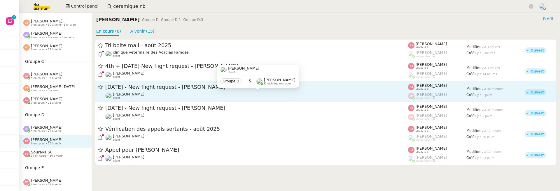
click at [131, 96] on div "[PERSON_NAME] client" at bounding box center [256, 96] width 303 height 8
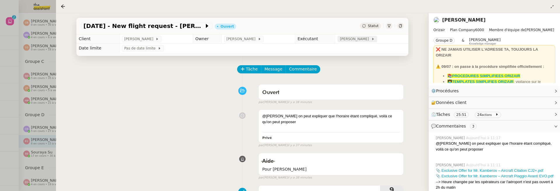
click at [357, 38] on span "[PERSON_NAME]" at bounding box center [355, 39] width 31 height 6
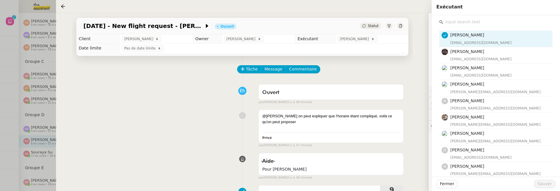
click at [46, 130] on div at bounding box center [280, 95] width 560 height 191
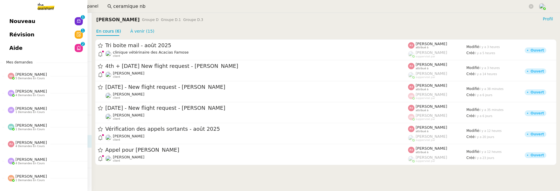
click at [16, 33] on span "Révision" at bounding box center [21, 34] width 25 height 9
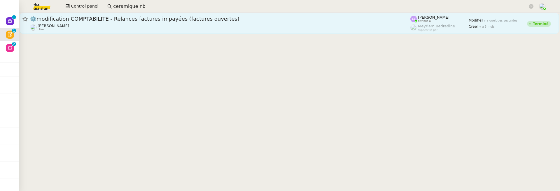
click at [177, 22] on div "⚙️modification COMPTABILITE - Relances factures impayées (factures ouvertes)" at bounding box center [220, 18] width 380 height 7
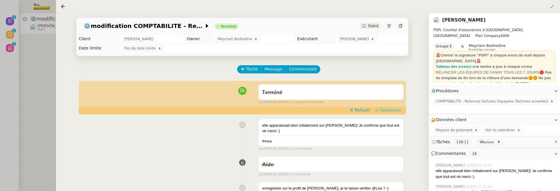
click at [391, 110] on span "Approuver" at bounding box center [390, 110] width 21 height 6
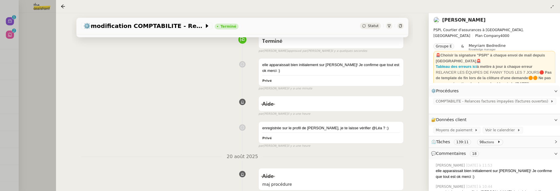
scroll to position [53, 0]
click at [34, 87] on div at bounding box center [280, 95] width 560 height 191
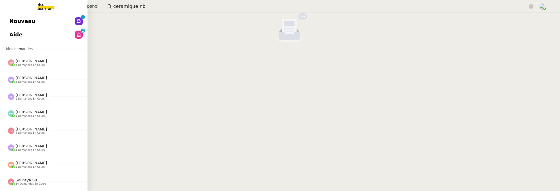
click at [17, 19] on span "Nouveau" at bounding box center [22, 21] width 26 height 9
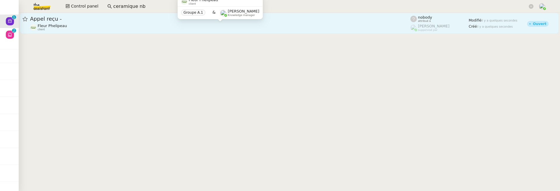
click at [153, 24] on div "Fleur Phelipeau client" at bounding box center [220, 28] width 380 height 8
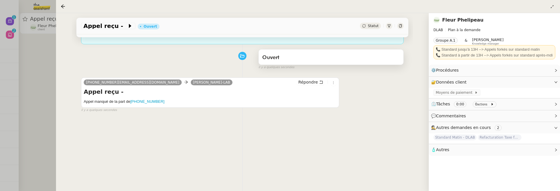
scroll to position [67, 0]
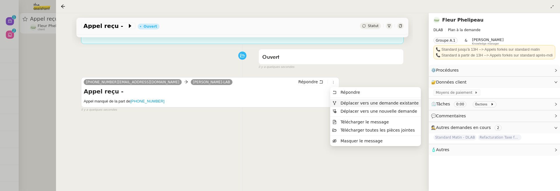
click at [356, 106] on span "Déplacer vers une demande existante" at bounding box center [376, 103] width 86 height 5
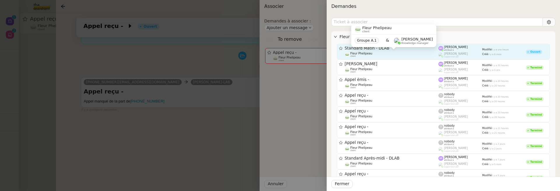
click at [400, 55] on div "Fleur Phelipeau client" at bounding box center [392, 55] width 94 height 6
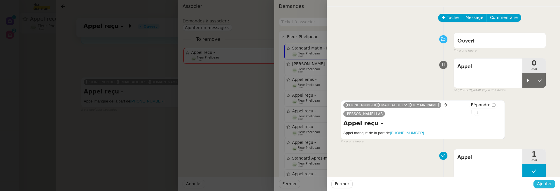
click at [551, 182] on span "Ajouter" at bounding box center [544, 184] width 15 height 7
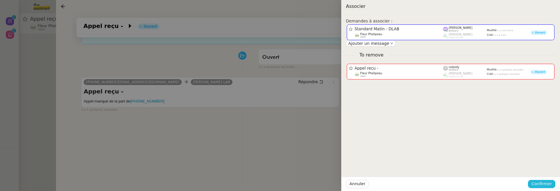
click at [546, 184] on span "Confirmer" at bounding box center [542, 184] width 20 height 7
click at [549, 167] on span "Ajouter" at bounding box center [542, 169] width 15 height 6
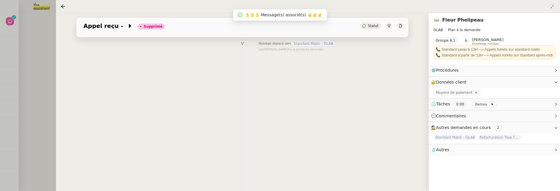
click at [31, 93] on div at bounding box center [280, 95] width 560 height 191
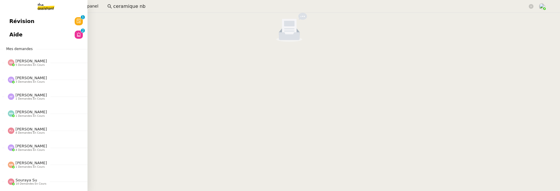
click at [14, 22] on span "Révision" at bounding box center [21, 21] width 25 height 9
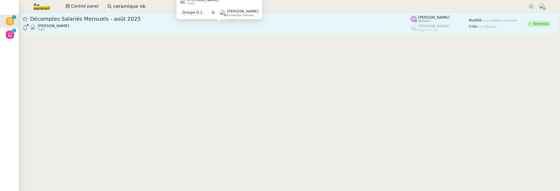
click at [159, 25] on div "[PERSON_NAME] client" at bounding box center [220, 28] width 380 height 8
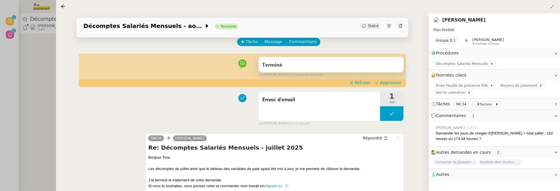
scroll to position [24, 0]
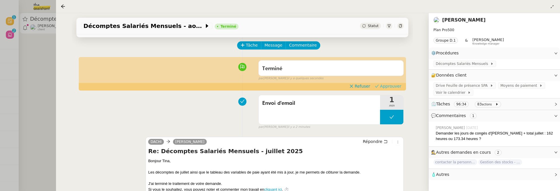
click at [391, 86] on span "Approuver" at bounding box center [390, 86] width 21 height 6
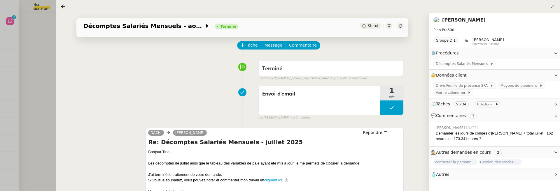
click at [8, 60] on div at bounding box center [280, 95] width 560 height 191
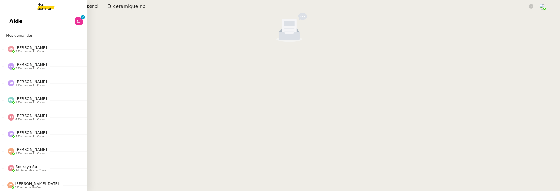
click at [14, 21] on span "Aide" at bounding box center [15, 21] width 13 height 9
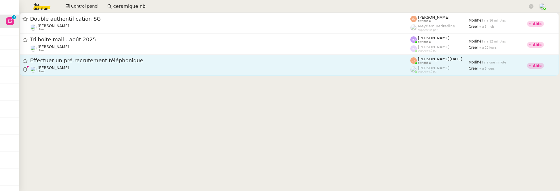
click at [116, 65] on div "Effectuer un pré-recrutement téléphonique [PERSON_NAME] client" at bounding box center [220, 65] width 380 height 16
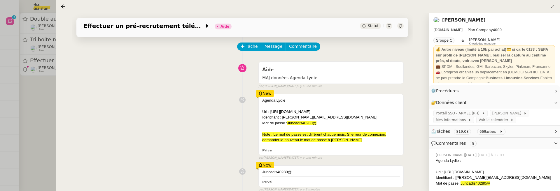
scroll to position [26, 0]
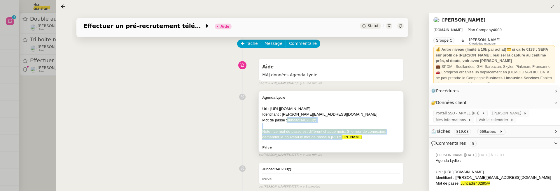
drag, startPoint x: 344, startPoint y: 136, endPoint x: 289, endPoint y: 121, distance: 57.9
click at [289, 121] on div "[PERSON_NAME] : Url : [URL][DOMAIN_NAME] Identifiant : [PERSON_NAME][EMAIL_ADDR…" at bounding box center [331, 118] width 138 height 46
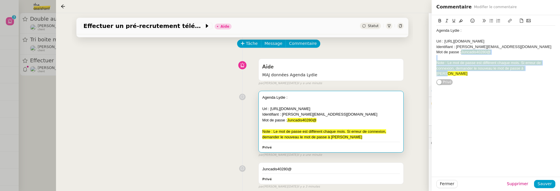
drag, startPoint x: 537, startPoint y: 69, endPoint x: 464, endPoint y: 52, distance: 75.8
click at [463, 52] on div "[PERSON_NAME] : Url : [URL][DOMAIN_NAME] Identifiant : [PERSON_NAME][EMAIL_ADDR…" at bounding box center [495, 52] width 119 height 53
drag, startPoint x: 462, startPoint y: 50, endPoint x: 509, endPoint y: 79, distance: 55.6
click at [510, 79] on div "[PERSON_NAME] : Url : [URL][DOMAIN_NAME] Identifiant : [PERSON_NAME][EMAIL_ADDR…" at bounding box center [495, 50] width 119 height 71
copy div "Juncadis40280@ Note : Le mot de passe est différent chaque mois. Si erreur de c…"
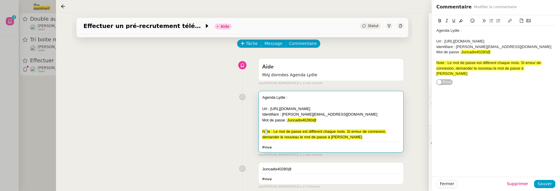
click at [266, 131] on span "Note : Le mot de passe est différent chaque mois. Si erreur de connexion, deman…" at bounding box center [324, 135] width 124 height 10
click at [226, 135] on div "[PERSON_NAME] : Url : [URL][DOMAIN_NAME] Identifiant : [PERSON_NAME][EMAIL_ADDR…" at bounding box center [242, 122] width 323 height 69
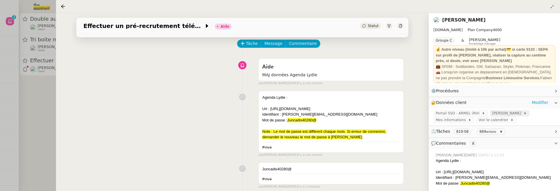
click at [509, 115] on span "[PERSON_NAME]" at bounding box center [508, 114] width 31 height 6
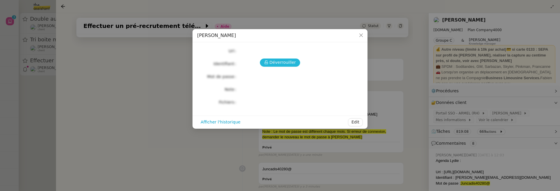
click at [293, 62] on span "Déverrouiller" at bounding box center [283, 62] width 27 height 7
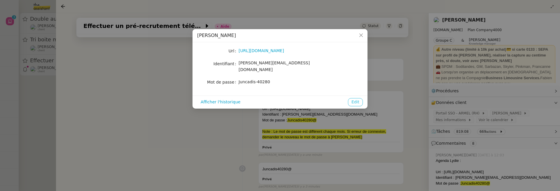
click at [359, 99] on span "Edit" at bounding box center [356, 102] width 8 height 7
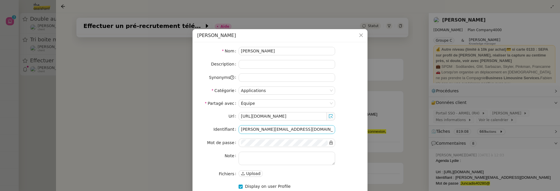
scroll to position [28, 0]
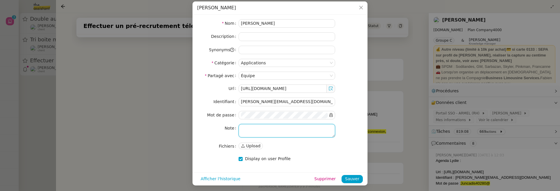
click at [294, 131] on textarea at bounding box center [287, 130] width 97 height 13
paste textarea "Juncadis40280@ Note : Le mot de passe est différent chaque mois. Si erreur de c…"
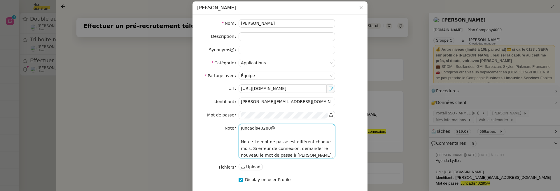
drag, startPoint x: 288, startPoint y: 129, endPoint x: 242, endPoint y: 128, distance: 45.5
click at [242, 128] on textarea "Juncadis40280@ Note : Le mot de passe est différent chaque mois. Si erreur de c…" at bounding box center [287, 141] width 97 height 34
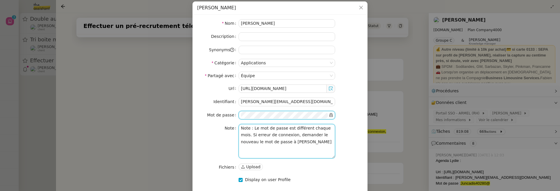
click at [260, 131] on textarea "Note : Le mot de passe est différent chaque mois. Si erreur de connexion, deman…" at bounding box center [287, 141] width 97 height 34
drag, startPoint x: 252, startPoint y: 141, endPoint x: 236, endPoint y: 124, distance: 23.5
click at [236, 124] on nz-form-item "Note Note : Le mot de passe est différent chaque mois. Si erreur de connexion, …" at bounding box center [280, 141] width 166 height 34
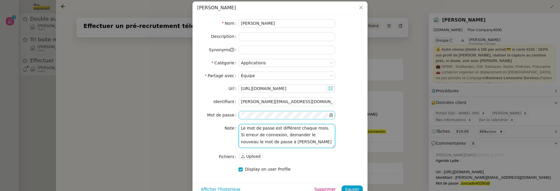
type textarea "Le mot de passe est différent chaque mois. Si erreur de connexion, demander le …"
click at [331, 112] on span at bounding box center [331, 115] width 4 height 7
click at [331, 114] on icon at bounding box center [331, 115] width 4 height 4
click at [354, 188] on span "Sauver" at bounding box center [352, 189] width 14 height 7
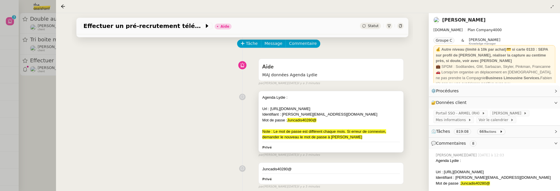
scroll to position [0, 0]
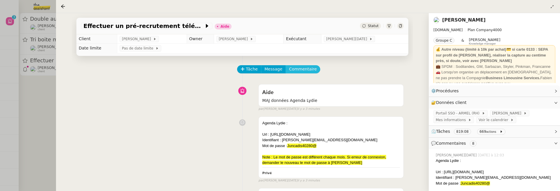
click at [303, 71] on span "Commentaire" at bounding box center [303, 69] width 28 height 7
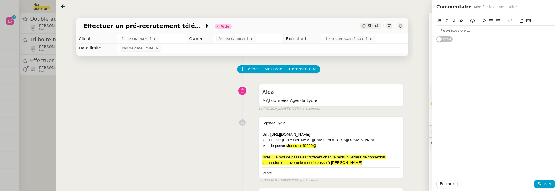
click at [450, 29] on div at bounding box center [495, 30] width 119 height 5
click at [548, 188] on button "Sauver" at bounding box center [544, 184] width 21 height 8
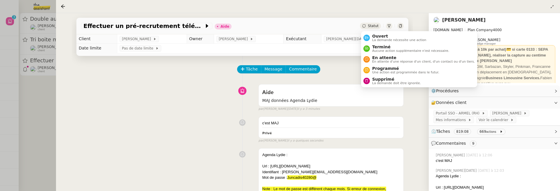
click at [374, 29] on div "Statut" at bounding box center [370, 26] width 21 height 6
click at [376, 35] on span "Ouvert" at bounding box center [399, 36] width 54 height 5
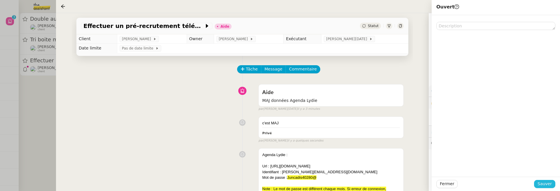
click at [544, 188] on span "Sauver" at bounding box center [545, 184] width 14 height 7
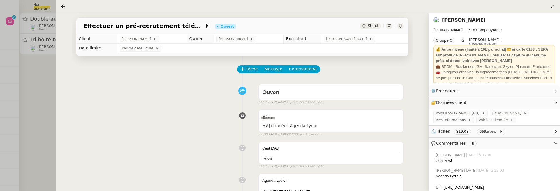
click at [50, 79] on div at bounding box center [280, 95] width 560 height 191
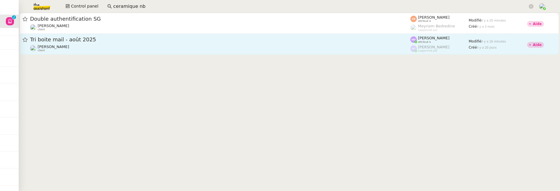
click at [291, 42] on span "Tri boite mail - août 2025" at bounding box center [220, 39] width 380 height 5
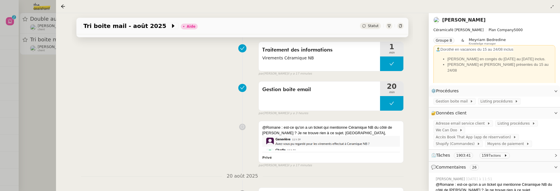
scroll to position [68, 0]
click at [61, 6] on icon at bounding box center [63, 6] width 5 height 5
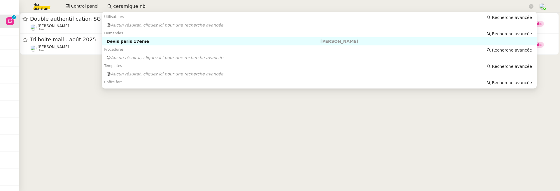
drag, startPoint x: 111, startPoint y: 6, endPoint x: 152, endPoint y: 7, distance: 40.9
click at [152, 7] on input "ceramique nb" at bounding box center [320, 7] width 415 height 8
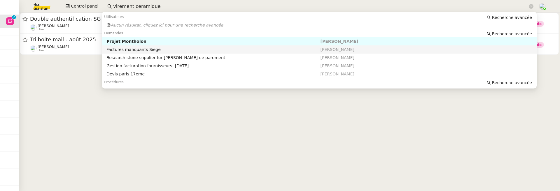
click at [154, 48] on div "Factures manquants Siege" at bounding box center [213, 49] width 214 height 5
type input "virement ceramique"
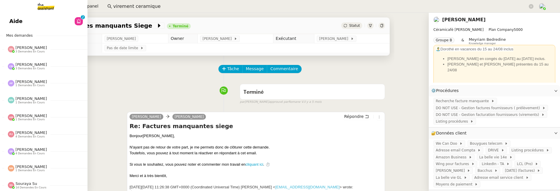
click at [12, 20] on span "Aide" at bounding box center [15, 21] width 13 height 9
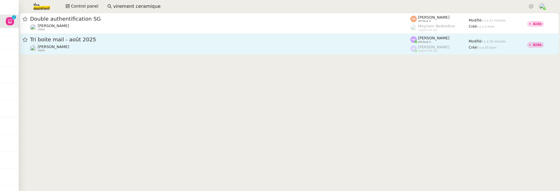
click at [137, 54] on link "Tri boite mail - août 2025 Genevieve Landsmann client Marylou Deybach attribué …" at bounding box center [289, 44] width 539 height 21
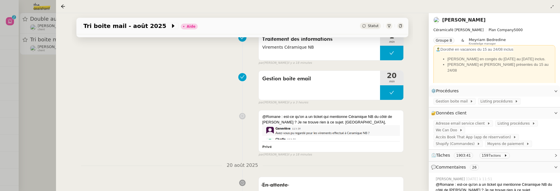
scroll to position [79, 0]
click at [43, 135] on div at bounding box center [280, 95] width 560 height 191
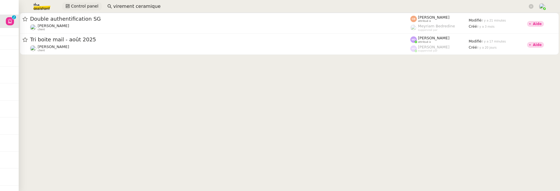
click at [87, 7] on span "Control panel" at bounding box center [84, 6] width 27 height 7
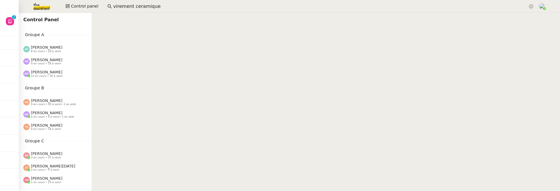
click at [58, 104] on span "0 en cours • 30 à venir • 1 en aide" at bounding box center [53, 104] width 45 height 3
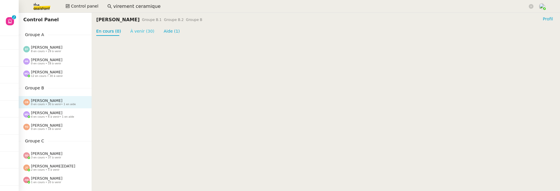
click at [137, 34] on link "À venir (30)" at bounding box center [142, 31] width 24 height 5
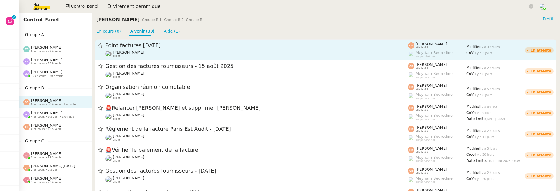
click at [239, 46] on span "Point factures [DATE]" at bounding box center [256, 45] width 303 height 5
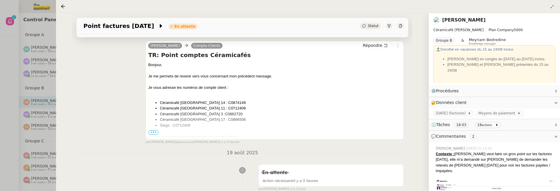
scroll to position [82, 0]
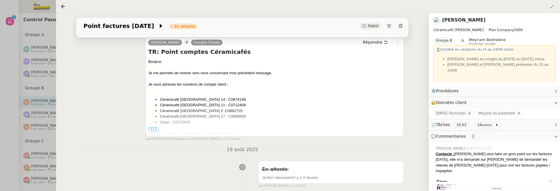
click at [156, 128] on span "•••" at bounding box center [153, 130] width 11 height 4
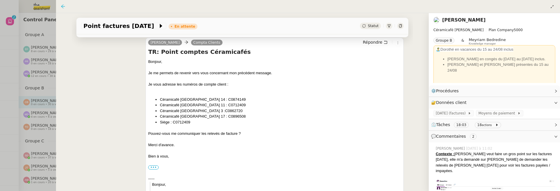
click at [62, 5] on icon at bounding box center [63, 6] width 4 height 4
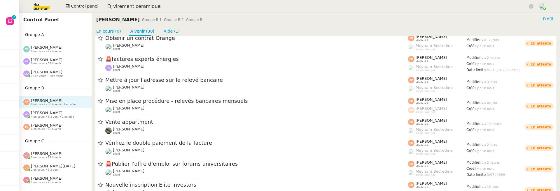
scroll to position [241, 0]
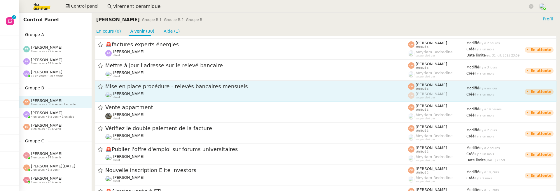
click at [167, 90] on div "Mise en place procédure - relevés bancaires mensuels Genevieve Landsmann client" at bounding box center [256, 91] width 303 height 16
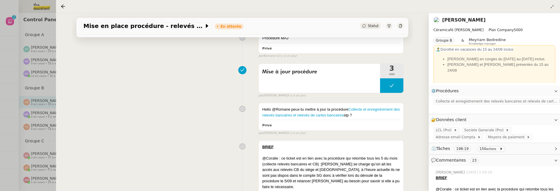
scroll to position [202, 0]
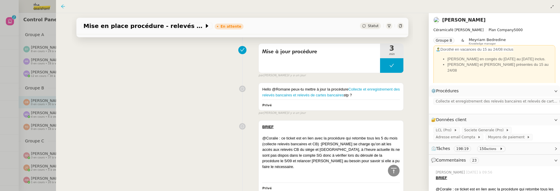
click at [64, 7] on icon at bounding box center [63, 6] width 5 height 5
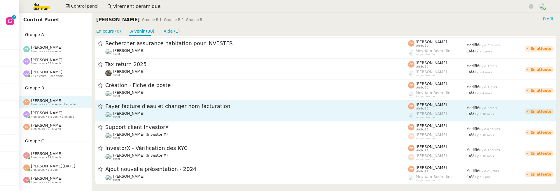
scroll to position [510, 0]
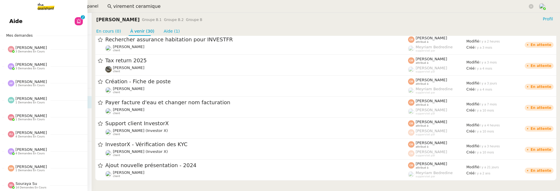
click at [18, 23] on span "Aide" at bounding box center [15, 21] width 13 height 9
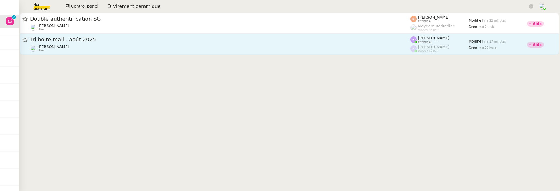
click at [179, 42] on span "Tri boite mail - août 2025" at bounding box center [220, 39] width 380 height 5
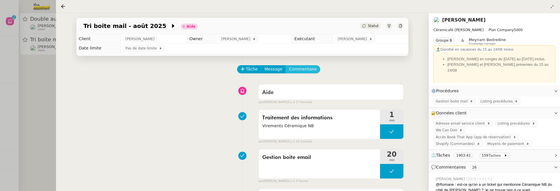
click at [306, 71] on span "Commentaire" at bounding box center [303, 69] width 28 height 7
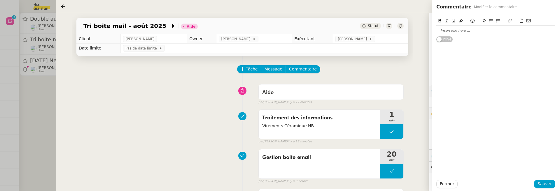
click at [440, 32] on div at bounding box center [495, 30] width 119 height 5
click at [543, 182] on span "Sauver" at bounding box center [545, 184] width 14 height 7
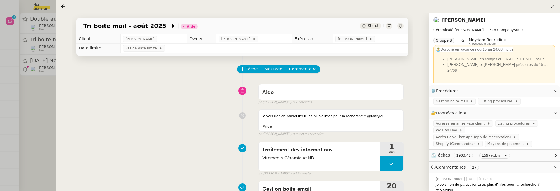
click at [377, 25] on span "Statut" at bounding box center [373, 26] width 11 height 4
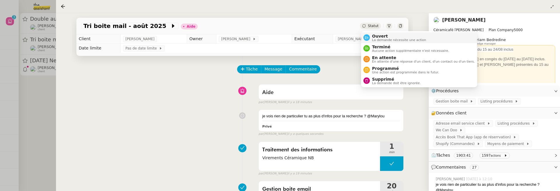
click at [379, 41] on span "La demande nécessite une action" at bounding box center [399, 40] width 54 height 3
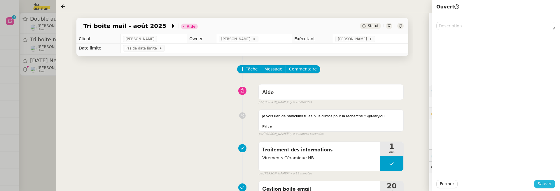
click at [546, 186] on span "Sauver" at bounding box center [545, 184] width 14 height 7
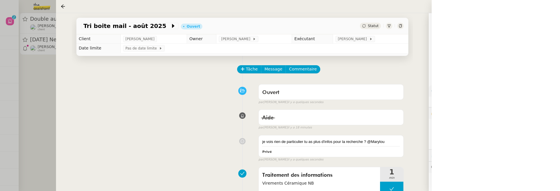
click at [31, 129] on div at bounding box center [280, 95] width 560 height 191
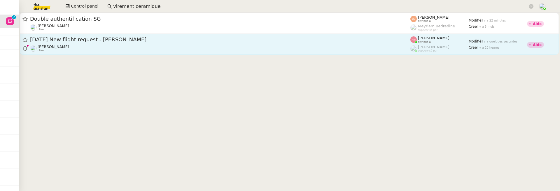
click at [121, 50] on div "Louis Frei client" at bounding box center [220, 49] width 380 height 8
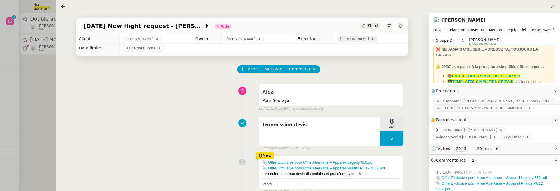
click at [355, 39] on span "[PERSON_NAME]" at bounding box center [355, 39] width 31 height 6
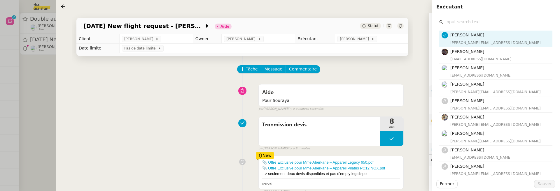
click at [454, 26] on input "text" at bounding box center [497, 22] width 109 height 8
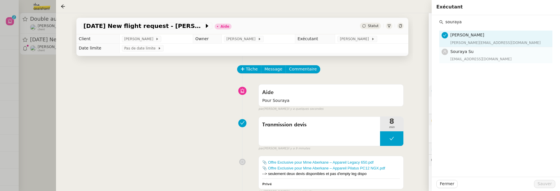
type input "souraya"
click at [469, 52] on span "Souraya Su" at bounding box center [462, 51] width 23 height 5
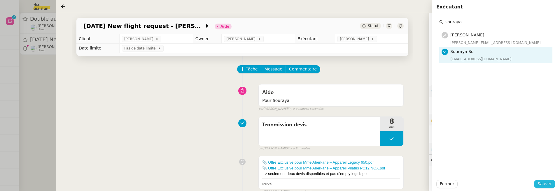
click at [545, 188] on button "Sauver" at bounding box center [544, 184] width 21 height 8
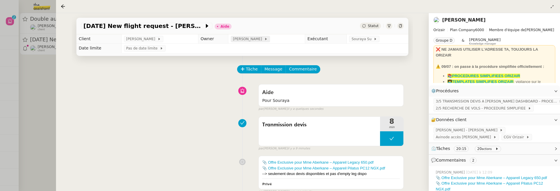
click at [247, 41] on span "[PERSON_NAME]" at bounding box center [248, 39] width 31 height 6
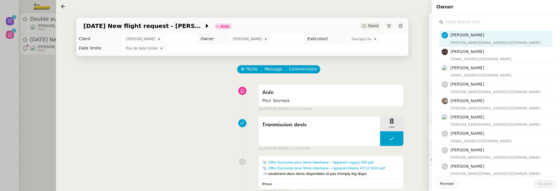
click at [456, 23] on input "text" at bounding box center [497, 22] width 109 height 8
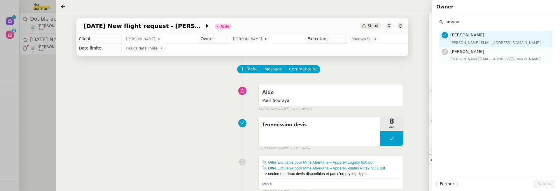
type input "amyna"
click at [466, 57] on div "amyna@team.theassistant.com" at bounding box center [500, 59] width 99 height 6
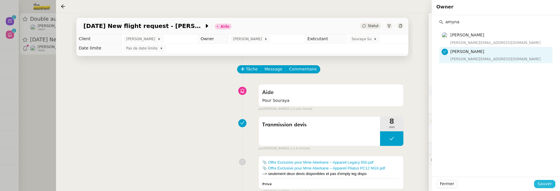
click at [546, 185] on span "Sauver" at bounding box center [545, 184] width 14 height 7
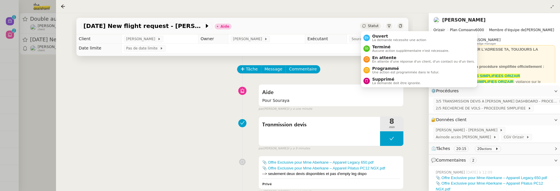
click at [368, 27] on div "Statut" at bounding box center [370, 26] width 21 height 6
click at [379, 32] on li "Ouvert La demande nécessite une action" at bounding box center [419, 37] width 116 height 11
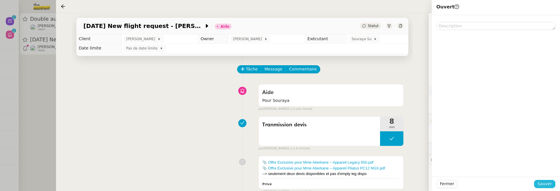
click at [550, 186] on span "Sauver" at bounding box center [545, 184] width 14 height 7
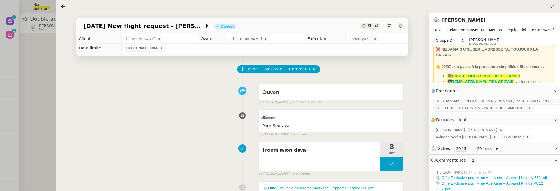
click at [46, 71] on div at bounding box center [280, 95] width 560 height 191
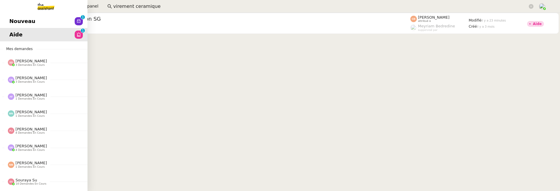
click at [10, 13] on div "Nouveau 0 1 2 3 4 5 6 7 8 9 Aide 0 1 2 3 4 5 6 7 8 9 Mes demandes Sheida Delpaz…" at bounding box center [44, 102] width 88 height 179
click at [15, 21] on span "Nouveau" at bounding box center [22, 21] width 26 height 9
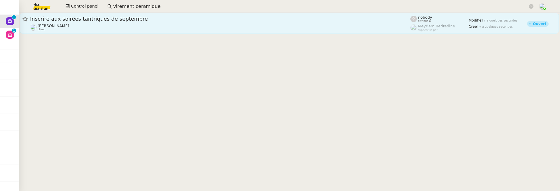
click at [120, 21] on span "Inscrire aux soirées tantriques de septembre" at bounding box center [220, 18] width 380 height 5
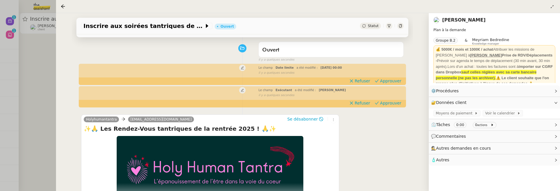
scroll to position [97, 0]
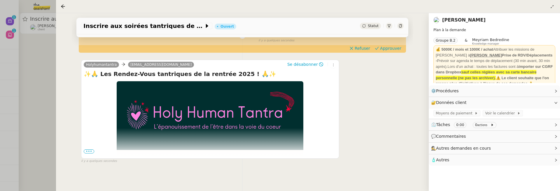
click at [374, 27] on span "Statut" at bounding box center [373, 26] width 11 height 4
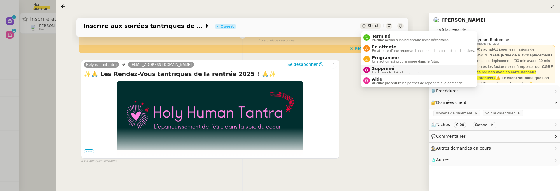
click at [389, 73] on span "La demande doit être ignorée." at bounding box center [396, 72] width 49 height 3
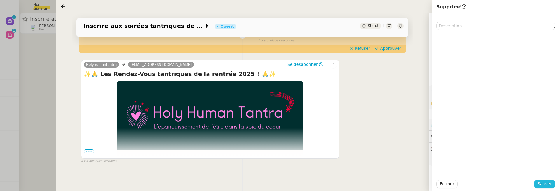
click at [541, 182] on span "Sauver" at bounding box center [545, 184] width 14 height 7
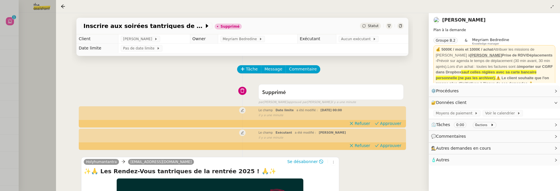
click at [51, 89] on div at bounding box center [280, 95] width 560 height 191
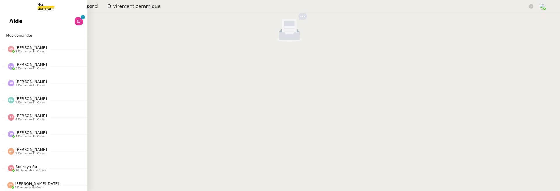
click at [14, 24] on span "Aide" at bounding box center [15, 21] width 13 height 9
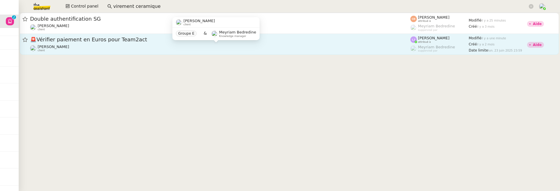
click at [119, 48] on div "Abdoullah Naina client" at bounding box center [220, 49] width 380 height 8
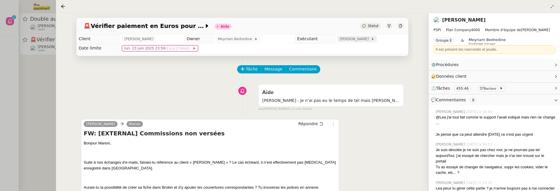
click at [359, 40] on span "[PERSON_NAME]" at bounding box center [355, 39] width 31 height 6
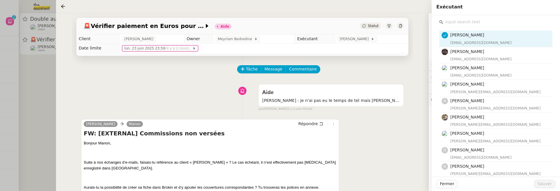
click at [483, 19] on input "text" at bounding box center [497, 22] width 109 height 8
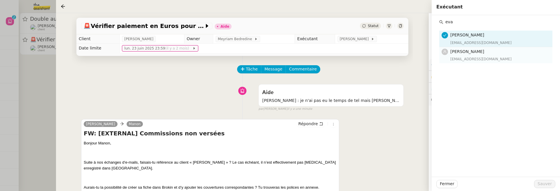
type input "eva"
click at [492, 62] on div "eva@theassistant.team" at bounding box center [500, 59] width 99 height 6
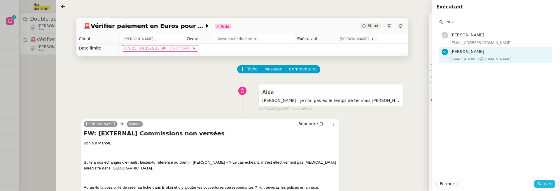
click at [544, 183] on span "Sauver" at bounding box center [545, 184] width 14 height 7
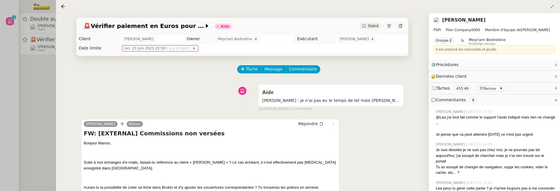
click at [372, 24] on div "Statut" at bounding box center [370, 26] width 21 height 6
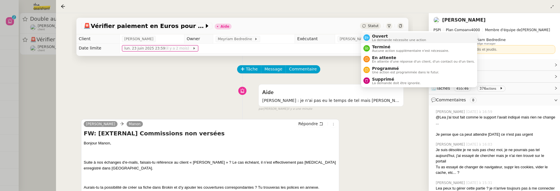
click at [375, 34] on span "Ouvert" at bounding box center [399, 36] width 54 height 5
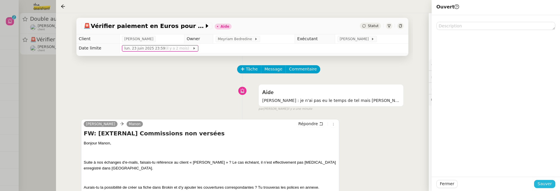
click at [543, 186] on span "Sauver" at bounding box center [545, 184] width 14 height 7
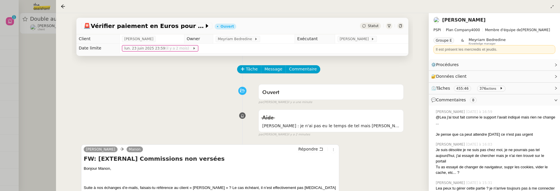
click at [44, 130] on div at bounding box center [280, 95] width 560 height 191
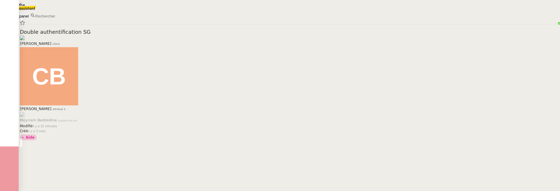
click at [76, 5] on span "Control panel" at bounding box center [84, 6] width 27 height 7
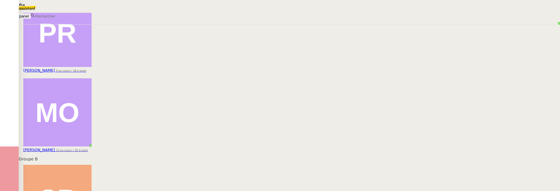
scroll to position [112, 0]
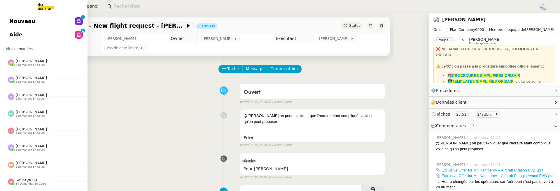
click at [9, 35] on link "Aide 0 1 2 3 4 5 6 7 8 9" at bounding box center [44, 34] width 88 height 13
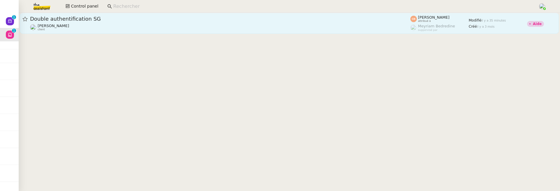
click at [129, 28] on div "[PERSON_NAME] client" at bounding box center [220, 28] width 380 height 8
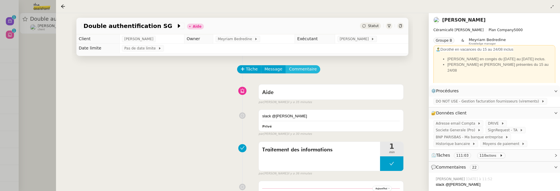
click at [305, 71] on span "Commentaire" at bounding box center [303, 69] width 28 height 7
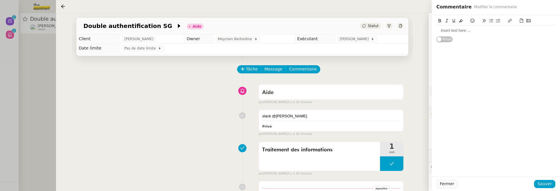
click at [454, 33] on div at bounding box center [495, 30] width 119 height 5
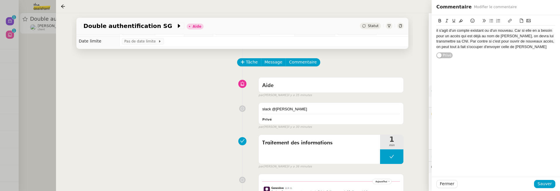
scroll to position [2, 0]
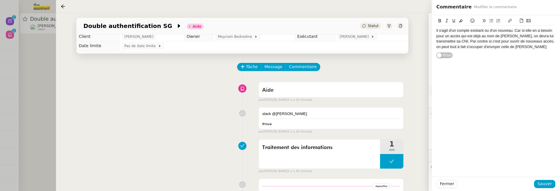
click at [436, 33] on div "il s'agit d'un compte existant ou d'un nouveau. Car si elle en a besoin pour un…" at bounding box center [495, 39] width 119 height 22
click at [551, 32] on span "@Marylou : est ce qu'il s'agit d'un compte existant ou d'un nouveau. Car si ell…" at bounding box center [495, 41] width 119 height 26
click at [549, 31] on span "@Marylou : est ce qu'il s'agit d'un compte existant ou d'un nouveau? Car si ell…" at bounding box center [495, 41] width 119 height 26
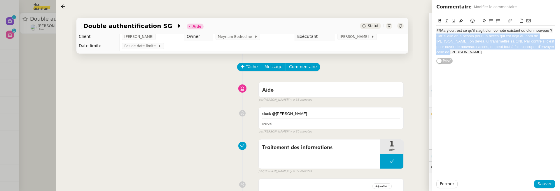
drag, startPoint x: 458, startPoint y: 53, endPoint x: 432, endPoint y: 38, distance: 29.6
click at [432, 38] on div "@Marylou : est ce qu'il s'agit d'un compte existant ou d'un nouveau ? Car si el…" at bounding box center [496, 39] width 128 height 49
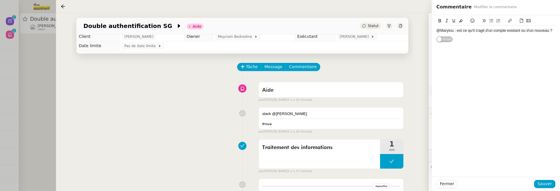
click at [460, 33] on div "@Marylou : est ce qu'il s'agit d'un compte existant ou d'un nouveau ?" at bounding box center [495, 30] width 119 height 5
click at [465, 33] on div "@Marylou : est ce qu'il s'agit d'un compte existant ou d'un nouveau ?" at bounding box center [495, 30] width 119 height 5
click at [463, 32] on span "@Marylou : est ce qu'il s'agit d'un compte existant ou d'un nouveau ?" at bounding box center [494, 30] width 116 height 4
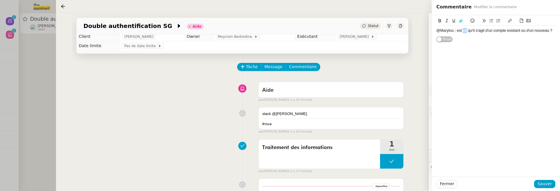
click at [461, 23] on icon at bounding box center [461, 21] width 4 height 4
click at [462, 30] on span "@Marylou : est ce qu'il s'agit d'un compte existant ou d'un nouveau ?" at bounding box center [494, 30] width 116 height 4
click at [463, 22] on button at bounding box center [461, 21] width 7 height 7
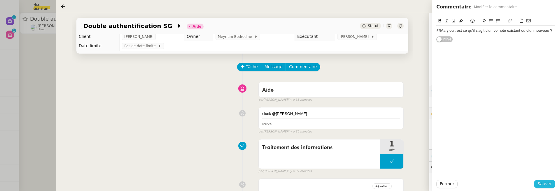
click at [547, 183] on span "Sauver" at bounding box center [545, 184] width 14 height 7
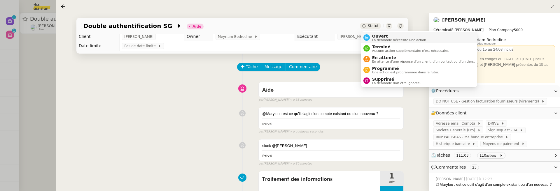
click at [376, 37] on span "Ouvert" at bounding box center [399, 36] width 54 height 5
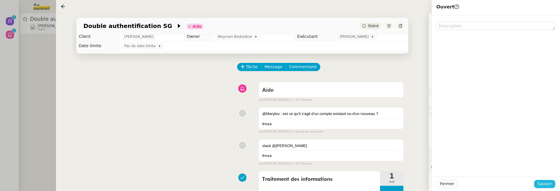
click at [543, 182] on span "Sauver" at bounding box center [545, 184] width 14 height 7
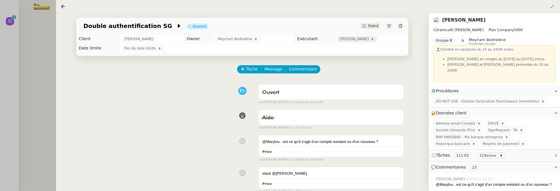
click at [359, 39] on span "[PERSON_NAME]" at bounding box center [355, 39] width 31 height 6
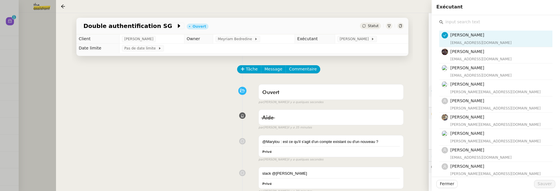
click at [458, 26] on input "text" at bounding box center [497, 22] width 109 height 8
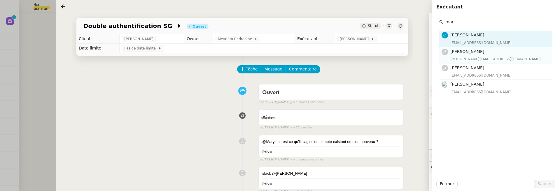
type input "mar"
click at [471, 48] on h4 "[PERSON_NAME]" at bounding box center [500, 51] width 99 height 7
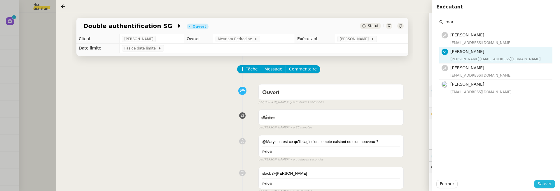
click at [549, 184] on span "Sauver" at bounding box center [545, 184] width 14 height 7
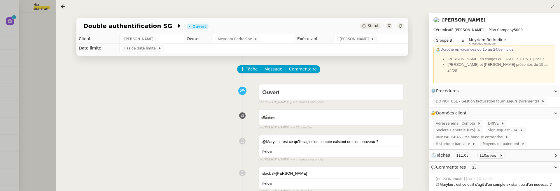
click at [40, 36] on div at bounding box center [280, 95] width 560 height 191
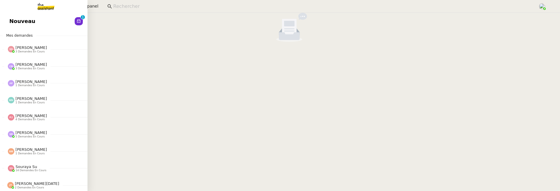
click at [16, 21] on link "Nouveau 0 1 2 3 4 5 6 7 8 9" at bounding box center [44, 21] width 88 height 13
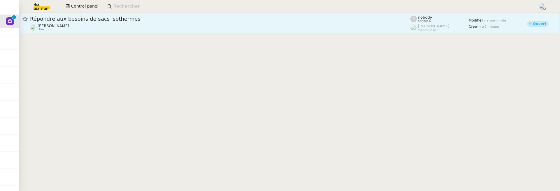
click at [107, 24] on div "[PERSON_NAME] client" at bounding box center [220, 28] width 380 height 8
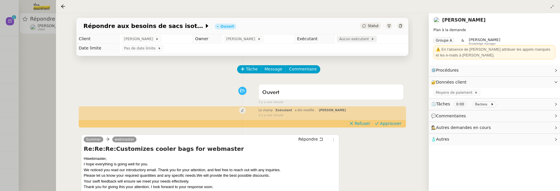
click at [364, 39] on span "Aucun exécutant" at bounding box center [355, 39] width 32 height 6
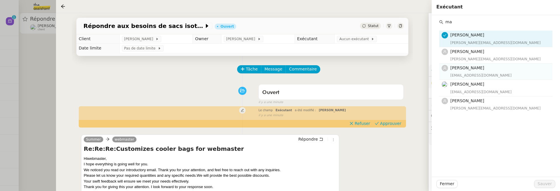
type input "ma"
click at [457, 68] on span "[PERSON_NAME]" at bounding box center [468, 68] width 34 height 5
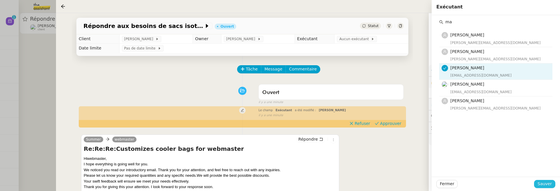
click at [542, 187] on span "Sauver" at bounding box center [545, 184] width 14 height 7
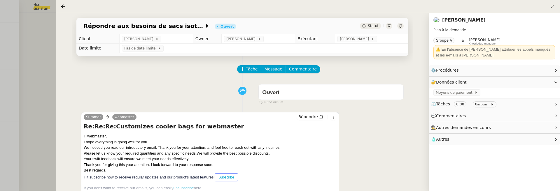
click at [39, 47] on div at bounding box center [280, 95] width 560 height 191
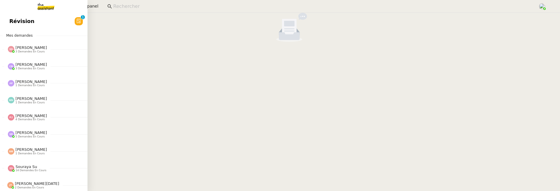
click at [23, 17] on span "Révision" at bounding box center [21, 21] width 25 height 9
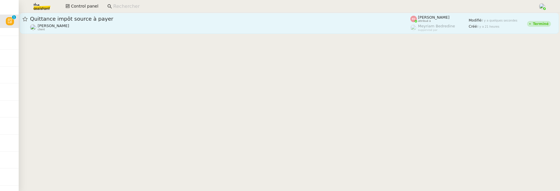
click at [254, 23] on div "Quittance impôt source à payer [PERSON_NAME] client" at bounding box center [220, 23] width 380 height 16
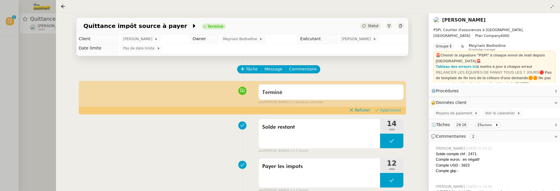
click at [392, 110] on span "Approuver" at bounding box center [390, 110] width 21 height 6
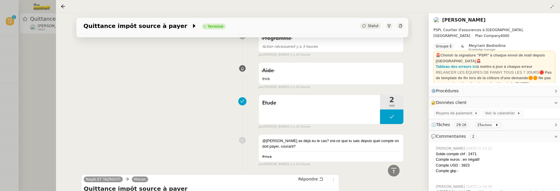
scroll to position [228, 0]
click at [36, 107] on div at bounding box center [280, 95] width 560 height 191
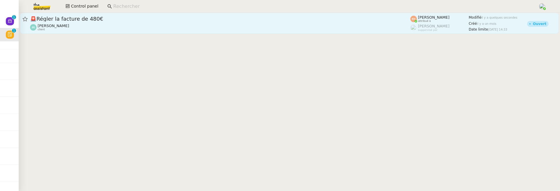
click at [127, 23] on div "🚨 Régler la facture de 480€ [PERSON_NAME] client" at bounding box center [220, 23] width 380 height 16
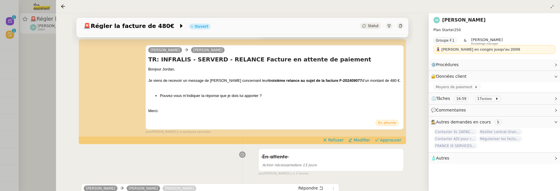
scroll to position [104, 0]
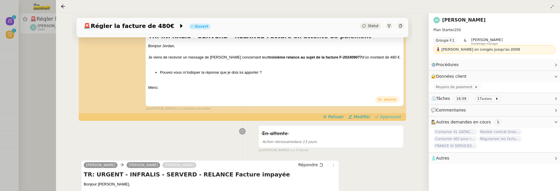
click at [390, 118] on span "Approuver" at bounding box center [390, 117] width 21 height 6
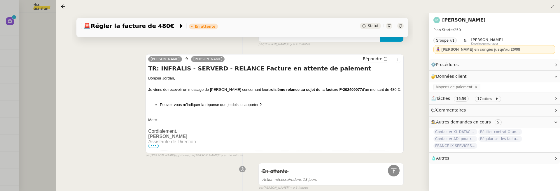
scroll to position [137, 0]
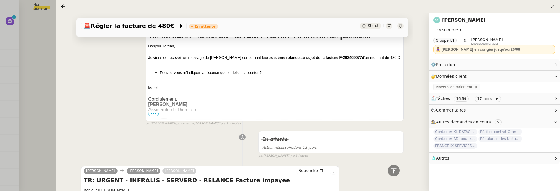
click at [6, 18] on div at bounding box center [280, 95] width 560 height 191
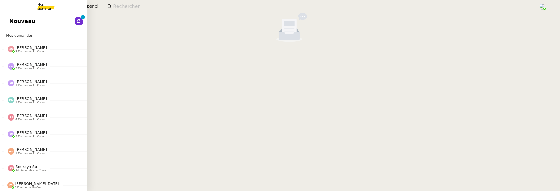
click at [13, 27] on link "Nouveau 0 1 2 3 4 5 6 7 8 9" at bounding box center [44, 21] width 88 height 13
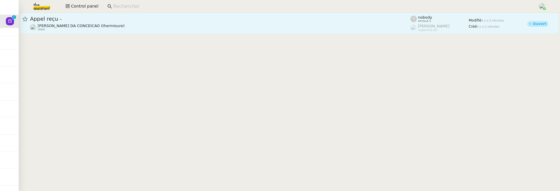
click at [133, 22] on div "Appel reçu -" at bounding box center [220, 18] width 380 height 7
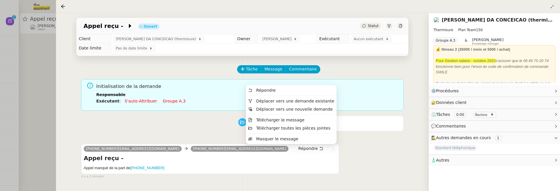
click at [331, 149] on icon at bounding box center [333, 150] width 6 height 4
click at [326, 101] on span "Déplacer vers une demande existante" at bounding box center [295, 101] width 78 height 5
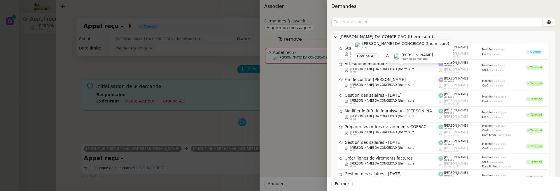
click at [412, 56] on span "[PERSON_NAME]" at bounding box center [417, 55] width 32 height 4
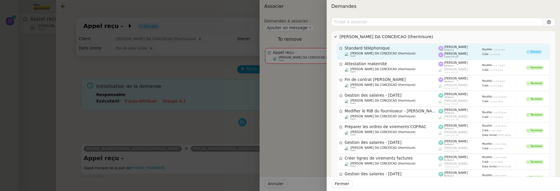
click at [449, 57] on span "suppervisé par" at bounding box center [451, 57] width 15 height 2
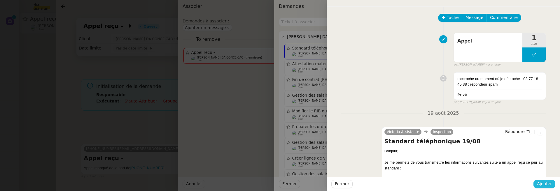
click at [543, 186] on span "Ajouter" at bounding box center [544, 184] width 15 height 7
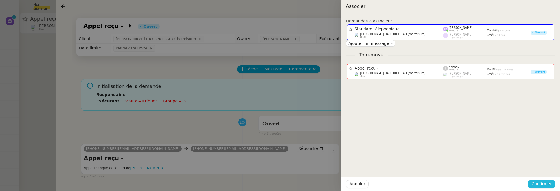
click at [543, 186] on span "Confirmer" at bounding box center [542, 184] width 20 height 7
click at [544, 169] on span "Ajouter" at bounding box center [542, 169] width 15 height 6
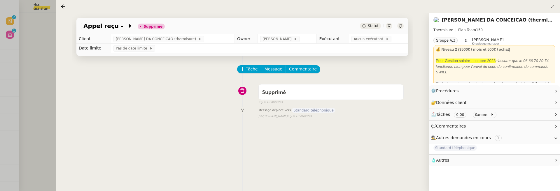
click at [31, 29] on div at bounding box center [280, 95] width 560 height 191
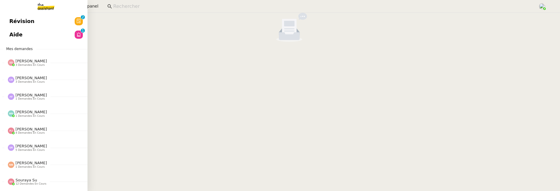
click at [10, 20] on span "Révision" at bounding box center [21, 21] width 25 height 9
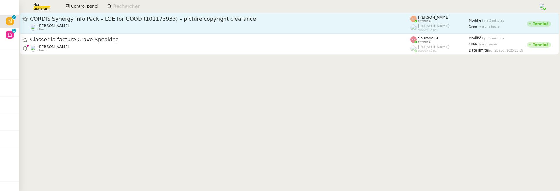
click at [136, 21] on span "CORDIS Synergy Info Pack – LOE for GOOD (101173933) – picture copyright clearan…" at bounding box center [220, 18] width 380 height 5
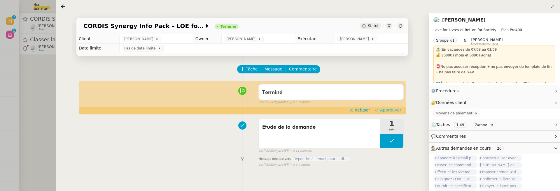
click at [388, 111] on span "Approuver" at bounding box center [390, 110] width 21 height 6
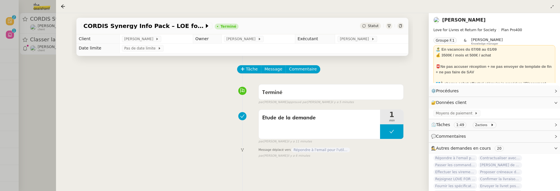
click at [47, 88] on div at bounding box center [280, 95] width 560 height 191
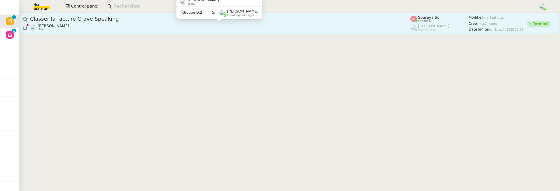
click at [117, 25] on div "[PERSON_NAME] client" at bounding box center [220, 28] width 380 height 8
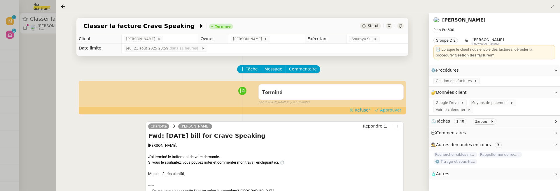
click at [396, 110] on span "Approuver" at bounding box center [390, 110] width 21 height 6
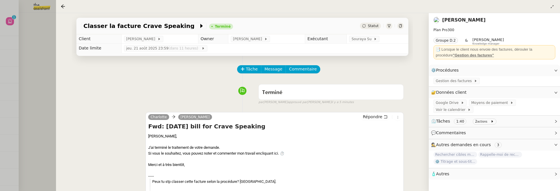
click at [37, 60] on div at bounding box center [280, 95] width 560 height 191
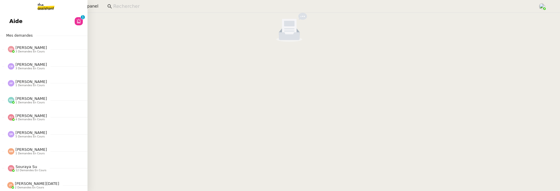
click at [17, 20] on link "Aide 0 1 2 3 4 5 6 7 8 9" at bounding box center [44, 21] width 88 height 13
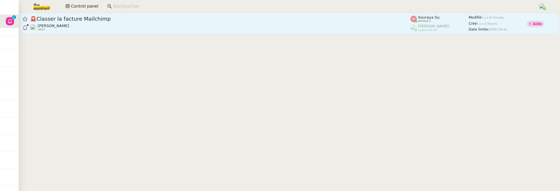
click at [121, 22] on div "🚨 Classer la facture Mailchimp" at bounding box center [220, 18] width 380 height 7
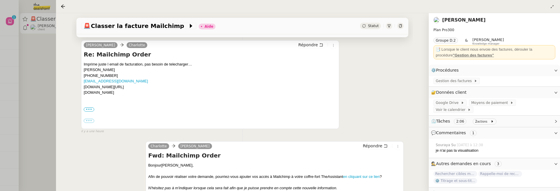
scroll to position [153, 0]
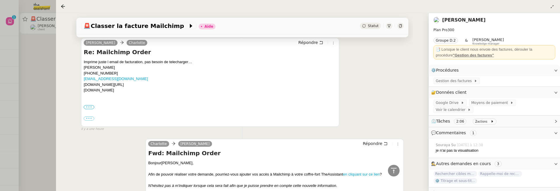
click at [88, 107] on label "•••" at bounding box center [89, 107] width 11 height 4
click at [0, 0] on input "•••" at bounding box center [0, 0] width 0 height 0
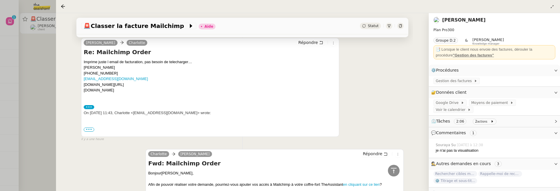
click at [90, 130] on span "•••" at bounding box center [89, 130] width 11 height 4
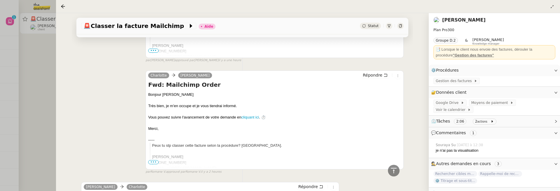
scroll to position [451, 0]
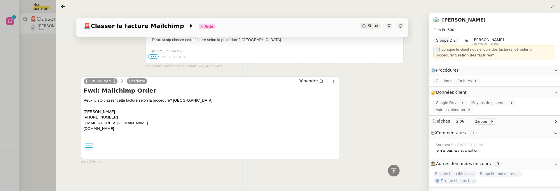
click at [90, 144] on label "•••" at bounding box center [89, 146] width 11 height 4
click at [0, 0] on input "•••" at bounding box center [0, 0] width 0 height 0
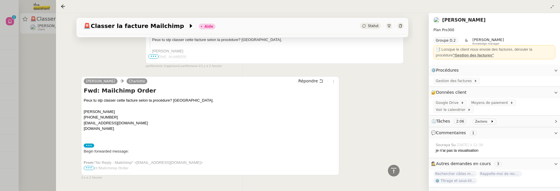
click at [91, 167] on span "•••" at bounding box center [89, 168] width 11 height 4
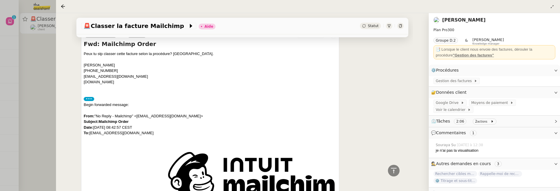
scroll to position [460, 0]
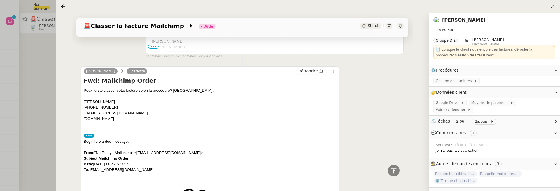
click at [335, 72] on button at bounding box center [333, 72] width 6 height 6
click at [335, 71] on icon at bounding box center [334, 72] width 4 height 4
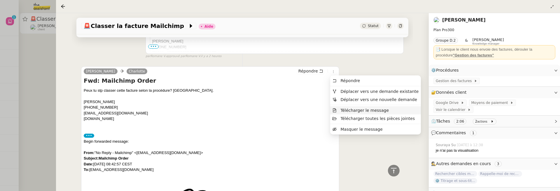
click at [356, 110] on span "Télécharger le message" at bounding box center [365, 110] width 48 height 5
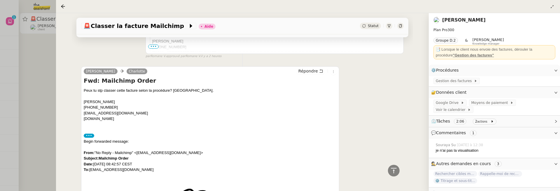
click at [390, 55] on div "par [PERSON_NAME] approuvé par [PERSON_NAME] il y a 2 heures" at bounding box center [275, 56] width 258 height 5
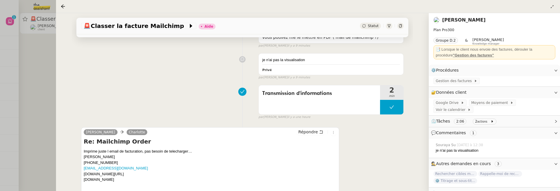
scroll to position [0, 0]
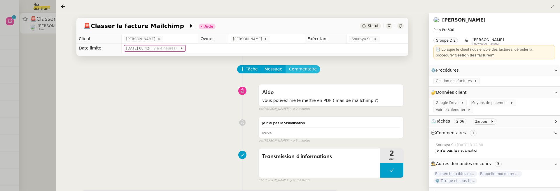
click at [314, 71] on button "Commentaire" at bounding box center [303, 69] width 35 height 8
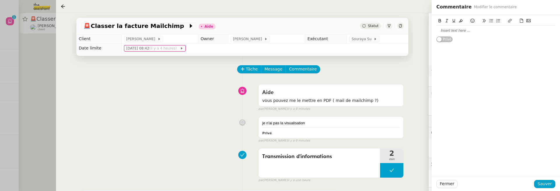
click at [522, 22] on icon at bounding box center [522, 21] width 4 height 4
click at [543, 184] on span "Sauver" at bounding box center [545, 184] width 14 height 7
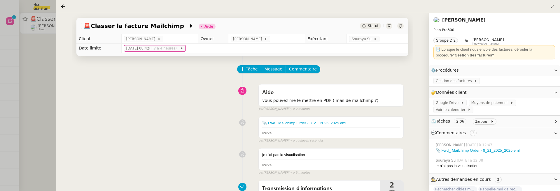
click at [376, 27] on span "Statut" at bounding box center [373, 26] width 11 height 4
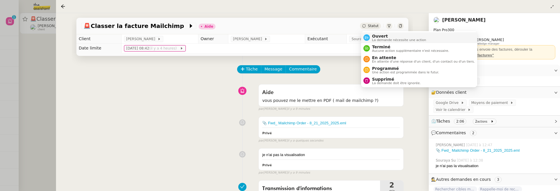
click at [379, 39] on span "La demande nécessite une action" at bounding box center [399, 40] width 54 height 3
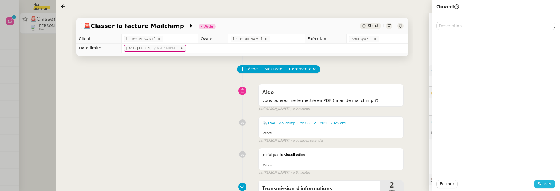
click at [552, 183] on span "Sauver" at bounding box center [545, 184] width 14 height 7
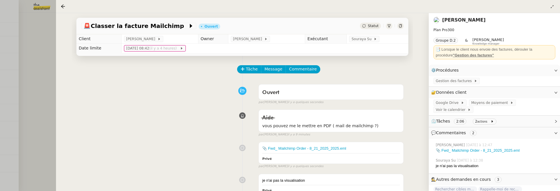
click at [50, 60] on div at bounding box center [280, 95] width 560 height 191
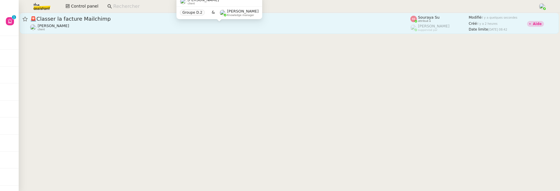
click at [340, 29] on div "[PERSON_NAME] client" at bounding box center [220, 28] width 380 height 8
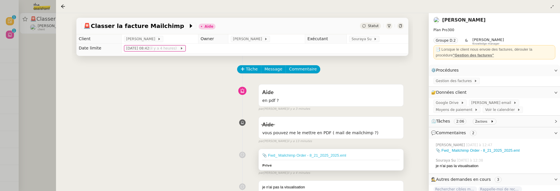
click at [327, 153] on link "📎 Fwd_ Mailchimp Order - 8_21_2025_2025.eml" at bounding box center [304, 155] width 84 height 4
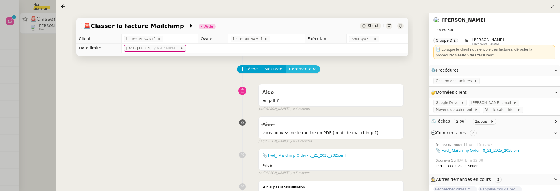
click at [308, 71] on span "Commentaire" at bounding box center [303, 69] width 28 height 7
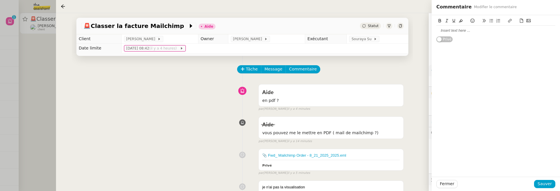
click at [519, 21] on button at bounding box center [521, 21] width 7 height 7
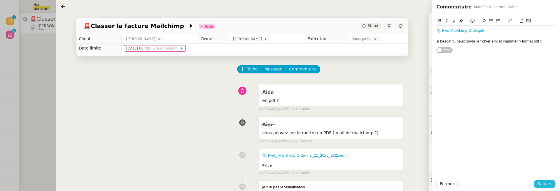
click at [544, 186] on span "Sauver" at bounding box center [545, 184] width 14 height 7
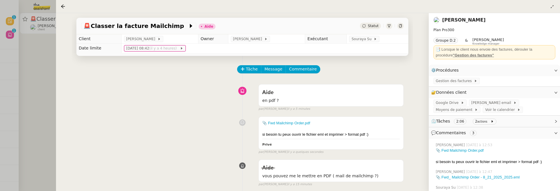
click at [375, 23] on div "Statut" at bounding box center [370, 26] width 21 height 6
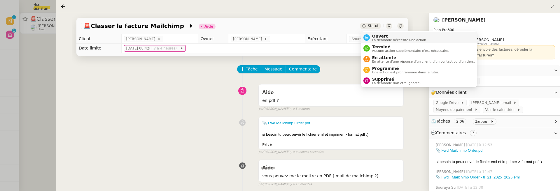
click at [378, 34] on span "Ouvert" at bounding box center [399, 36] width 54 height 5
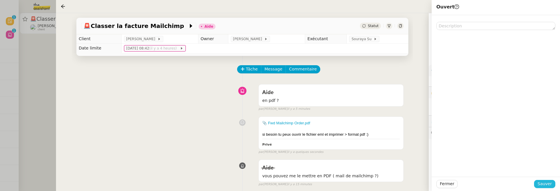
click at [550, 182] on span "Sauver" at bounding box center [545, 184] width 14 height 7
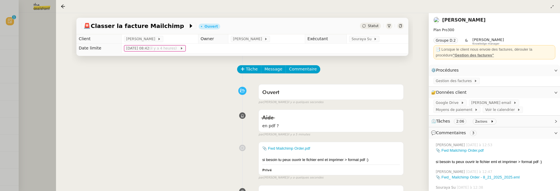
click at [30, 75] on div at bounding box center [280, 95] width 560 height 191
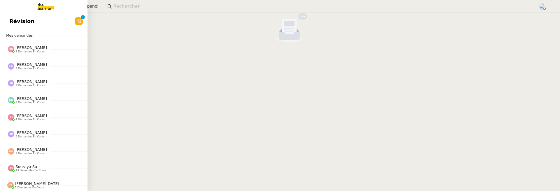
click at [12, 24] on span "Révision" at bounding box center [21, 21] width 25 height 9
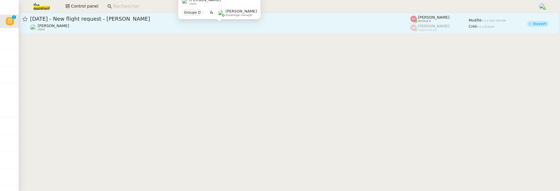
click at [145, 27] on div "[PERSON_NAME] client" at bounding box center [220, 28] width 380 height 8
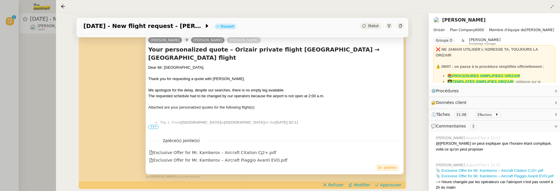
scroll to position [91, 0]
click at [156, 127] on span "•••" at bounding box center [153, 127] width 11 height 4
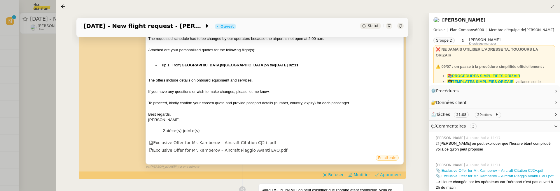
scroll to position [162, 0]
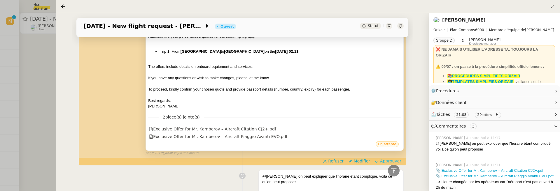
click at [388, 158] on span "Approuver" at bounding box center [390, 161] width 21 height 6
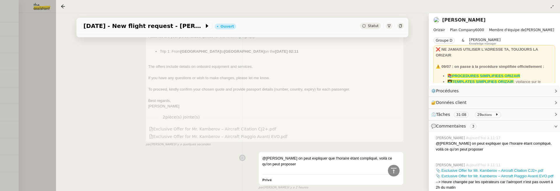
scroll to position [0, 0]
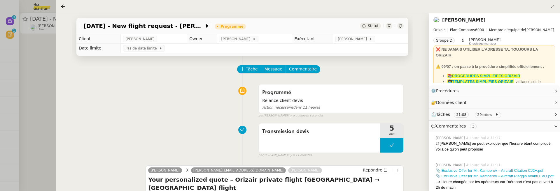
click at [33, 82] on div at bounding box center [280, 95] width 560 height 191
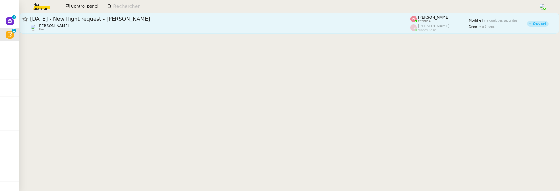
click at [125, 20] on span "[DATE] - New flight request - [PERSON_NAME]" at bounding box center [220, 18] width 380 height 5
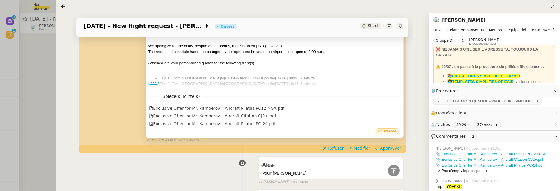
scroll to position [133, 0]
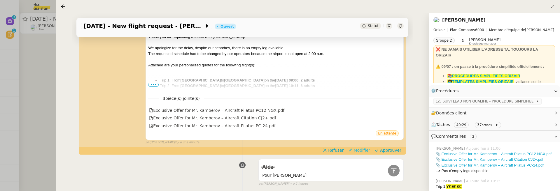
click at [359, 151] on span "Modifier" at bounding box center [362, 151] width 17 height 6
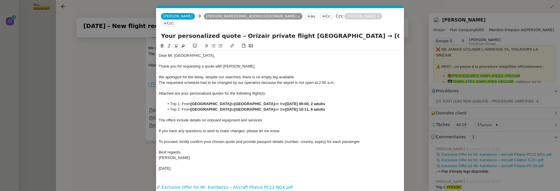
scroll to position [0, 12]
click at [261, 80] on div "The requested schedule had to be changed by our operators because the airport i…" at bounding box center [280, 82] width 243 height 5
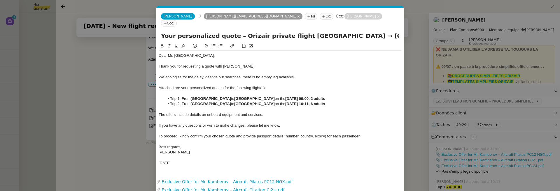
click at [143, 135] on nz-modal-container "Service TA - VOYAGE - PROPOSITION GLOBALE A utiliser dans le cadre de propositi…" at bounding box center [280, 95] width 560 height 191
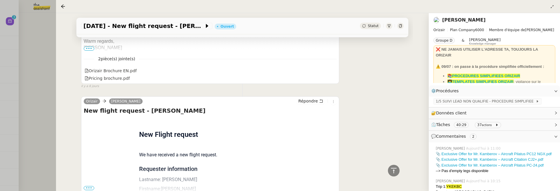
scroll to position [1017, 0]
click at [90, 187] on span "•••" at bounding box center [89, 189] width 11 height 4
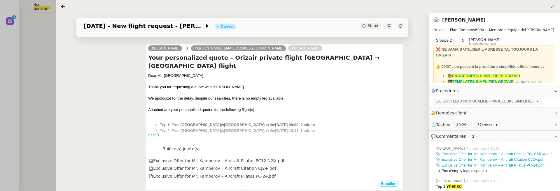
scroll to position [83, 0]
click at [252, 122] on li "Trip 1: From [GEOGRAPHIC_DATA] to [GEOGRAPHIC_DATA] on the [DATE] 09:00, 2 adul…" at bounding box center [280, 125] width 241 height 6
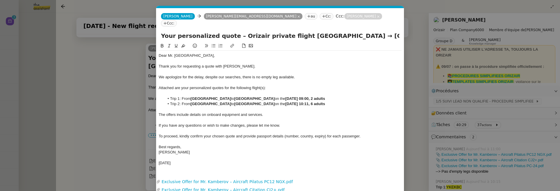
scroll to position [0, 12]
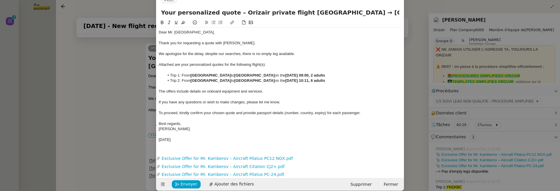
click at [103, 153] on nz-modal-container "Service TA - VOYAGE - PROPOSITION GLOBALE A utiliser dans le cadre de propositi…" at bounding box center [280, 95] width 560 height 191
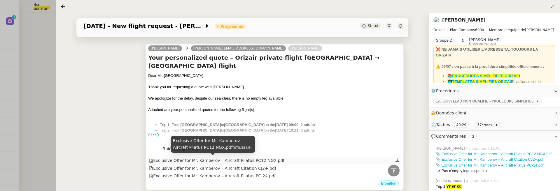
click at [176, 160] on div "Exclusive Offer for Mr. Kamberov – Aircraft Pilatus PC12 NGX.pdf" at bounding box center [216, 161] width 135 height 7
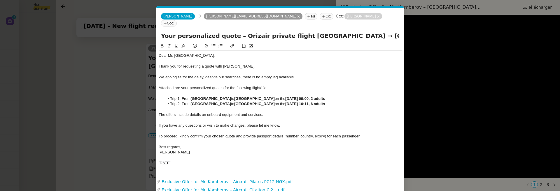
scroll to position [23, 0]
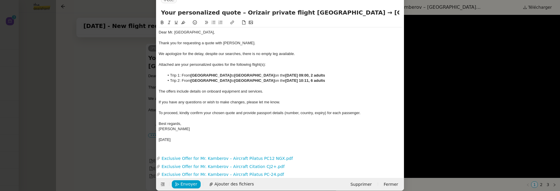
click at [470, 33] on nz-modal-container "Service TA - VOYAGE - PROPOSITION GLOBALE A utiliser dans le cadre de propositi…" at bounding box center [280, 95] width 560 height 191
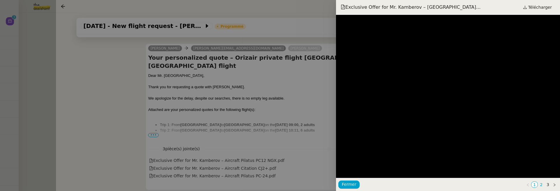
click at [542, 186] on link "2" at bounding box center [541, 185] width 6 height 6
click at [551, 186] on link "3" at bounding box center [548, 185] width 6 height 6
click at [288, 95] on div at bounding box center [280, 95] width 560 height 191
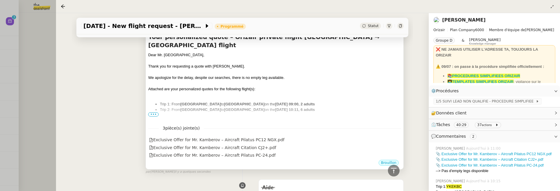
scroll to position [145, 0]
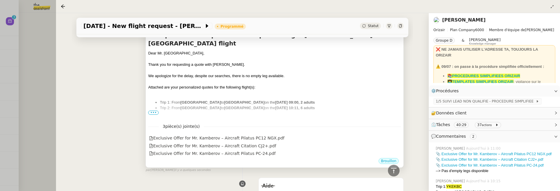
click at [297, 100] on strong "[DATE] 09:00, 2 adults" at bounding box center [295, 102] width 40 height 4
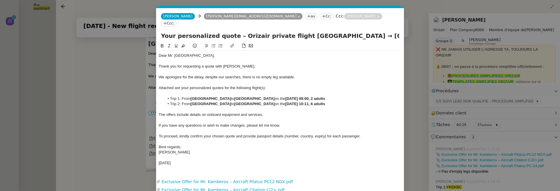
scroll to position [23, 0]
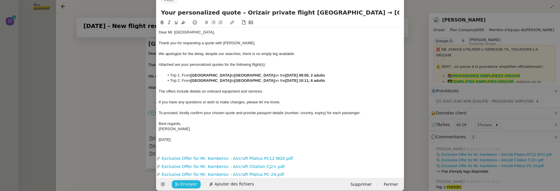
click at [190, 181] on span "Envoyer" at bounding box center [189, 184] width 17 height 7
click at [190, 181] on span "Confirmer l'envoi" at bounding box center [198, 184] width 35 height 7
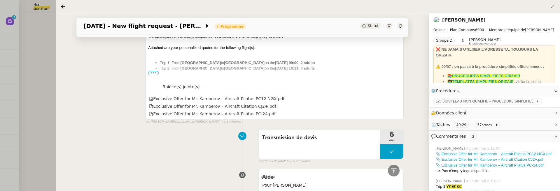
click at [50, 69] on div at bounding box center [280, 95] width 560 height 191
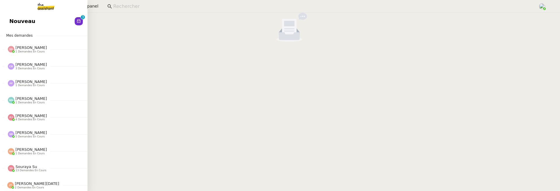
click at [11, 21] on span "Nouveau" at bounding box center [22, 21] width 26 height 9
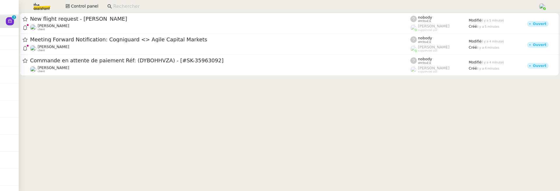
click at [137, 76] on div at bounding box center [290, 46] width 542 height 67
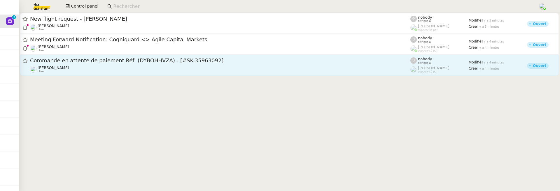
click at [165, 69] on div "[PERSON_NAME] client" at bounding box center [220, 70] width 380 height 8
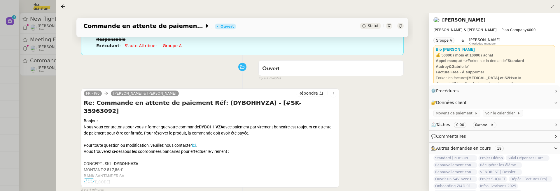
scroll to position [61, 0]
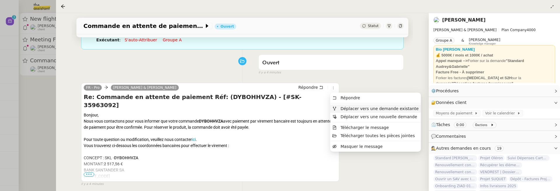
click at [346, 107] on span "Déplacer vers une demande existante" at bounding box center [380, 108] width 78 height 5
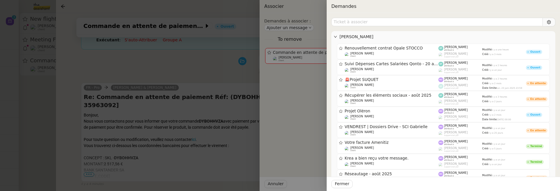
click at [241, 83] on div at bounding box center [280, 95] width 560 height 191
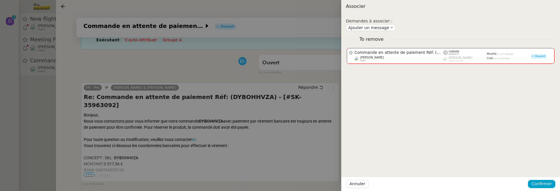
click at [242, 83] on div at bounding box center [280, 95] width 560 height 191
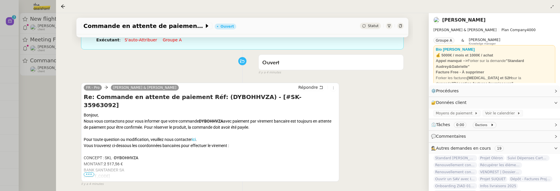
scroll to position [0, 0]
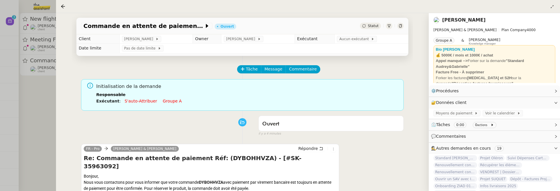
click at [355, 36] on td "Aucun exécutant" at bounding box center [372, 38] width 74 height 9
click at [355, 36] on div "Aucun exécutant" at bounding box center [357, 39] width 40 height 6
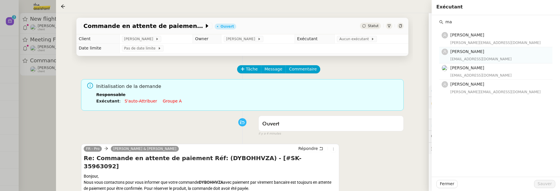
type input "ma"
click at [460, 56] on div "[EMAIL_ADDRESS][DOMAIN_NAME]" at bounding box center [500, 59] width 99 height 6
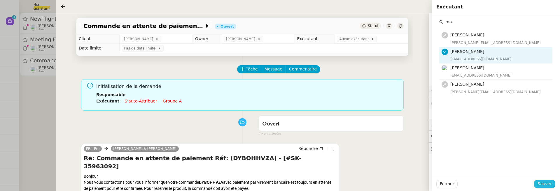
click at [542, 182] on span "Sauver" at bounding box center [545, 184] width 14 height 7
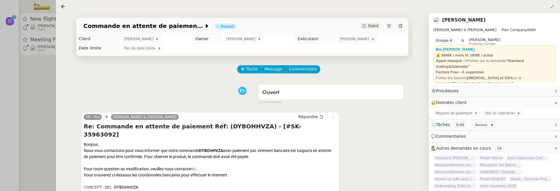
click at [43, 128] on div at bounding box center [280, 95] width 560 height 191
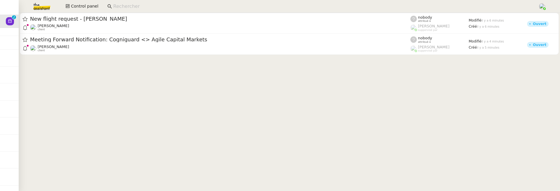
click at [136, 56] on div at bounding box center [290, 35] width 542 height 44
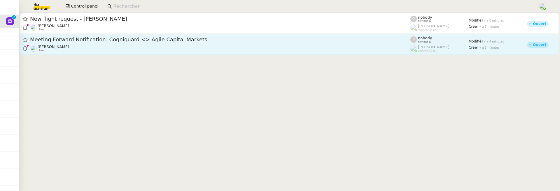
click at [156, 43] on div "Meeting Forward Notification: Cogniguard <> Agile Capital Markets" at bounding box center [220, 39] width 380 height 7
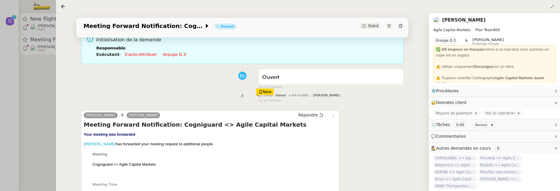
scroll to position [56, 0]
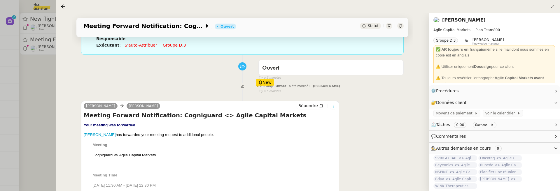
click at [336, 108] on button at bounding box center [333, 106] width 6 height 6
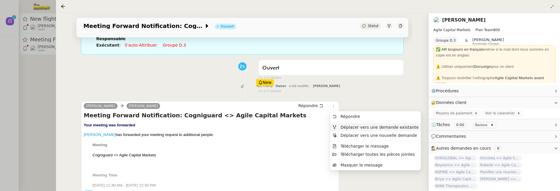
click at [351, 126] on span "Déplacer vers une demande existante" at bounding box center [380, 127] width 78 height 5
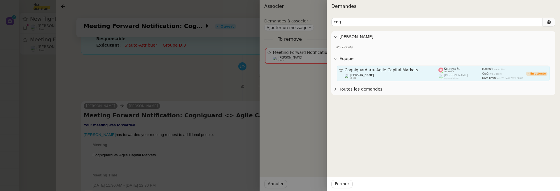
type input "cog"
click at [425, 71] on span "Cogniguard <> Agile Capital Markets" at bounding box center [392, 70] width 94 height 4
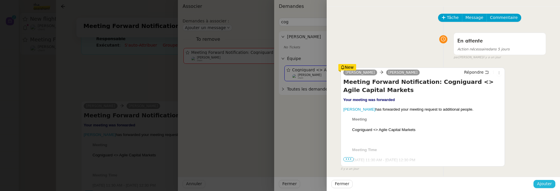
click at [543, 184] on span "Ajouter" at bounding box center [544, 184] width 15 height 7
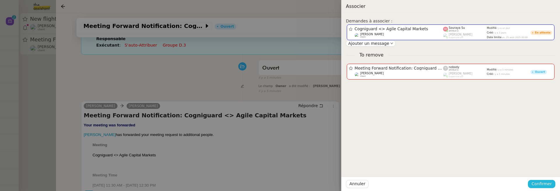
click at [543, 184] on span "Confirmer" at bounding box center [542, 184] width 20 height 7
click at [549, 171] on span "Ajouter" at bounding box center [542, 169] width 15 height 6
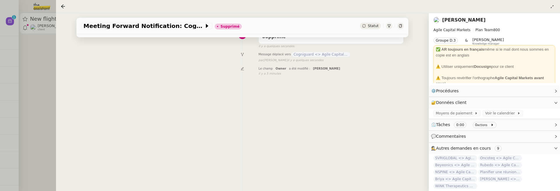
click at [55, 74] on div at bounding box center [280, 95] width 560 height 191
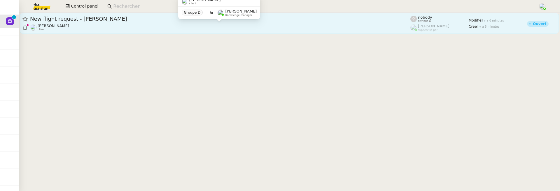
click at [90, 27] on div "[PERSON_NAME] client" at bounding box center [220, 28] width 380 height 8
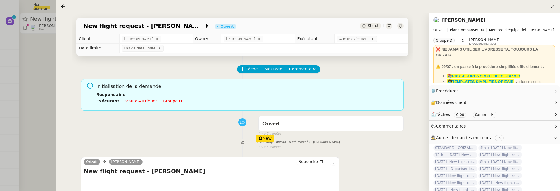
click at [42, 84] on div at bounding box center [280, 95] width 560 height 191
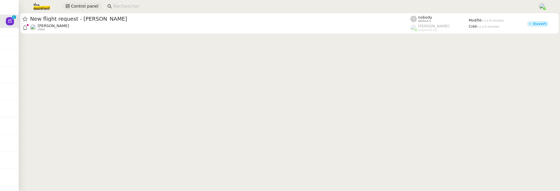
click at [85, 8] on span "Control panel" at bounding box center [84, 6] width 27 height 7
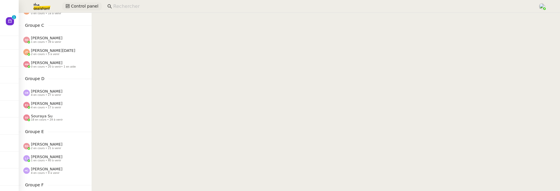
scroll to position [117, 0]
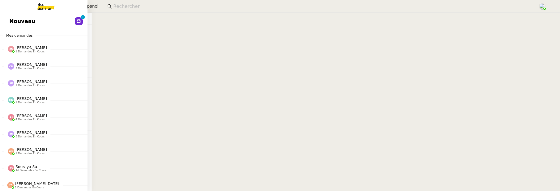
click at [12, 20] on span "Nouveau" at bounding box center [22, 21] width 26 height 9
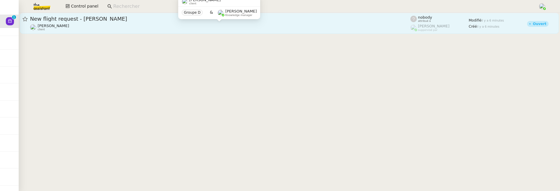
click at [133, 26] on div "[PERSON_NAME] client" at bounding box center [220, 28] width 380 height 8
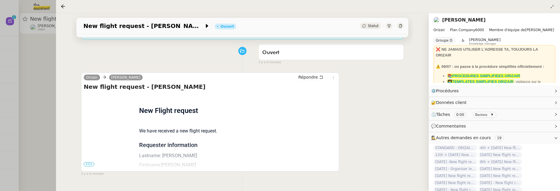
scroll to position [84, 0]
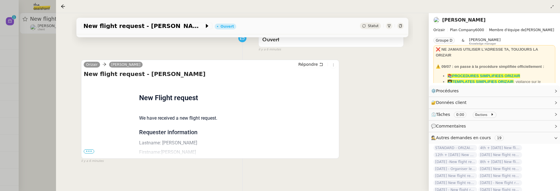
click at [92, 151] on span "•••" at bounding box center [89, 152] width 11 height 4
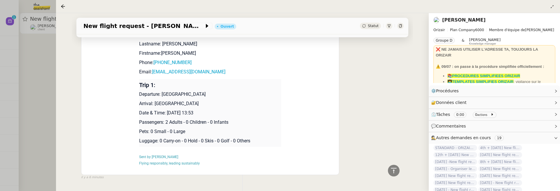
scroll to position [191, 0]
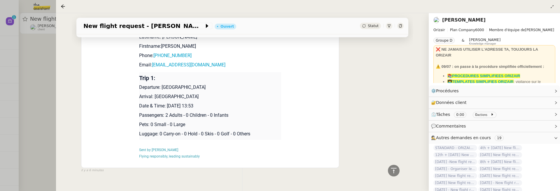
drag, startPoint x: 168, startPoint y: 106, endPoint x: 190, endPoint y: 104, distance: 22.0
click at [190, 104] on p "Date & Time: [DATE] 13:53" at bounding box center [210, 106] width 142 height 7
drag, startPoint x: 210, startPoint y: 106, endPoint x: 167, endPoint y: 103, distance: 42.4
click at [167, 103] on p "Date & Time: [DATE] 13:53" at bounding box center [210, 106] width 142 height 7
copy p "[DATE]"
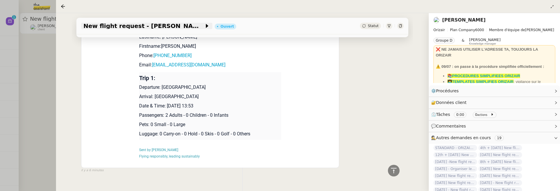
click at [93, 28] on span "New flight request - [PERSON_NAME]" at bounding box center [143, 26] width 121 height 6
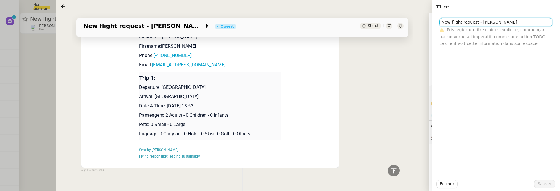
click at [439, 24] on input "New flight request - [PERSON_NAME]" at bounding box center [495, 22] width 113 height 8
paste input "[DATE]"
type input "[DATE] - New flight request - [PERSON_NAME]"
click at [550, 183] on span "Sauver" at bounding box center [545, 184] width 14 height 7
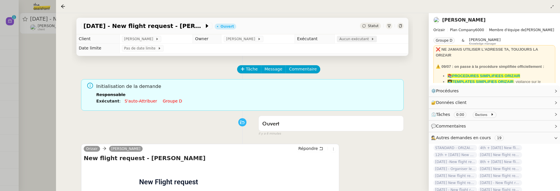
click at [355, 41] on span "Aucun exécutant" at bounding box center [355, 39] width 32 height 6
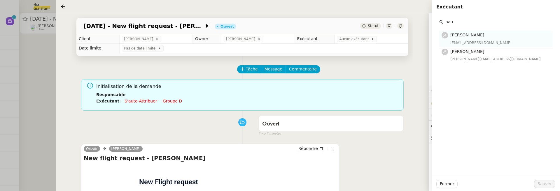
type input "pau"
click at [471, 35] on span "[PERSON_NAME]" at bounding box center [468, 35] width 34 height 5
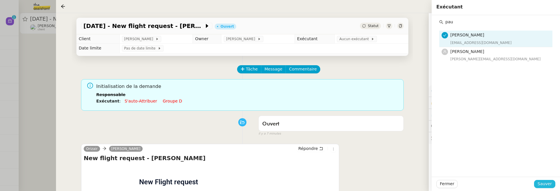
click at [544, 187] on span "Sauver" at bounding box center [545, 184] width 14 height 7
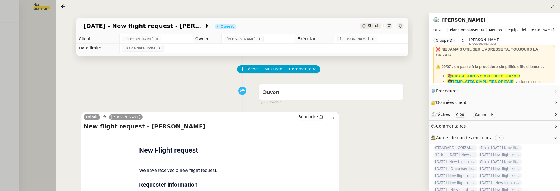
click at [43, 47] on div at bounding box center [280, 95] width 560 height 191
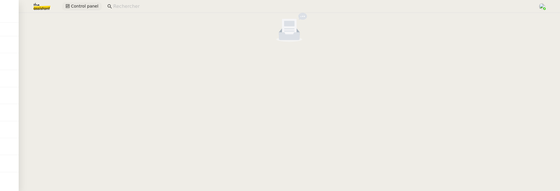
click at [85, 7] on span "Control panel" at bounding box center [84, 6] width 27 height 7
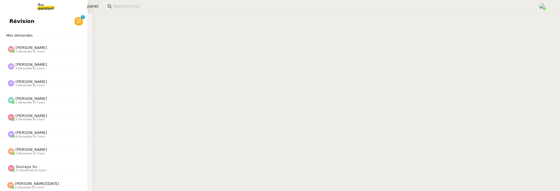
click at [16, 29] on div "Révision 0 1 2 3 4 5 6 7 8 9 Mes demandes [PERSON_NAME] 1 demandes en cours Vér…" at bounding box center [44, 102] width 88 height 179
click at [26, 21] on span "Révision" at bounding box center [21, 21] width 25 height 9
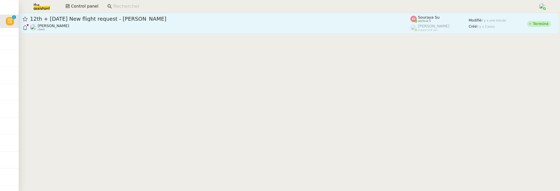
click at [192, 24] on div "[PERSON_NAME] client" at bounding box center [220, 28] width 380 height 8
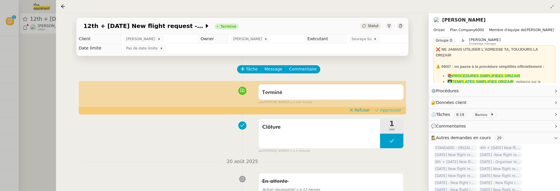
click at [388, 112] on span "Approuver" at bounding box center [390, 110] width 21 height 6
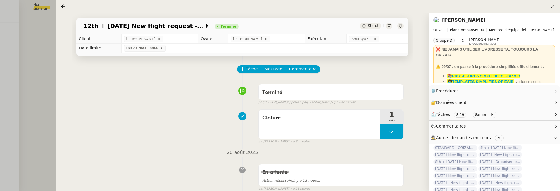
click at [42, 83] on div at bounding box center [280, 95] width 560 height 191
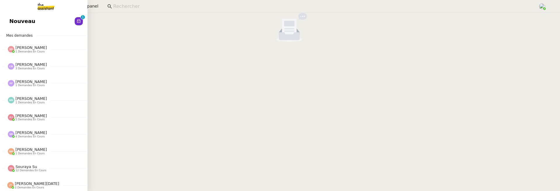
click at [40, 18] on link "Nouveau 0 1 2 3 4 5 6 7 8 9" at bounding box center [44, 21] width 88 height 13
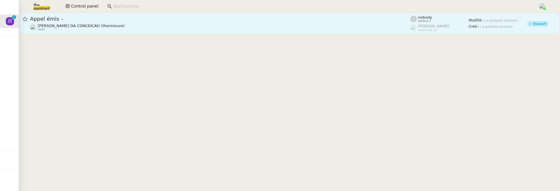
click at [136, 25] on div "Charles DA CONCEICAO (thermisure) client" at bounding box center [220, 28] width 380 height 8
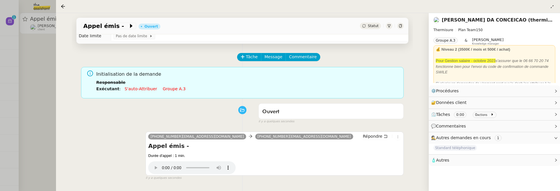
scroll to position [20, 0]
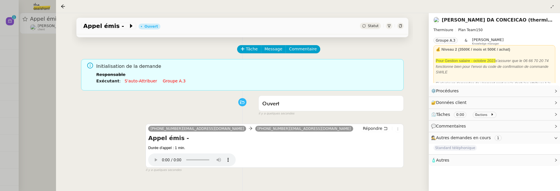
click at [371, 27] on span "Statut" at bounding box center [373, 26] width 11 height 4
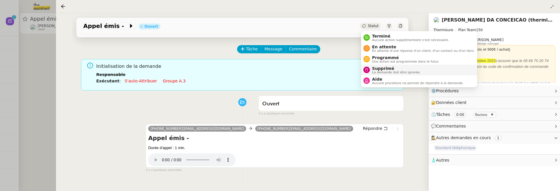
click at [374, 66] on span "Supprimé" at bounding box center [396, 68] width 49 height 5
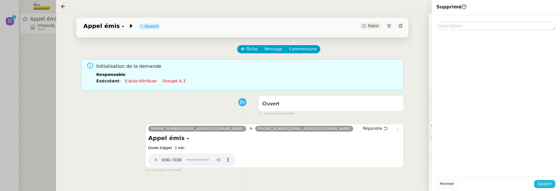
click at [540, 187] on span "Sauver" at bounding box center [545, 184] width 14 height 7
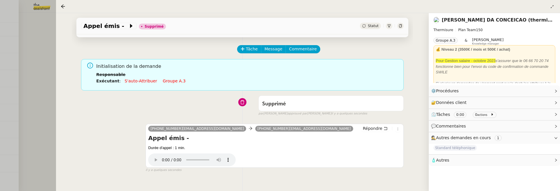
click at [41, 73] on div at bounding box center [280, 95] width 560 height 191
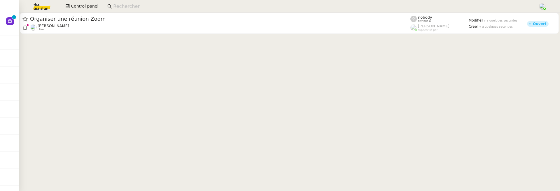
click at [83, 36] on cdk-virtual-scroll-viewport "Organiser une réunion Zoom Michael Khayat client nobody attribué à Frédérique A…" at bounding box center [290, 102] width 542 height 179
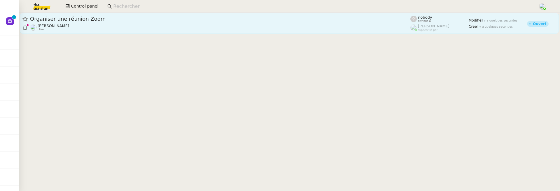
click at [95, 26] on div "Michael Khayat client" at bounding box center [220, 28] width 380 height 8
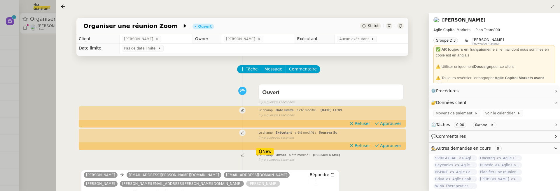
scroll to position [106, 0]
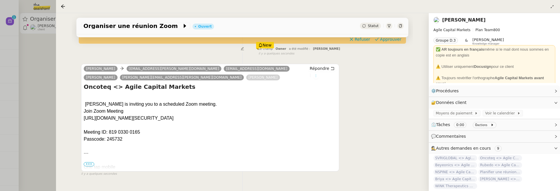
click at [314, 74] on icon at bounding box center [316, 76] width 4 height 4
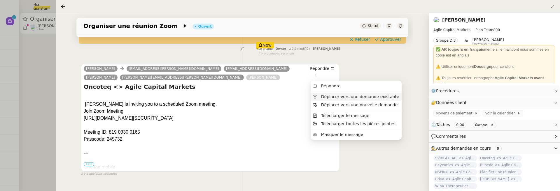
click at [331, 96] on span "Déplacer vers une demande existante" at bounding box center [360, 97] width 78 height 5
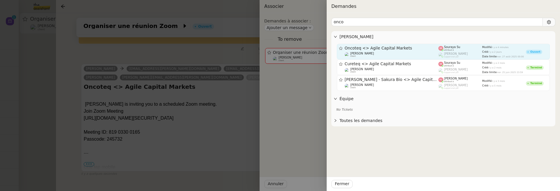
type input "onco"
click at [403, 45] on link "Oncoteq <> Agile Capital Markets Michael Khayat client Souraya Su attribué à Fr…" at bounding box center [443, 52] width 213 height 16
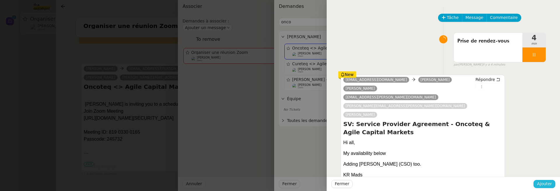
click at [543, 184] on span "Ajouter" at bounding box center [544, 184] width 15 height 7
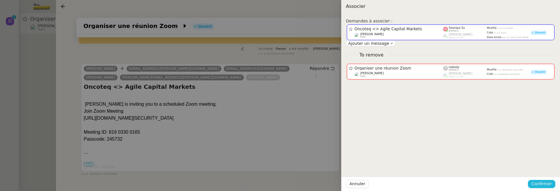
click at [543, 184] on span "Confirmer" at bounding box center [542, 184] width 20 height 7
click at [542, 170] on span "Ajouter" at bounding box center [542, 169] width 15 height 6
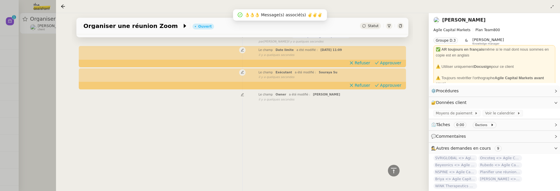
scroll to position [75, 0]
click at [34, 105] on div at bounding box center [280, 95] width 560 height 191
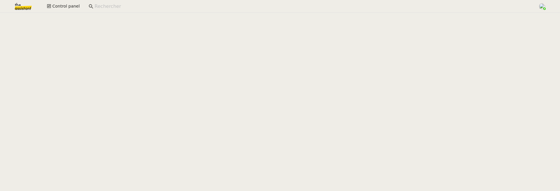
click at [439, 9] on input at bounding box center [314, 7] width 438 height 8
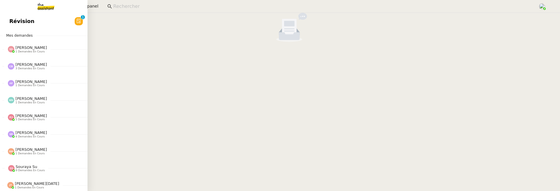
click at [18, 22] on link "Révision 0 1 2 3 4 5 6 7 8 9" at bounding box center [44, 21] width 88 height 13
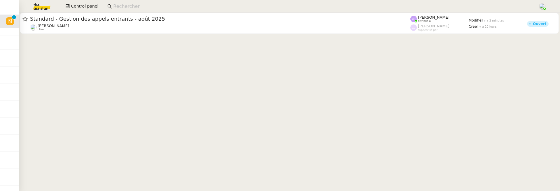
click at [144, 12] on app-search-bar at bounding box center [320, 6] width 433 height 13
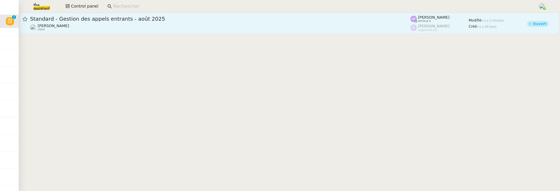
click at [145, 17] on span "Standard - Gestion des appels entrants - août 2025" at bounding box center [220, 18] width 380 height 5
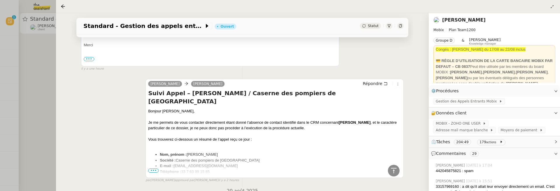
scroll to position [321, 0]
click at [153, 170] on span "•••" at bounding box center [153, 172] width 11 height 4
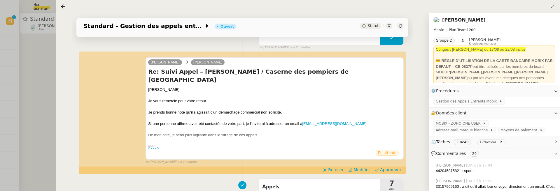
scroll to position [73, 0]
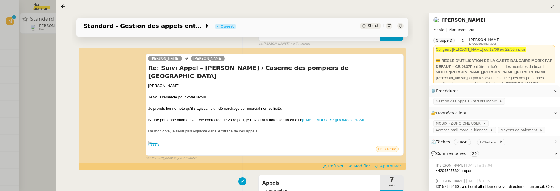
click at [400, 163] on span "Approuver" at bounding box center [390, 166] width 21 height 6
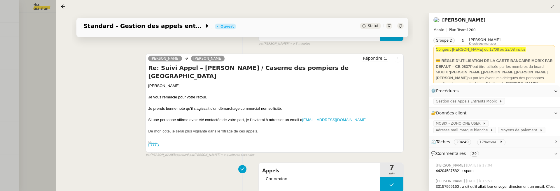
click at [32, 73] on div at bounding box center [280, 95] width 560 height 191
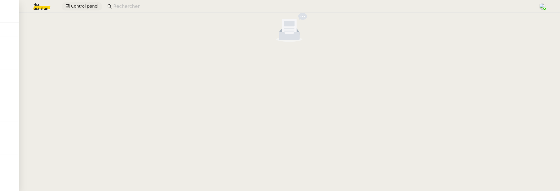
click at [84, 4] on span "Control panel" at bounding box center [84, 6] width 27 height 7
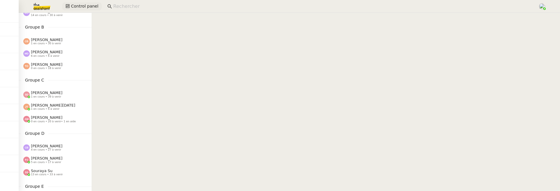
scroll to position [62, 0]
click at [58, 39] on div "[PERSON_NAME] 1 en cours • 30 à venir" at bounding box center [47, 40] width 32 height 8
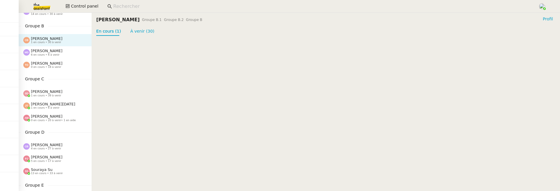
click at [54, 94] on span "[PERSON_NAME]" at bounding box center [47, 92] width 32 height 4
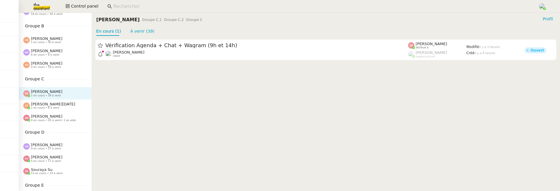
click at [58, 107] on span "1 en cours • 6 à venir" at bounding box center [45, 107] width 29 height 3
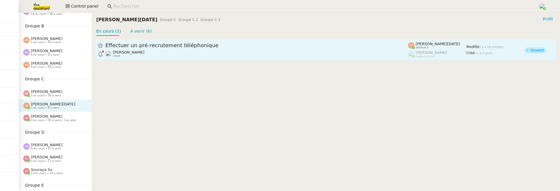
click at [172, 45] on span "Effectuer un pré-recrutement téléphonique" at bounding box center [256, 45] width 303 height 5
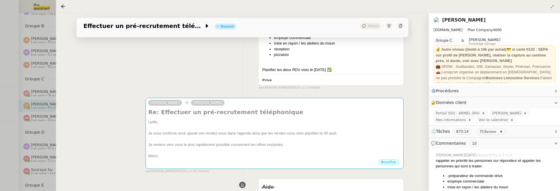
scroll to position [142, 0]
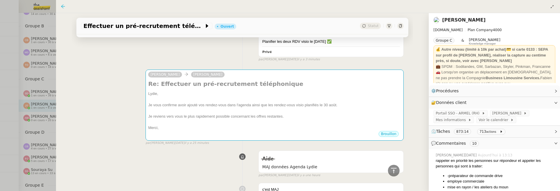
click at [63, 6] on icon at bounding box center [63, 6] width 5 height 5
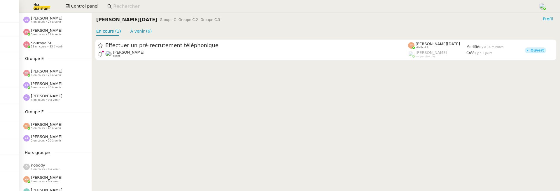
scroll to position [188, 0]
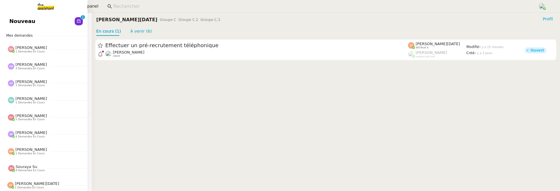
click at [21, 27] on link "Nouveau 0 1 2 3 4 5 6 7 8 9" at bounding box center [44, 21] width 88 height 13
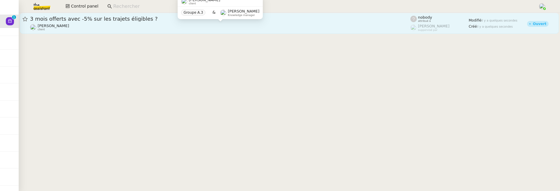
click at [108, 25] on div "[PERSON_NAME] client" at bounding box center [220, 28] width 380 height 8
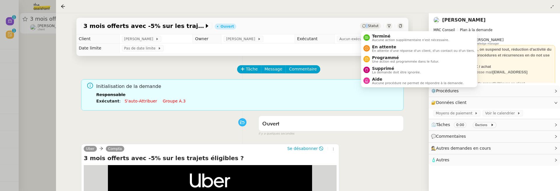
click at [369, 24] on span "Statut" at bounding box center [373, 26] width 11 height 4
click at [394, 73] on span "La demande doit être ignorée." at bounding box center [396, 72] width 49 height 3
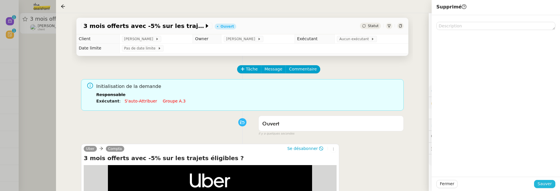
click at [551, 182] on span "Sauver" at bounding box center [545, 184] width 14 height 7
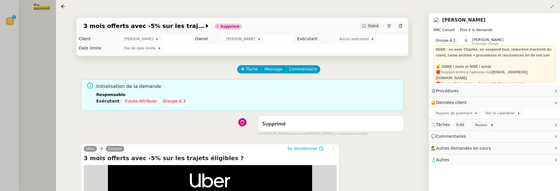
click at [13, 60] on div at bounding box center [280, 95] width 560 height 191
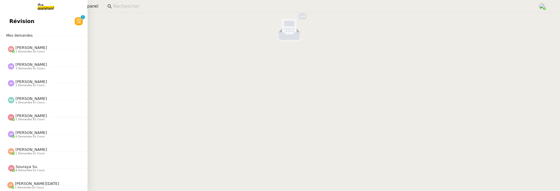
click at [16, 27] on link "Révision 0 1 2 3 4 5 6 7 8 9" at bounding box center [44, 21] width 88 height 13
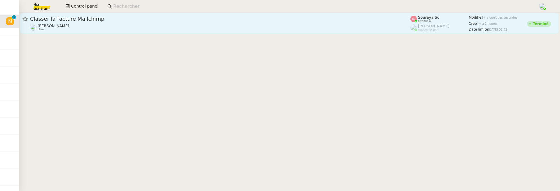
click at [146, 26] on div "[PERSON_NAME] client" at bounding box center [220, 28] width 380 height 8
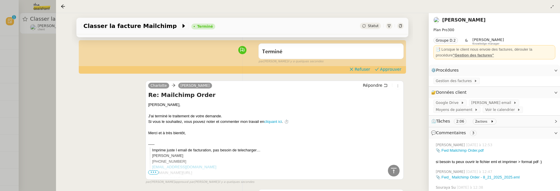
scroll to position [4, 0]
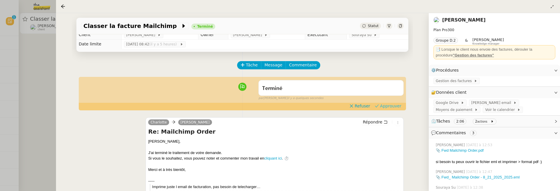
click at [389, 104] on span "Approuver" at bounding box center [390, 106] width 21 height 6
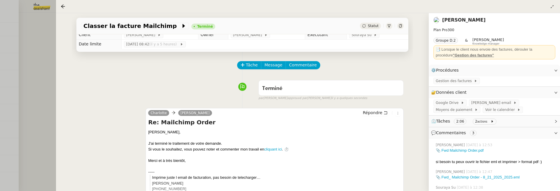
click at [42, 105] on div at bounding box center [280, 95] width 560 height 191
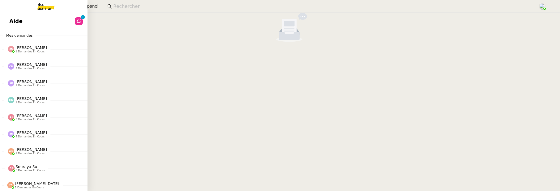
click at [23, 21] on link "Aide 0 1 2 3 4 5 6 7 8 9" at bounding box center [44, 21] width 88 height 13
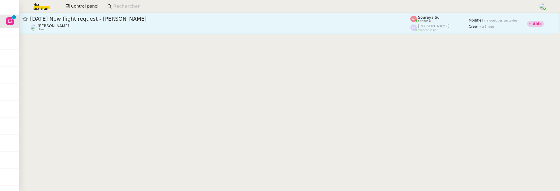
click at [152, 18] on span "[DATE] New flight request - [PERSON_NAME]" at bounding box center [220, 18] width 380 height 5
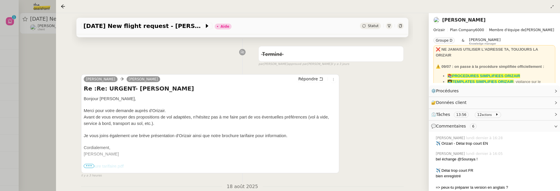
scroll to position [88, 0]
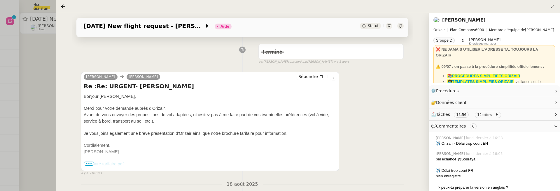
click at [90, 162] on span "•••" at bounding box center [89, 164] width 11 height 4
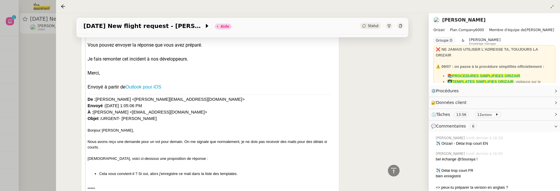
scroll to position [0, 0]
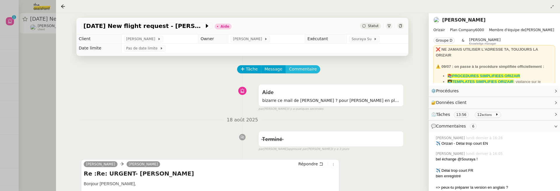
click at [302, 69] on span "Commentaire" at bounding box center [303, 69] width 28 height 7
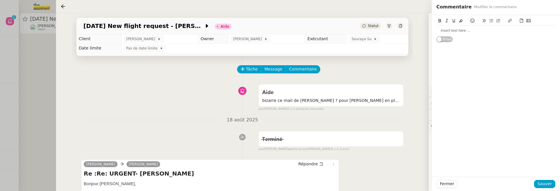
click at [468, 33] on div at bounding box center [495, 30] width 119 height 5
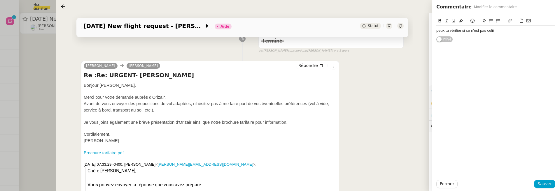
scroll to position [98, 0]
drag, startPoint x: 504, startPoint y: 32, endPoint x: 405, endPoint y: 29, distance: 98.4
click at [405, 29] on app-ticket "[DATE] New flight request - [PERSON_NAME] Aide Statut Client [PERSON_NAME] Owne…" at bounding box center [308, 102] width 504 height 178
click at [186, 143] on p "[PERSON_NAME]" at bounding box center [210, 141] width 253 height 6
click at [440, 184] on span "Fermer" at bounding box center [447, 184] width 14 height 7
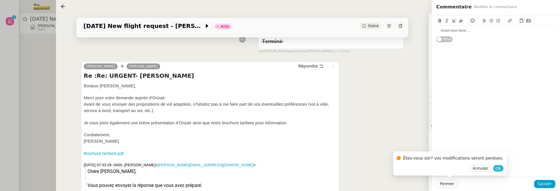
click at [496, 167] on span "Ok" at bounding box center [499, 169] width 6 height 6
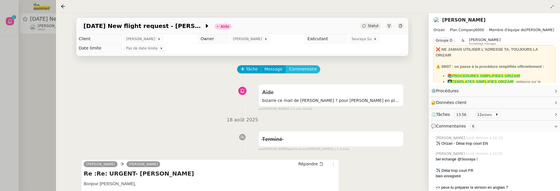
click at [305, 72] on span "Commentaire" at bounding box center [303, 69] width 28 height 7
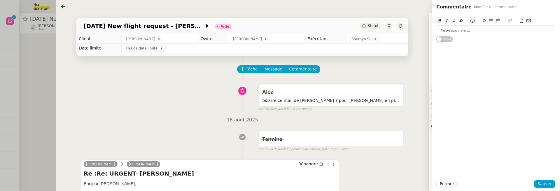
click at [442, 34] on div at bounding box center [495, 31] width 119 height 10
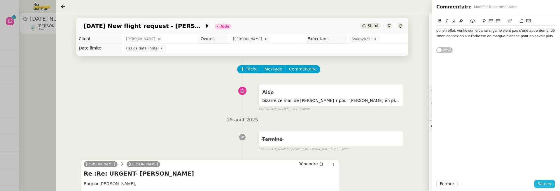
click at [548, 183] on span "Sauver" at bounding box center [545, 184] width 14 height 7
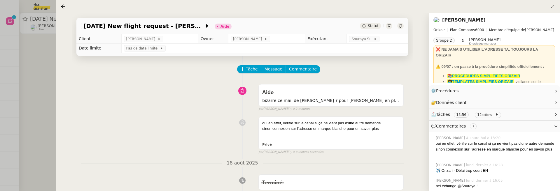
click at [368, 25] on div "Statut" at bounding box center [370, 26] width 21 height 6
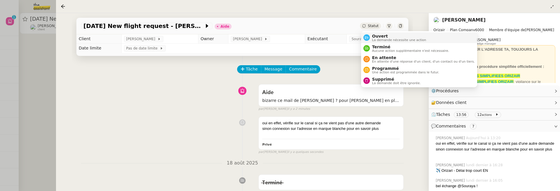
click at [378, 39] on span "La demande nécessite une action" at bounding box center [399, 40] width 54 height 3
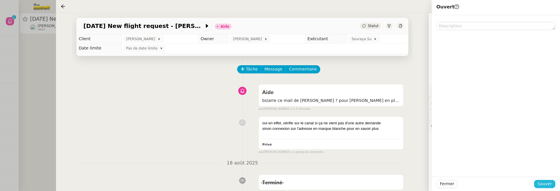
click at [539, 184] on span "Sauver" at bounding box center [545, 184] width 14 height 7
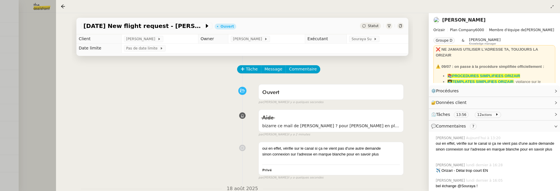
click at [26, 69] on div at bounding box center [280, 95] width 560 height 191
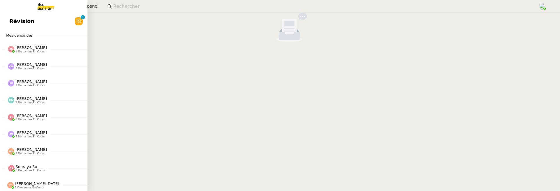
click at [17, 19] on link "Révision 0 1 2 3 4 5 6 7 8 9" at bounding box center [44, 21] width 88 height 13
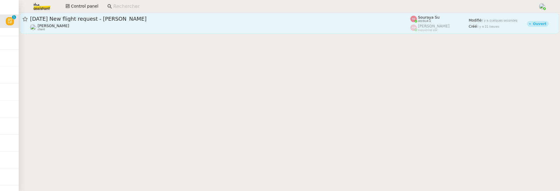
click at [103, 15] on div "[DATE] New flight request - [PERSON_NAME]" at bounding box center [220, 18] width 380 height 7
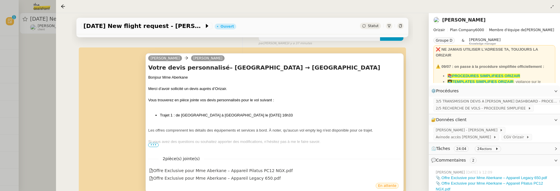
scroll to position [88, 0]
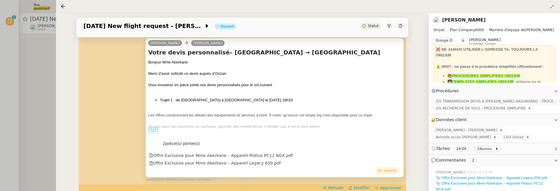
click at [152, 129] on span "•••" at bounding box center [153, 130] width 11 height 4
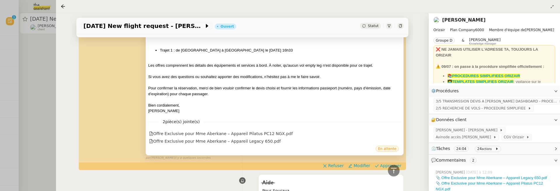
scroll to position [137, 0]
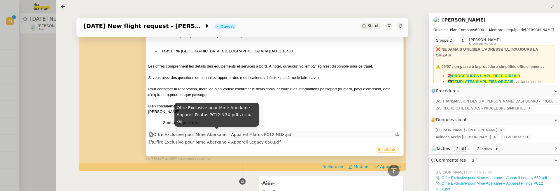
click at [240, 133] on div "Offre Exclusive pour Mme Aberkane – Appareil Pilatus PC12 NGX.pdf" at bounding box center [221, 135] width 144 height 7
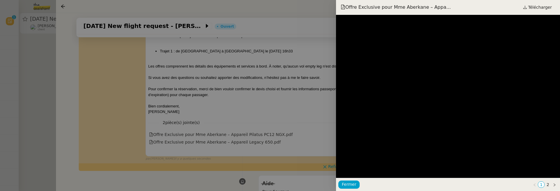
click at [305, 105] on div at bounding box center [280, 95] width 560 height 191
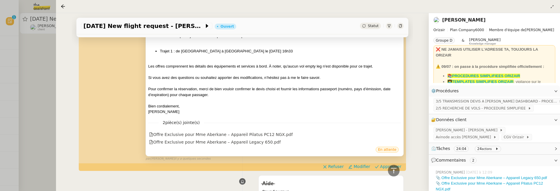
click at [253, 149] on div "En attente" at bounding box center [274, 150] width 253 height 9
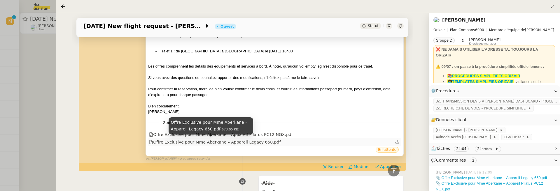
click at [257, 143] on div "Offre Exclusive pour Mme Aberkane – Appareil Legacy 650.pdf" at bounding box center [215, 142] width 132 height 7
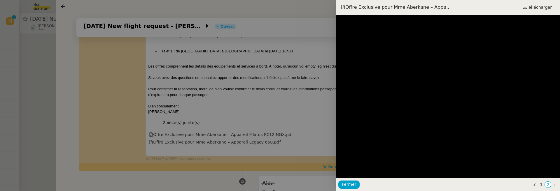
click at [236, 91] on div at bounding box center [280, 95] width 560 height 191
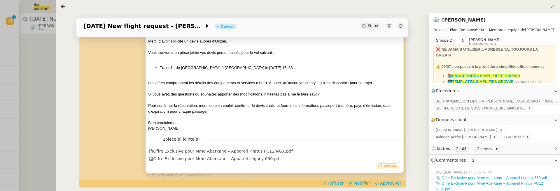
scroll to position [161, 0]
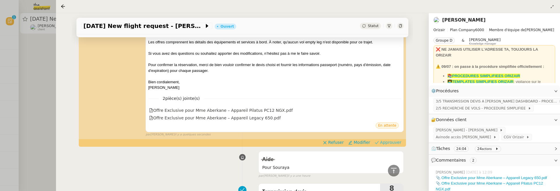
click at [390, 140] on span "Approuver" at bounding box center [390, 143] width 21 height 6
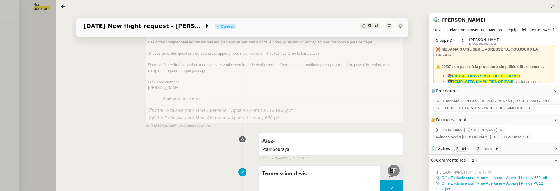
click at [52, 80] on div at bounding box center [280, 95] width 560 height 191
